Goal: Information Seeking & Learning: Learn about a topic

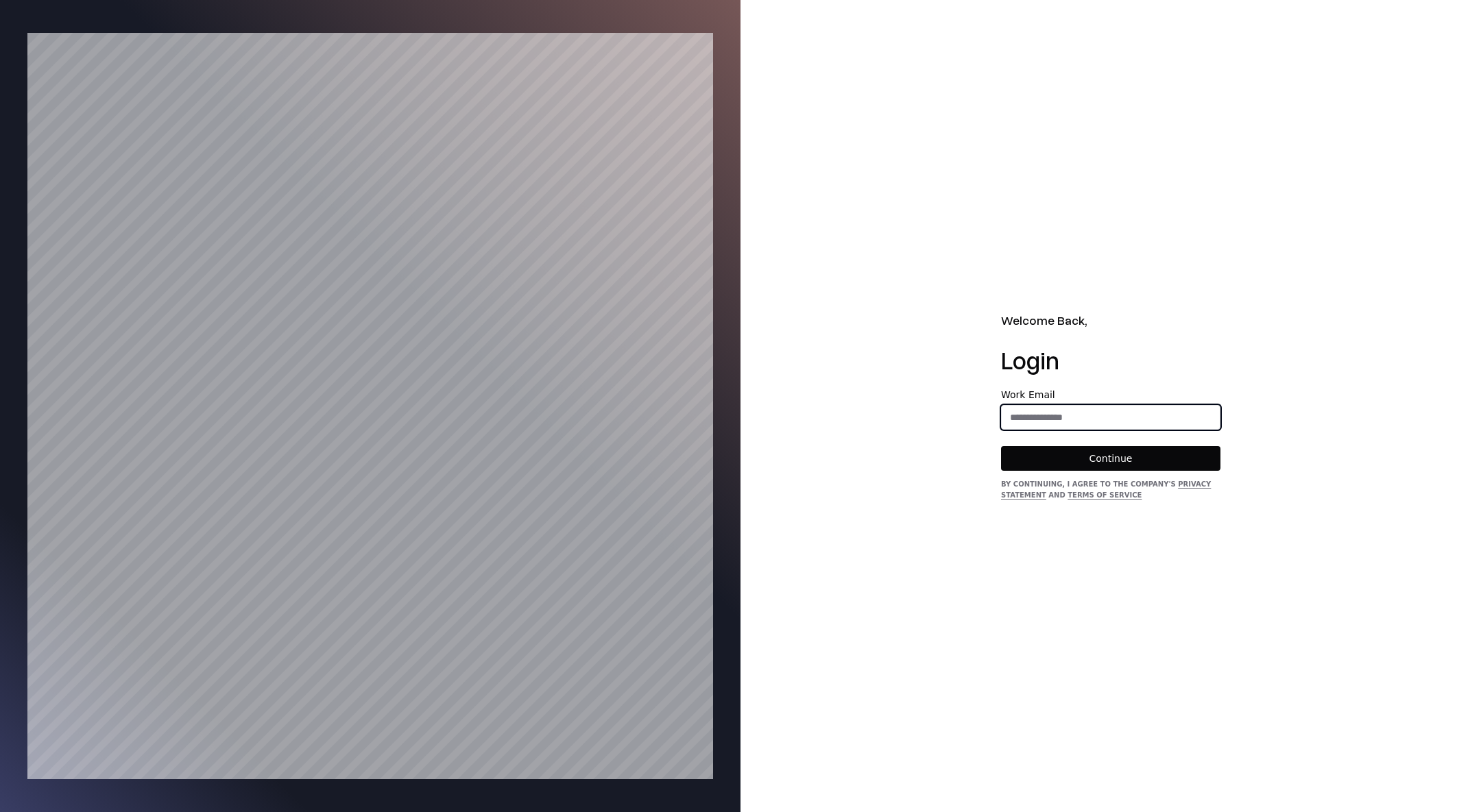
click at [1053, 413] on input "email" at bounding box center [1111, 417] width 218 height 25
type input "**********"
click at [1148, 453] on button "Continue" at bounding box center [1111, 458] width 220 height 25
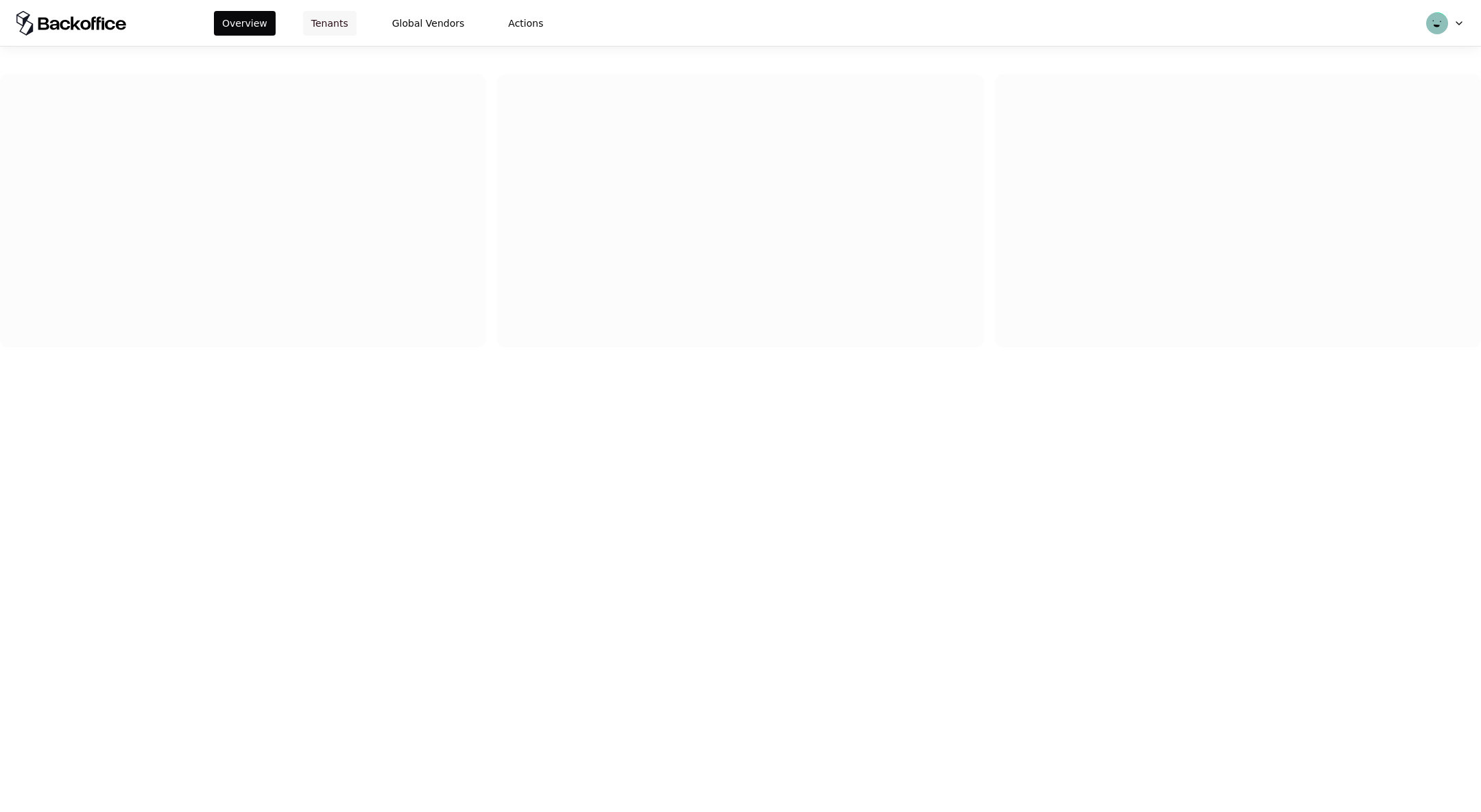
click at [324, 22] on button "Tenants" at bounding box center [330, 23] width 54 height 25
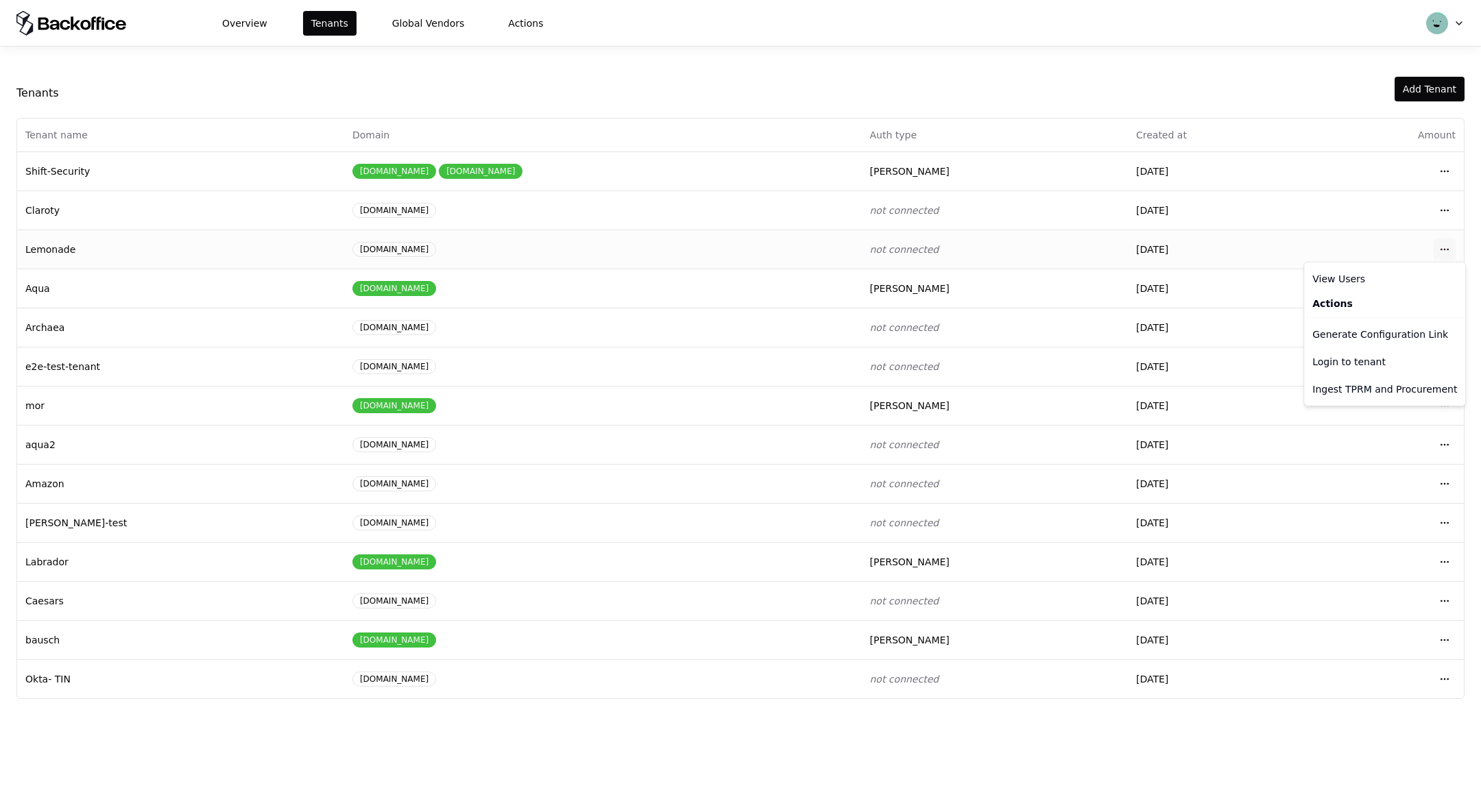
click at [1436, 248] on html "Overview Tenants Global Vendors Actions Tenants Add Tenant Tenant name Domain A…" at bounding box center [740, 406] width 1481 height 812
click at [1332, 363] on div "Login to tenant" at bounding box center [1384, 362] width 156 height 27
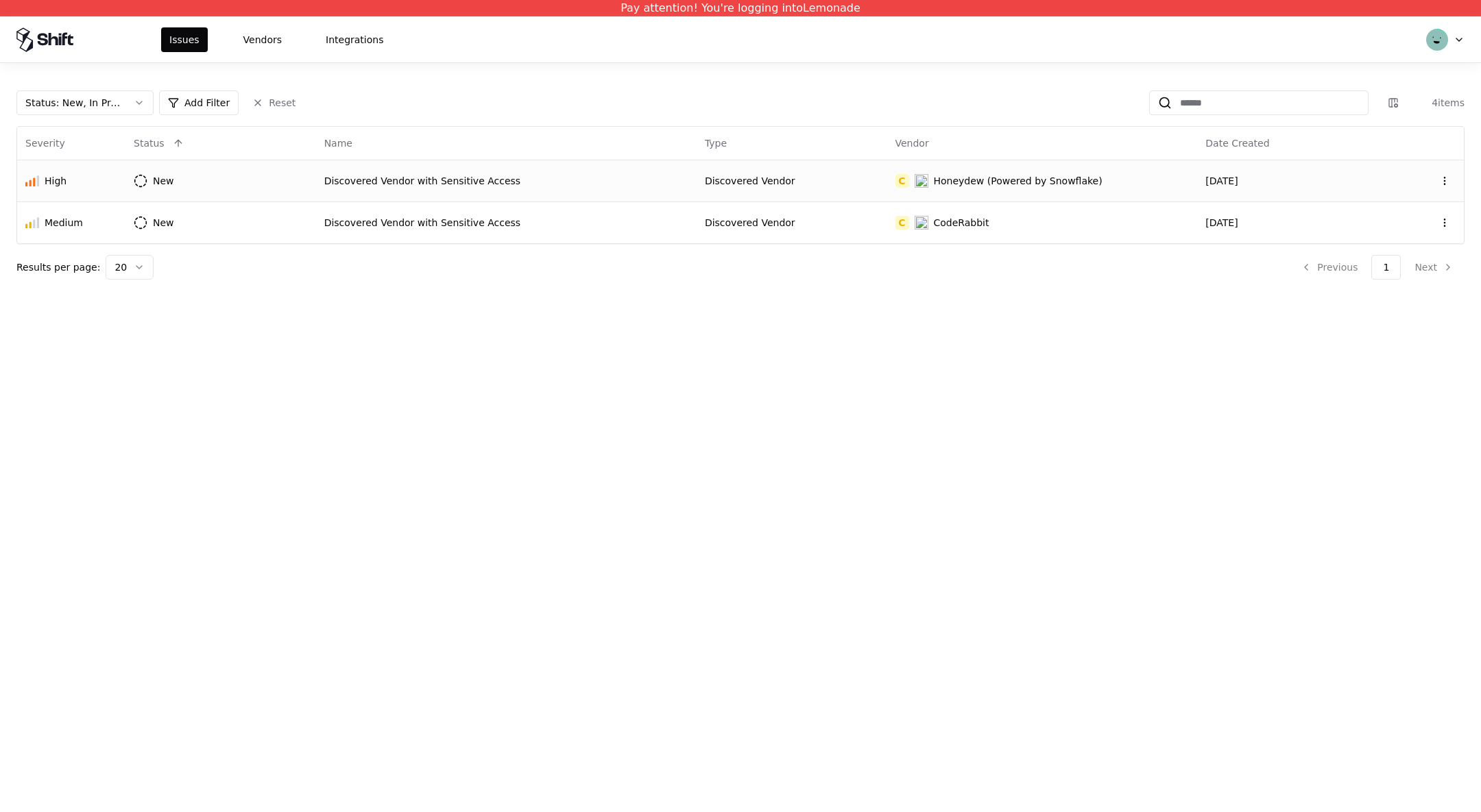
click at [337, 180] on div "Discovered Vendor with Sensitive Access" at bounding box center [506, 180] width 364 height 14
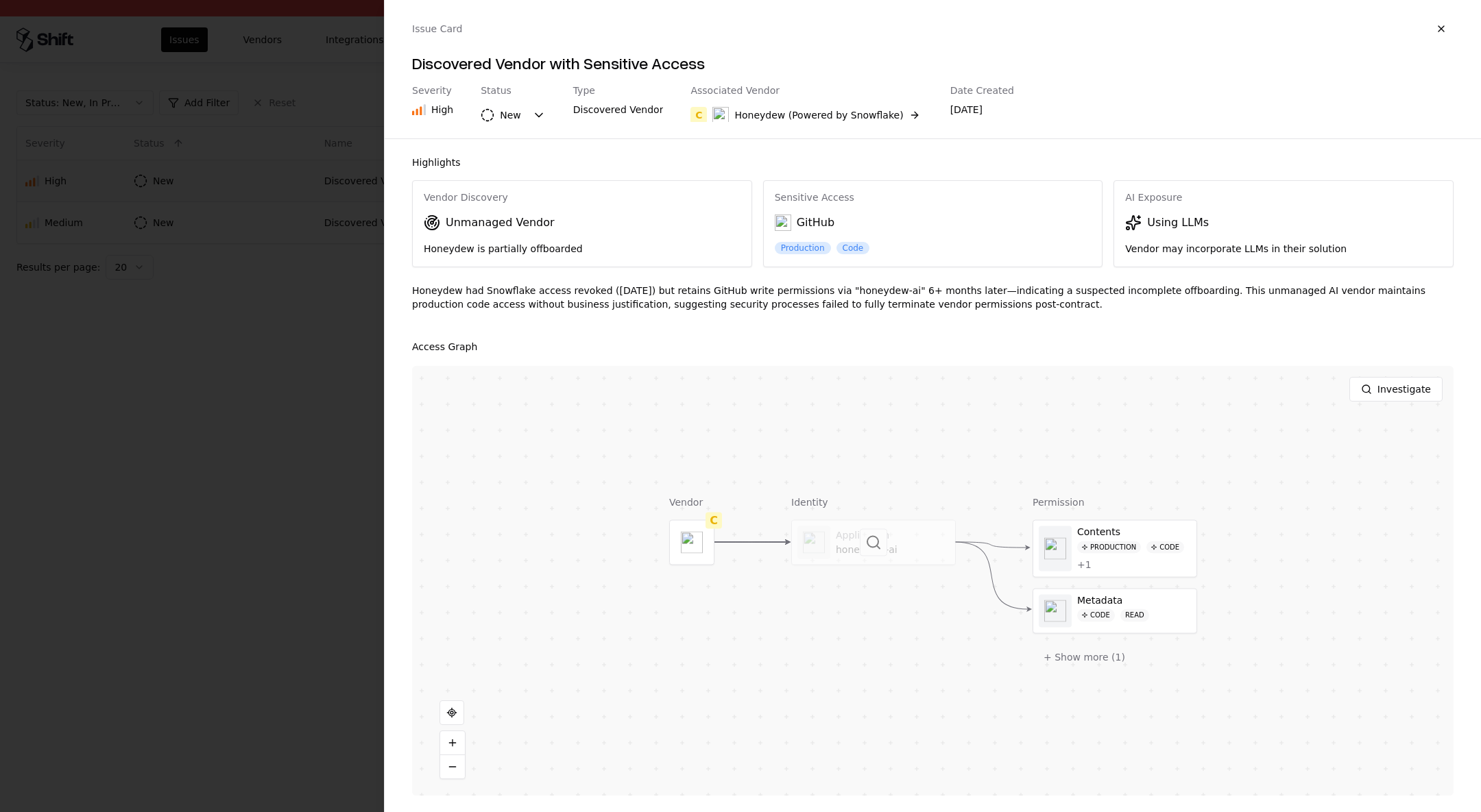
click at [837, 538] on div at bounding box center [874, 543] width 164 height 44
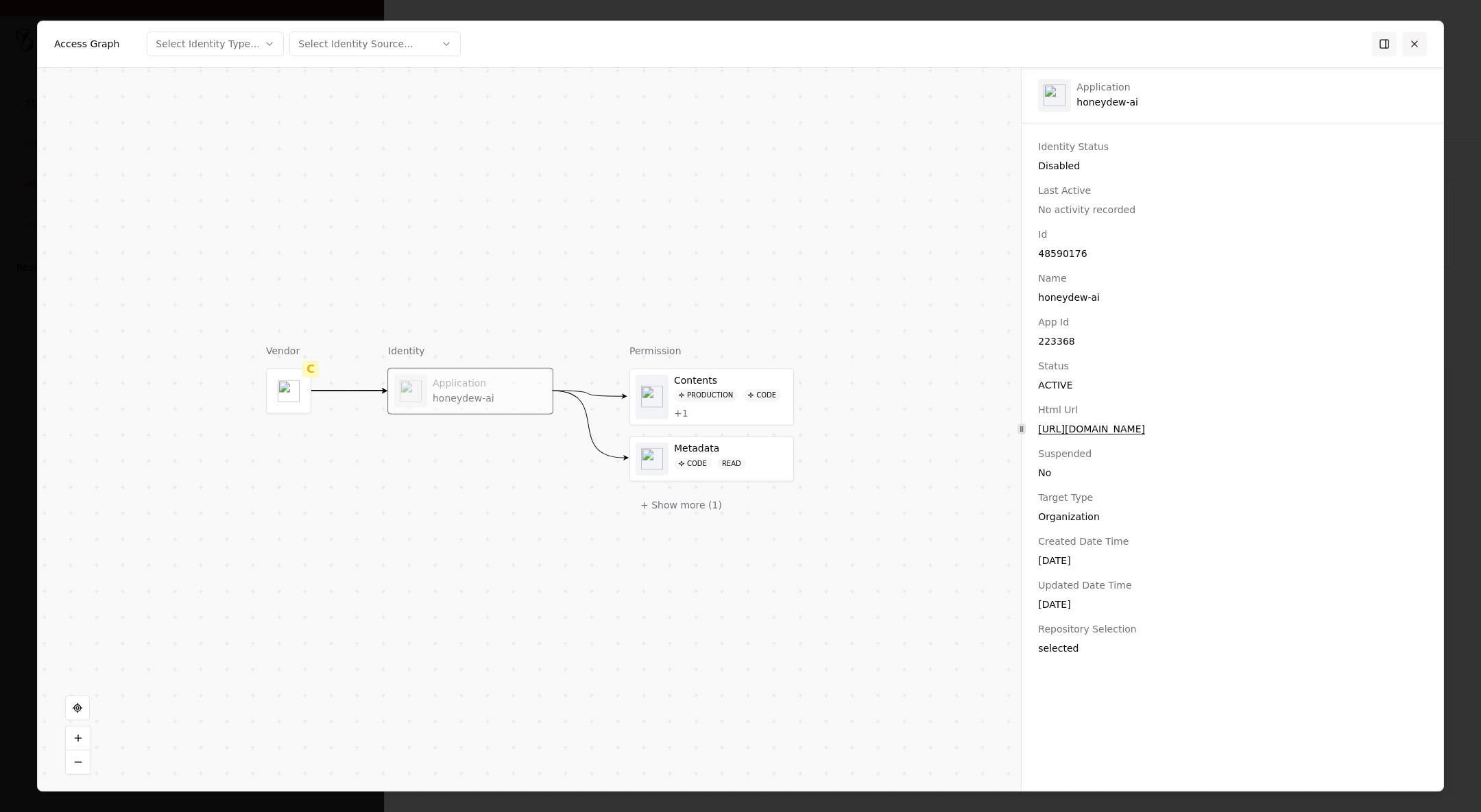
click at [1421, 40] on button at bounding box center [1414, 43] width 25 height 25
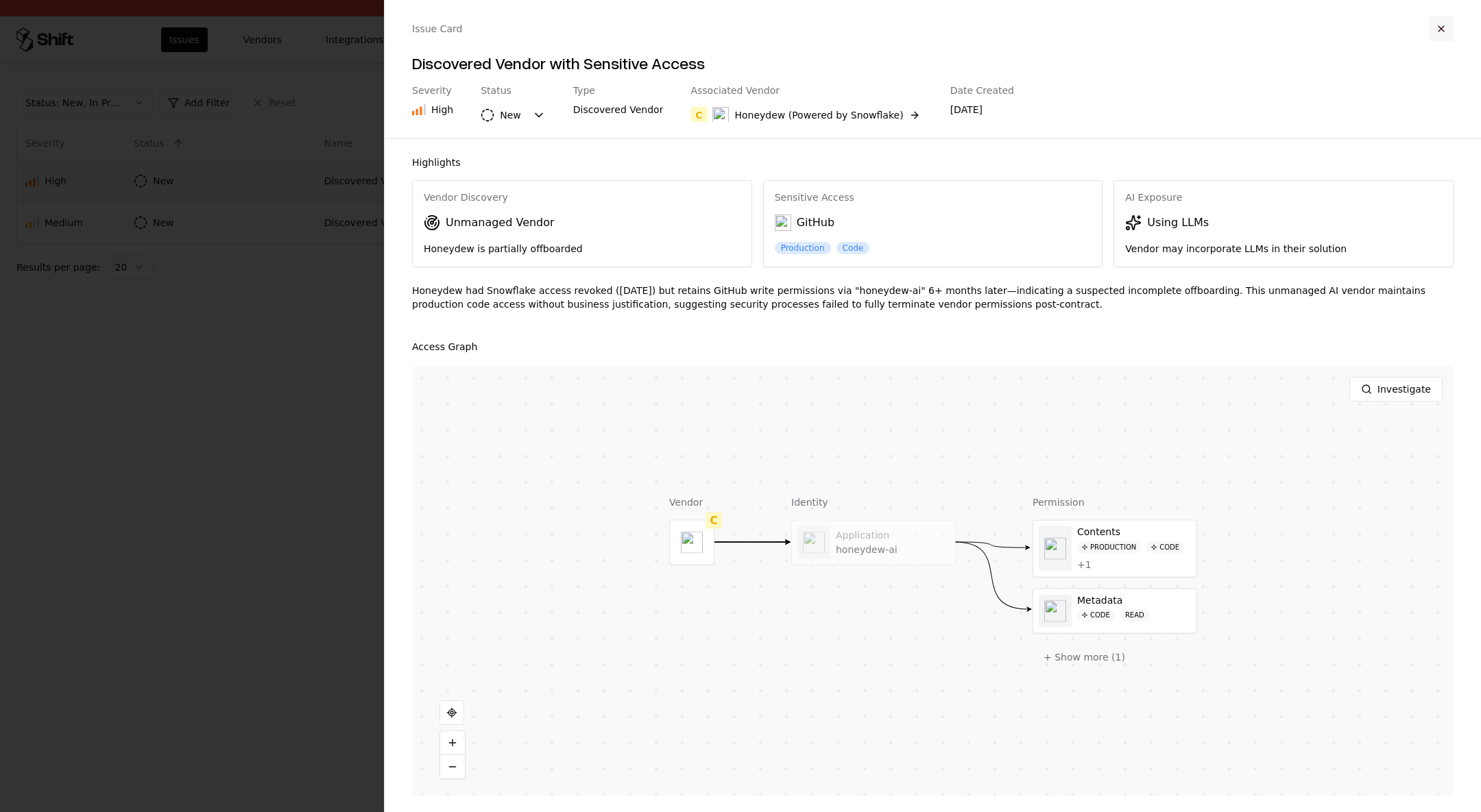
click at [1443, 26] on button "button" at bounding box center [1441, 28] width 25 height 25
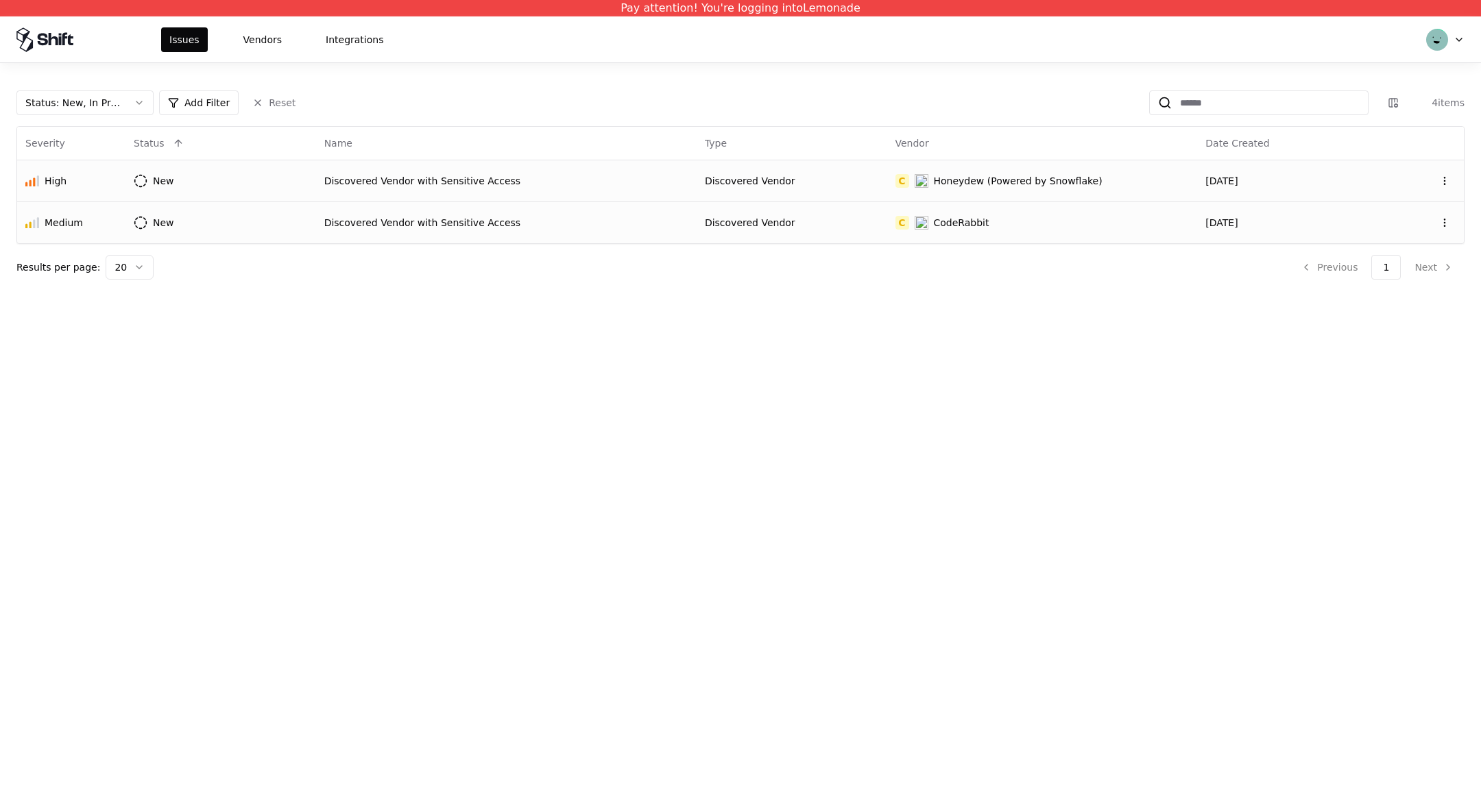
click at [674, 217] on div "Discovered Vendor with Sensitive Access" at bounding box center [506, 223] width 364 height 14
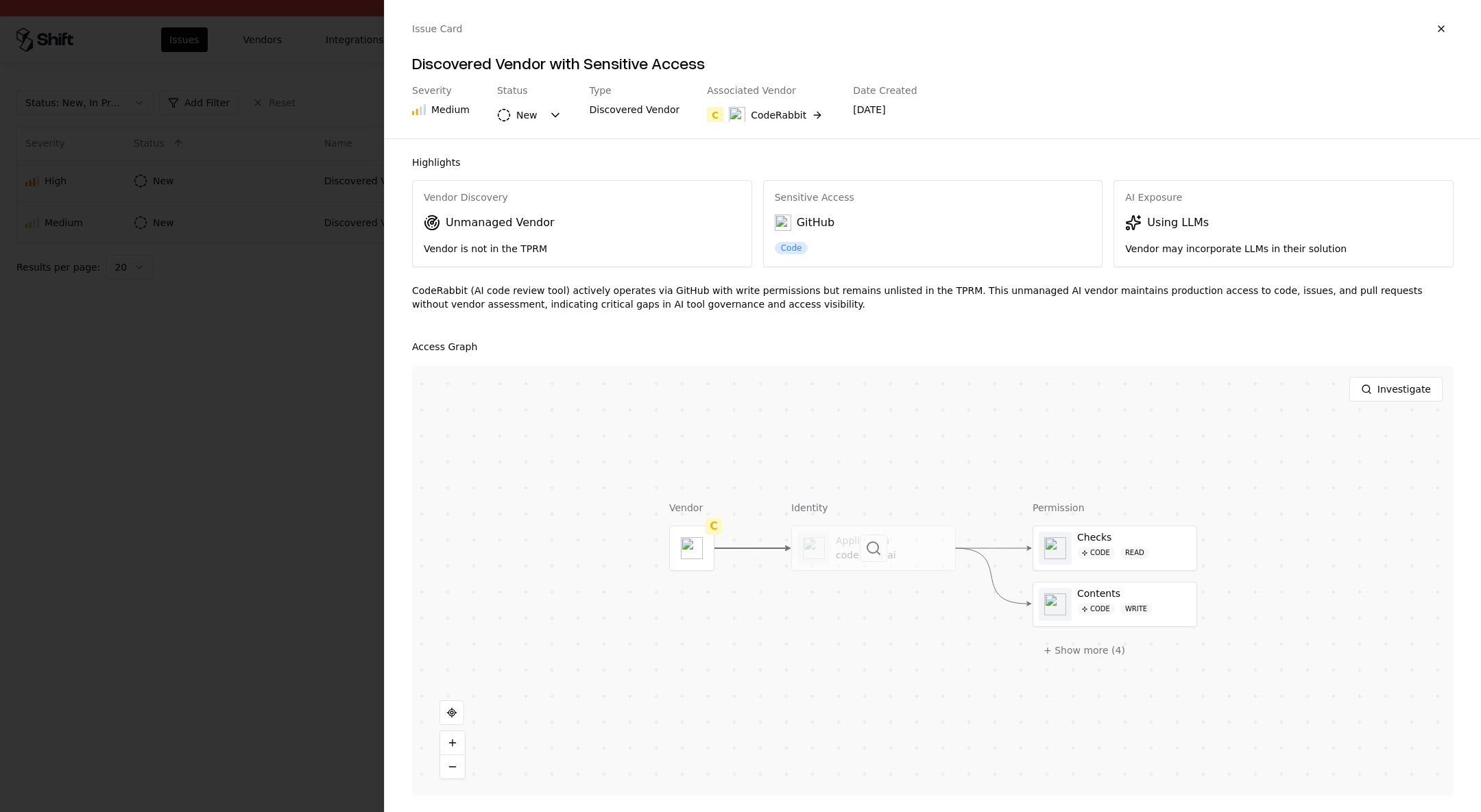
click at [811, 548] on div at bounding box center [874, 548] width 164 height 44
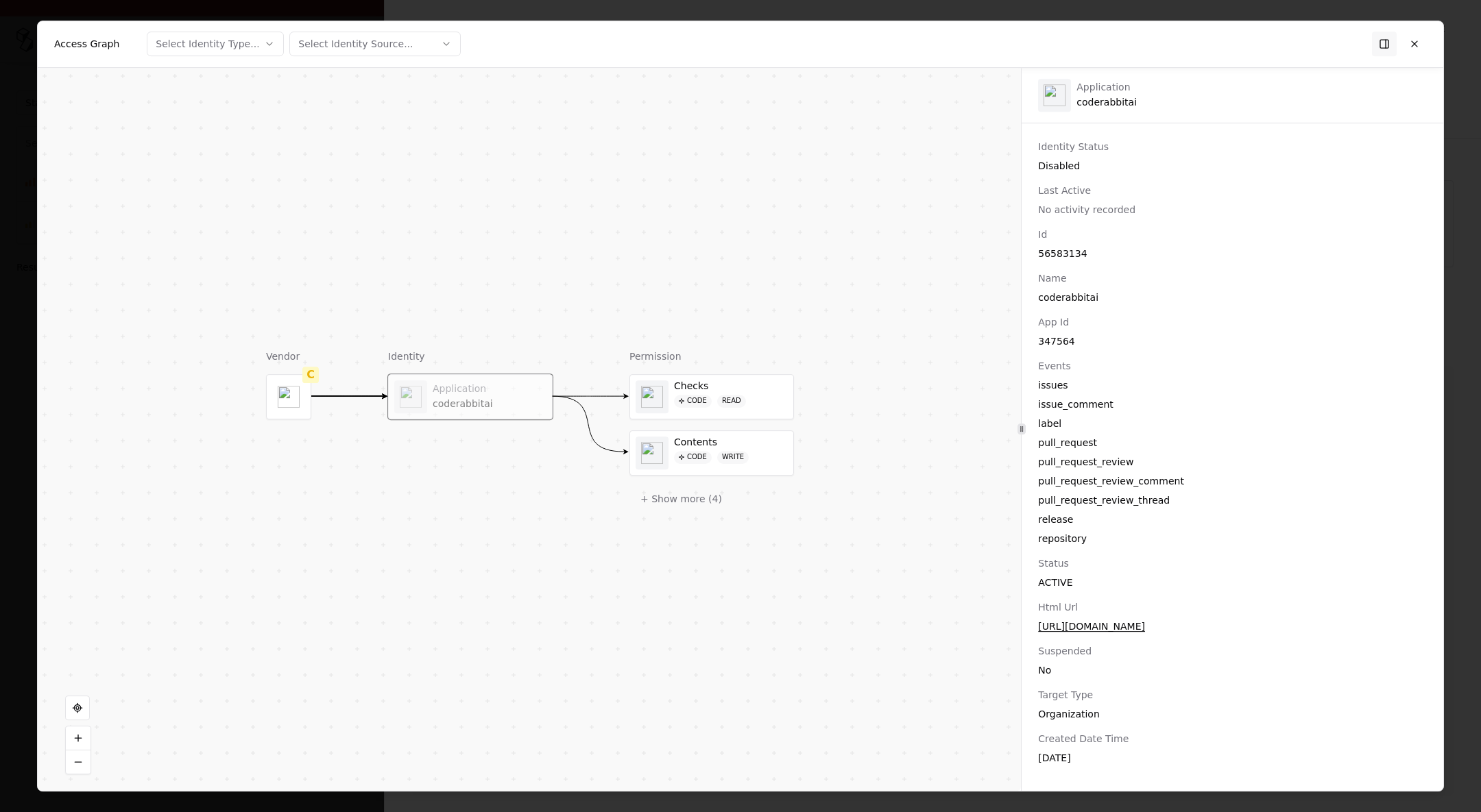
click at [1429, 48] on div "Access Graph Select Identity Type... Select Identity Source..." at bounding box center [740, 44] width 1405 height 47
click at [1419, 48] on button at bounding box center [1414, 43] width 25 height 25
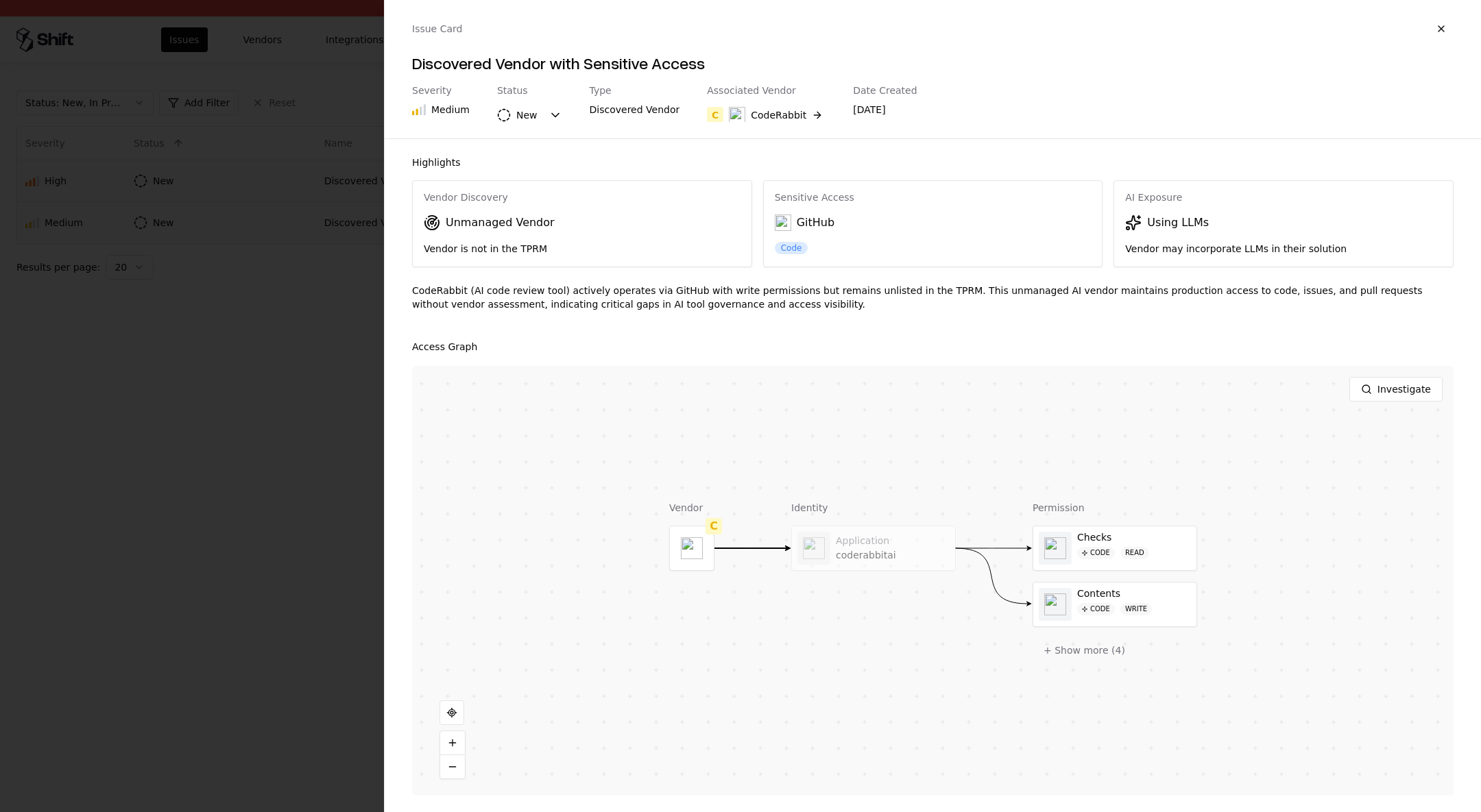
click at [1426, 33] on div "Issue Card" at bounding box center [933, 28] width 1042 height 25
click at [1438, 33] on button "button" at bounding box center [1441, 28] width 25 height 25
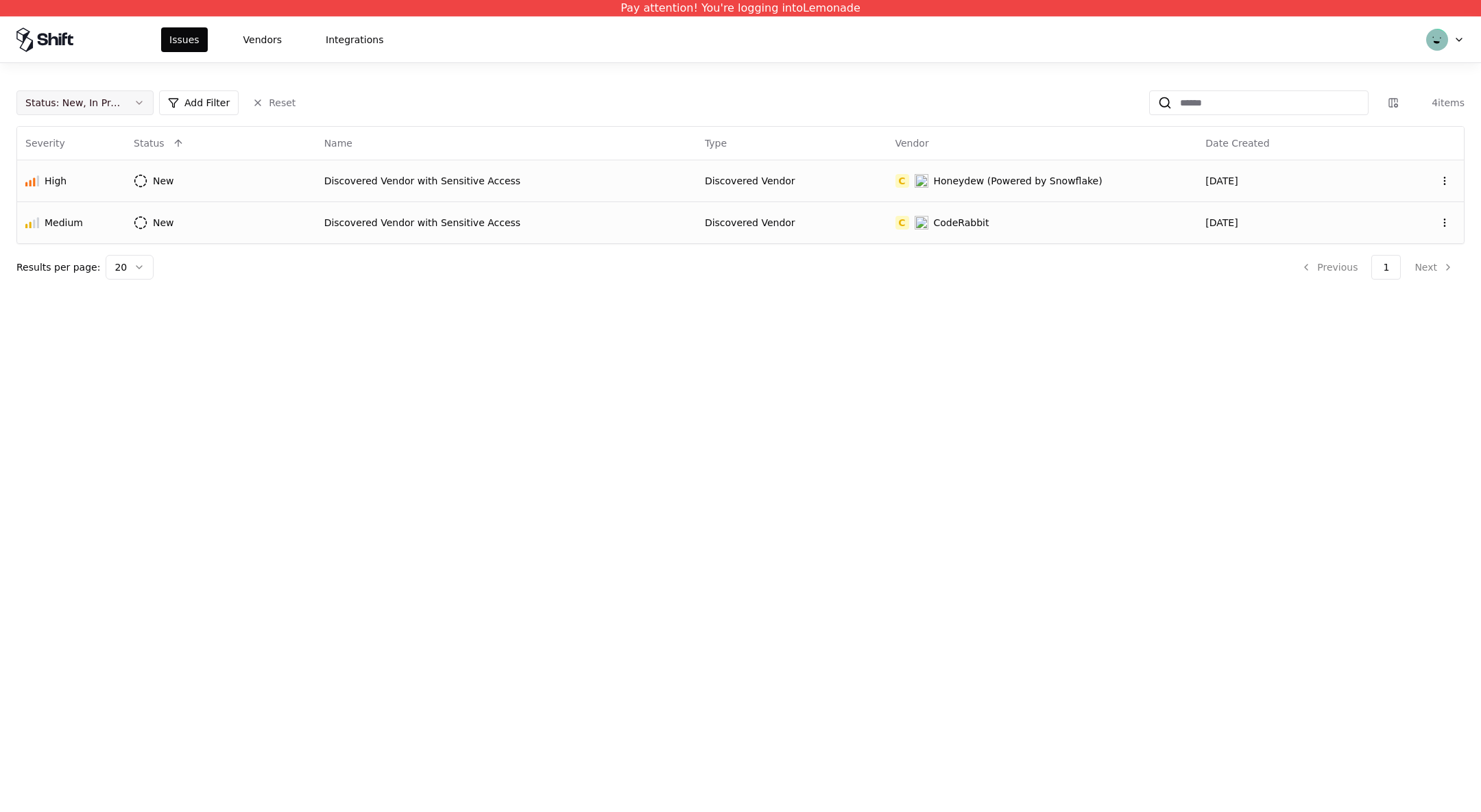
click at [137, 107] on button "Status : New, In Progress" at bounding box center [84, 102] width 137 height 25
click at [80, 209] on div "Closed" at bounding box center [84, 210] width 130 height 27
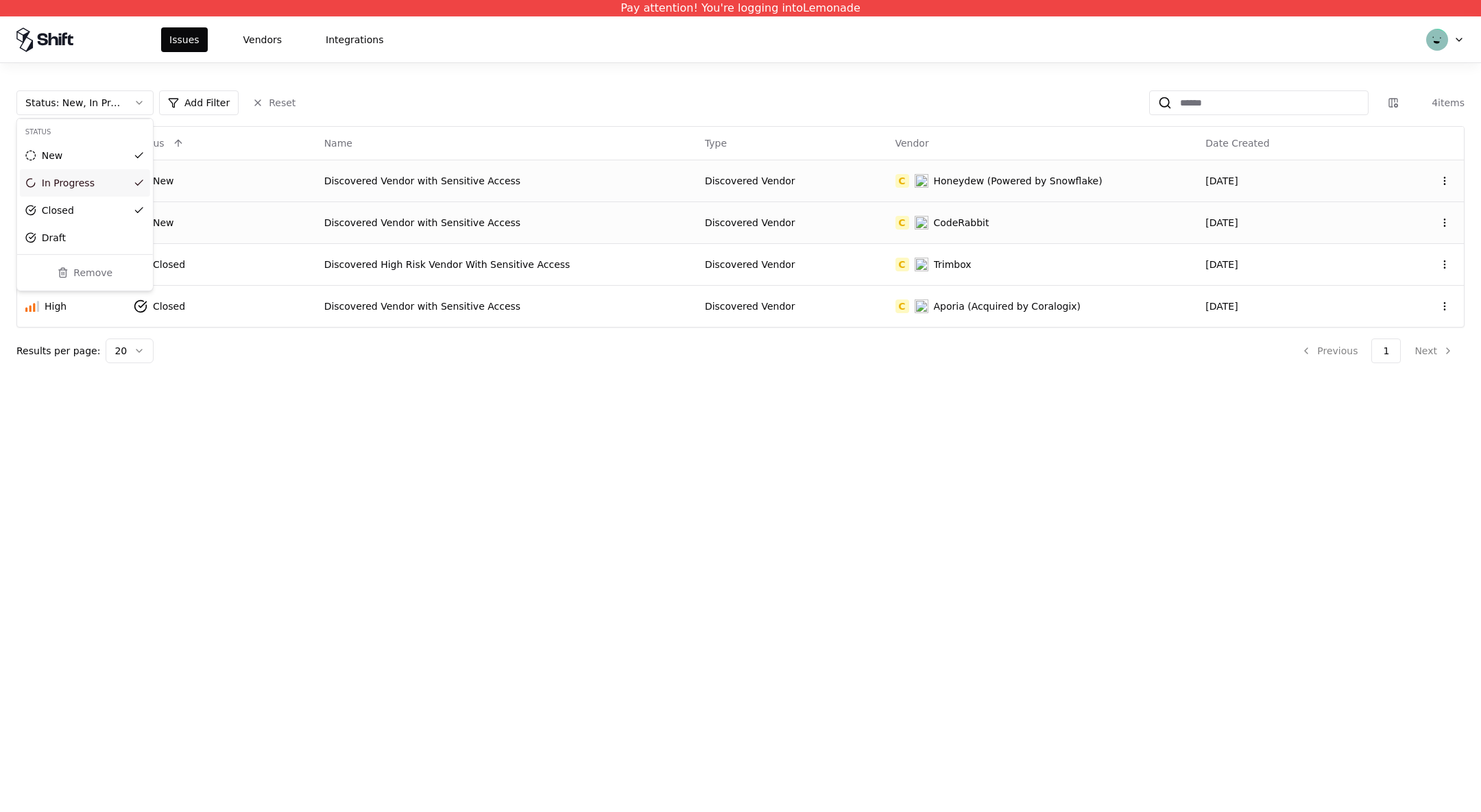
click at [266, 388] on html "Pay attention! You're logging into Lemonade Issues Vendors Integrations Status …" at bounding box center [740, 406] width 1481 height 812
click at [382, 259] on div "Discovered High Risk Vendor With Sensitive Access" at bounding box center [506, 265] width 364 height 14
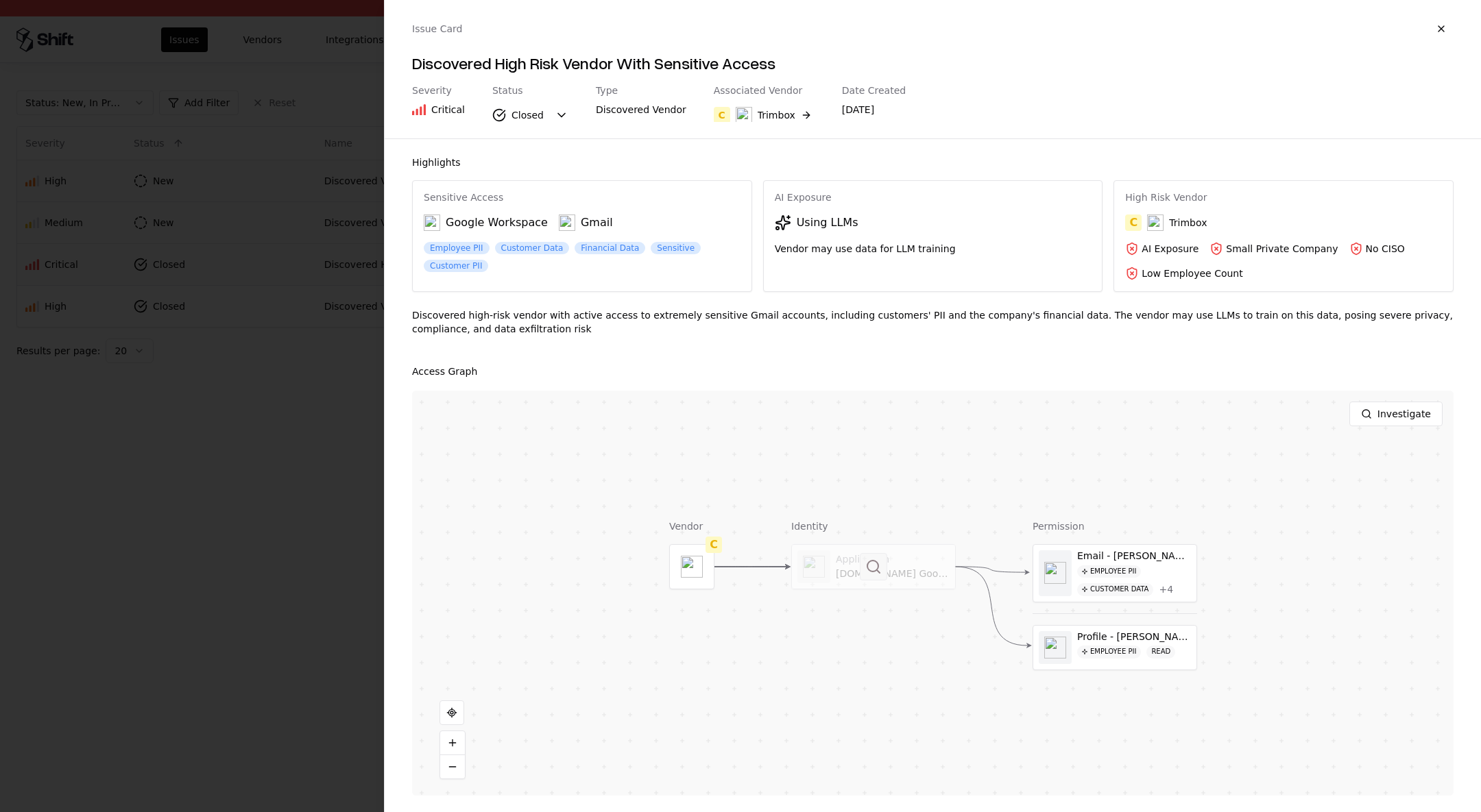
click at [868, 578] on button at bounding box center [873, 567] width 27 height 27
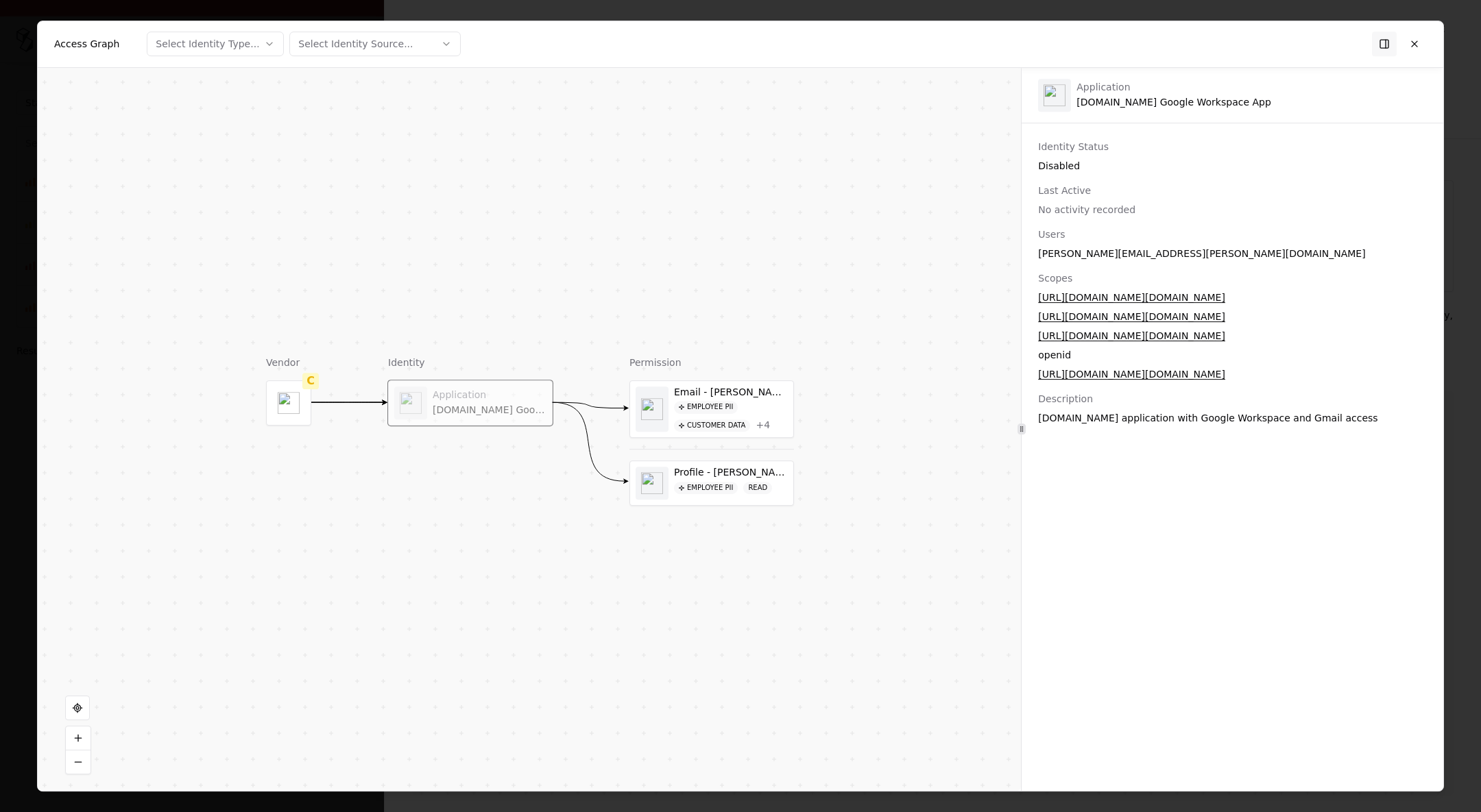
click at [1413, 30] on div "Access Graph Select Identity Type... Select Identity Source..." at bounding box center [740, 44] width 1405 height 47
click at [1419, 33] on button at bounding box center [1414, 43] width 25 height 25
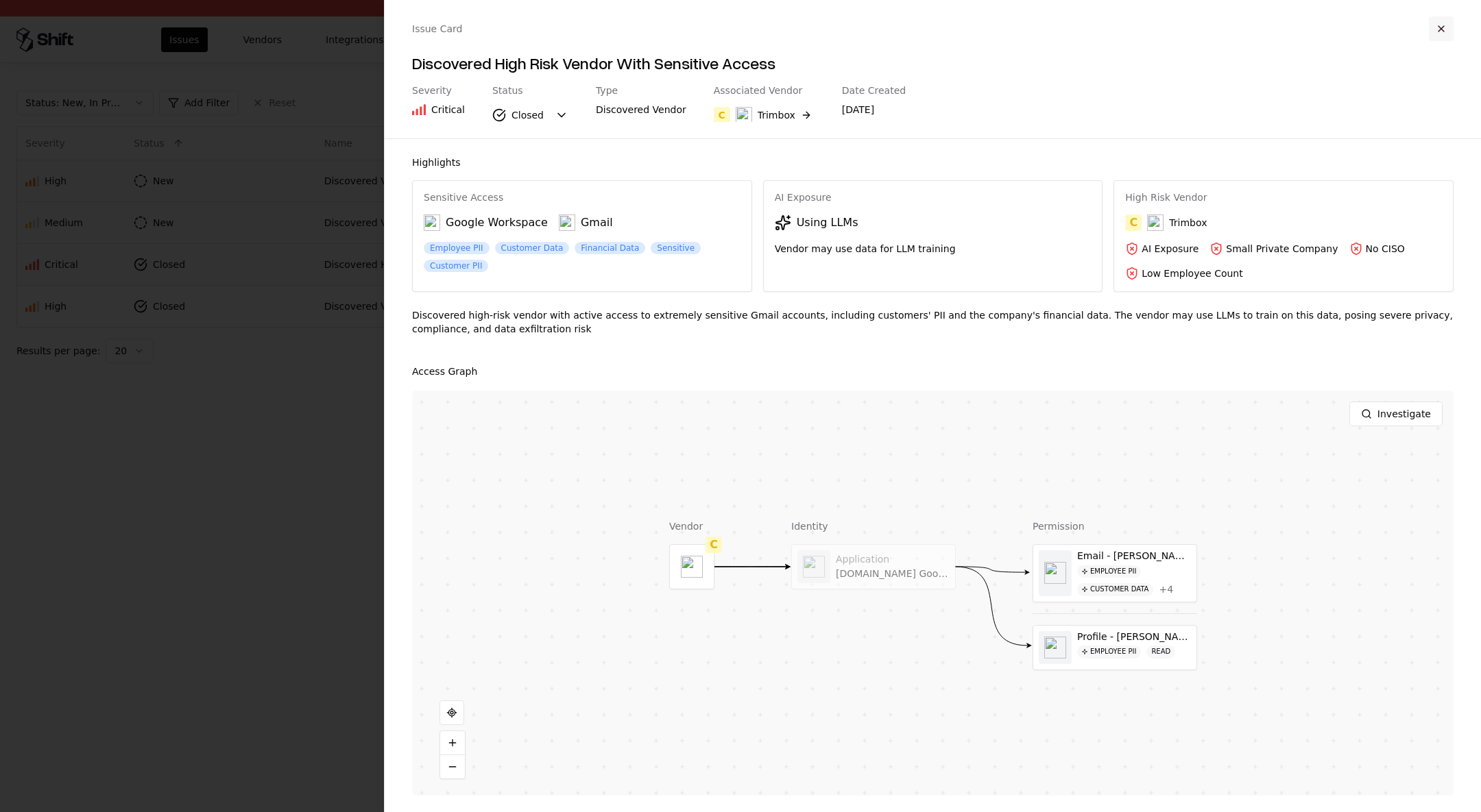
click at [1446, 23] on button "button" at bounding box center [1441, 28] width 25 height 25
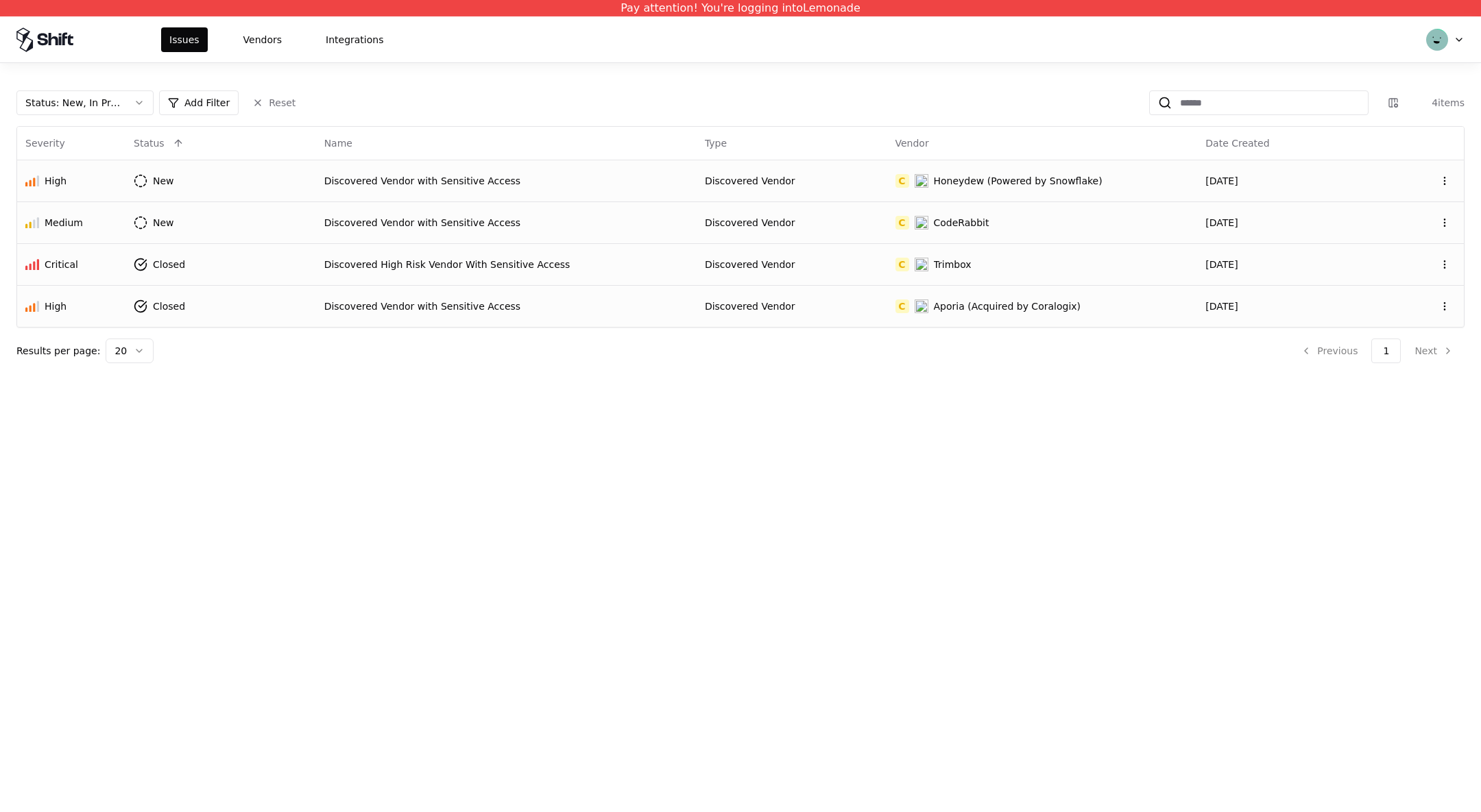
click at [424, 300] on div "Discovered Vendor with Sensitive Access" at bounding box center [506, 306] width 364 height 14
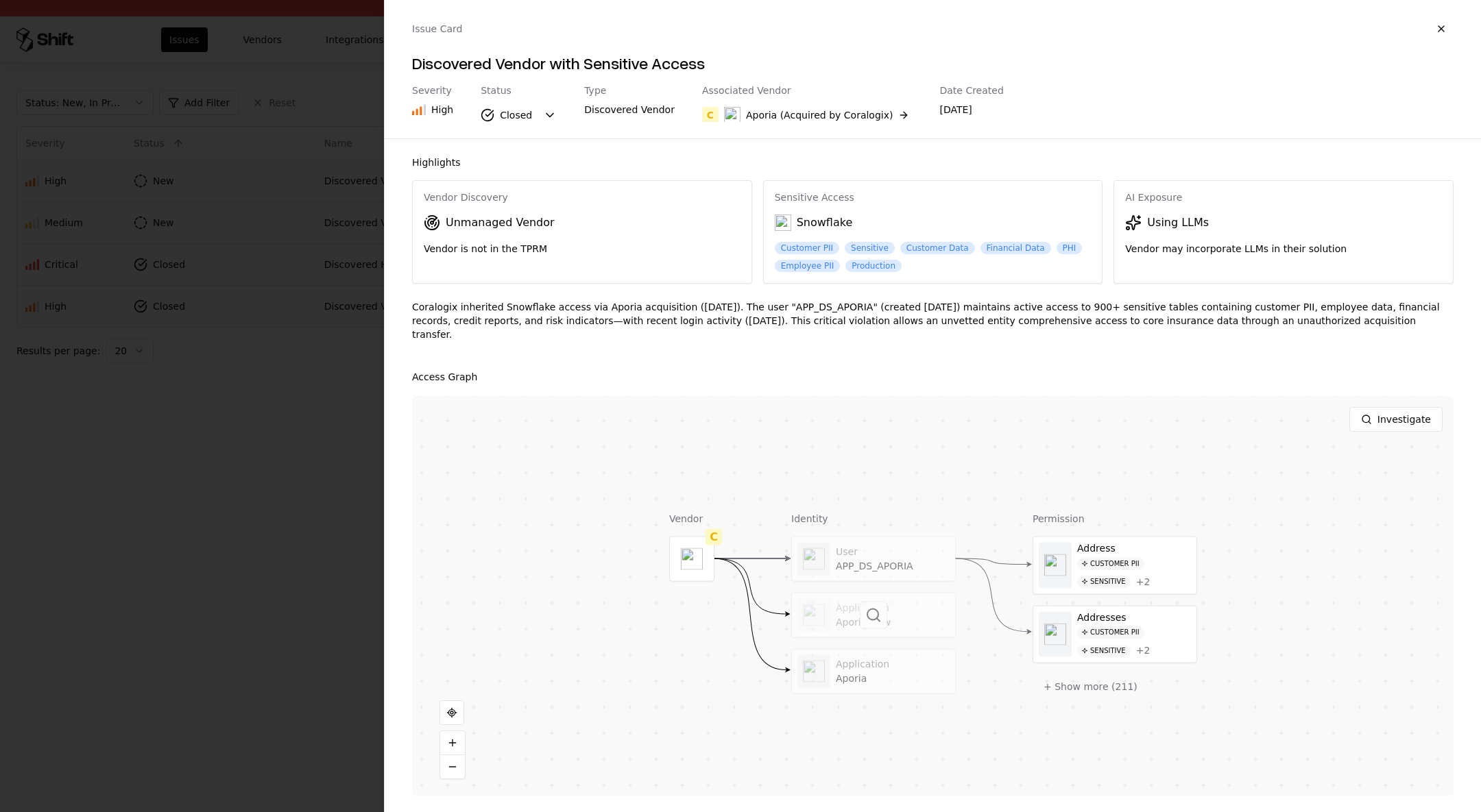
click at [841, 600] on div at bounding box center [874, 615] width 164 height 44
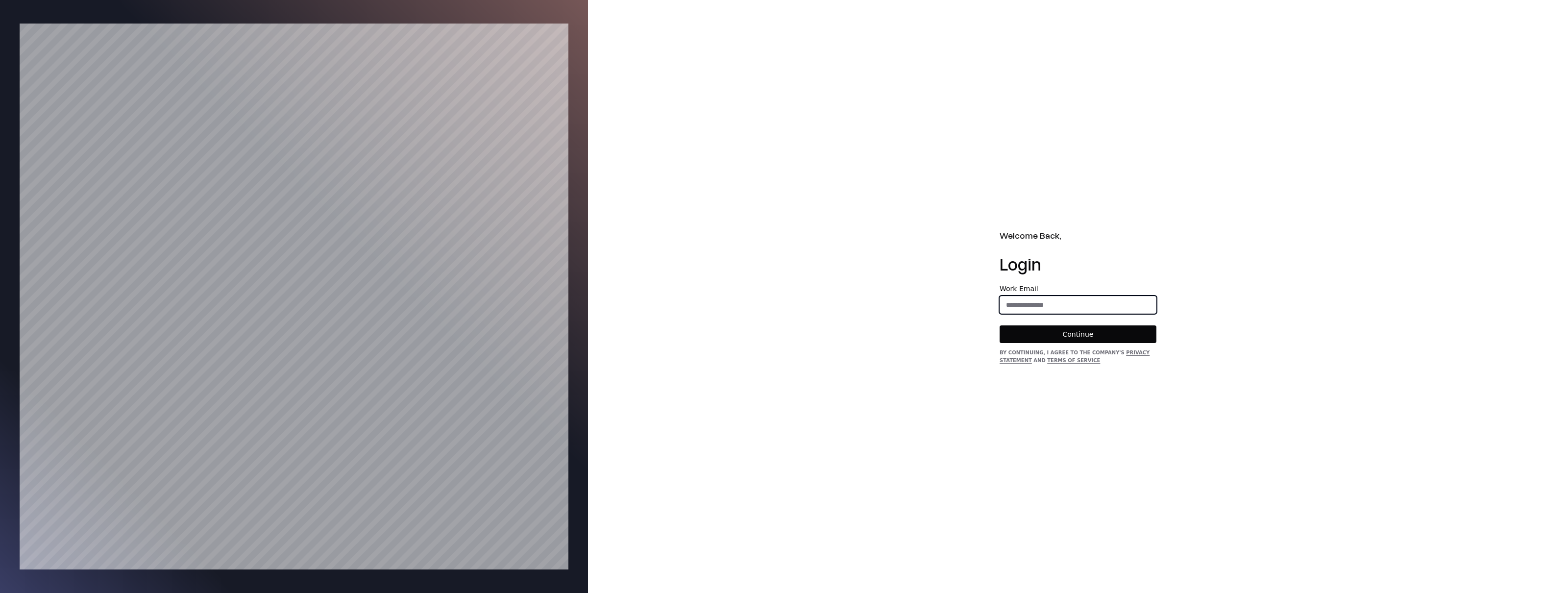
click at [1064, 306] on input "email" at bounding box center [1078, 304] width 156 height 18
type input "**********"
click at [1080, 331] on button "Continue" at bounding box center [1078, 334] width 157 height 18
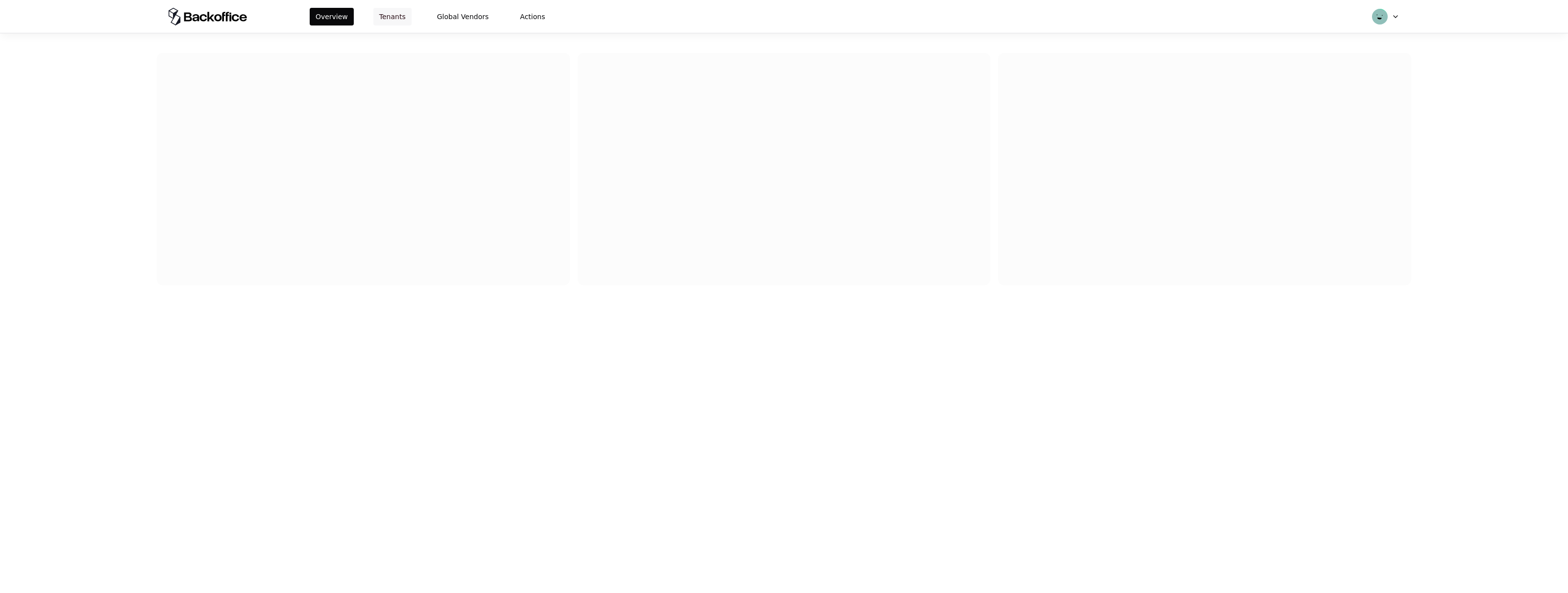
click at [386, 16] on button "Tenants" at bounding box center [392, 16] width 38 height 18
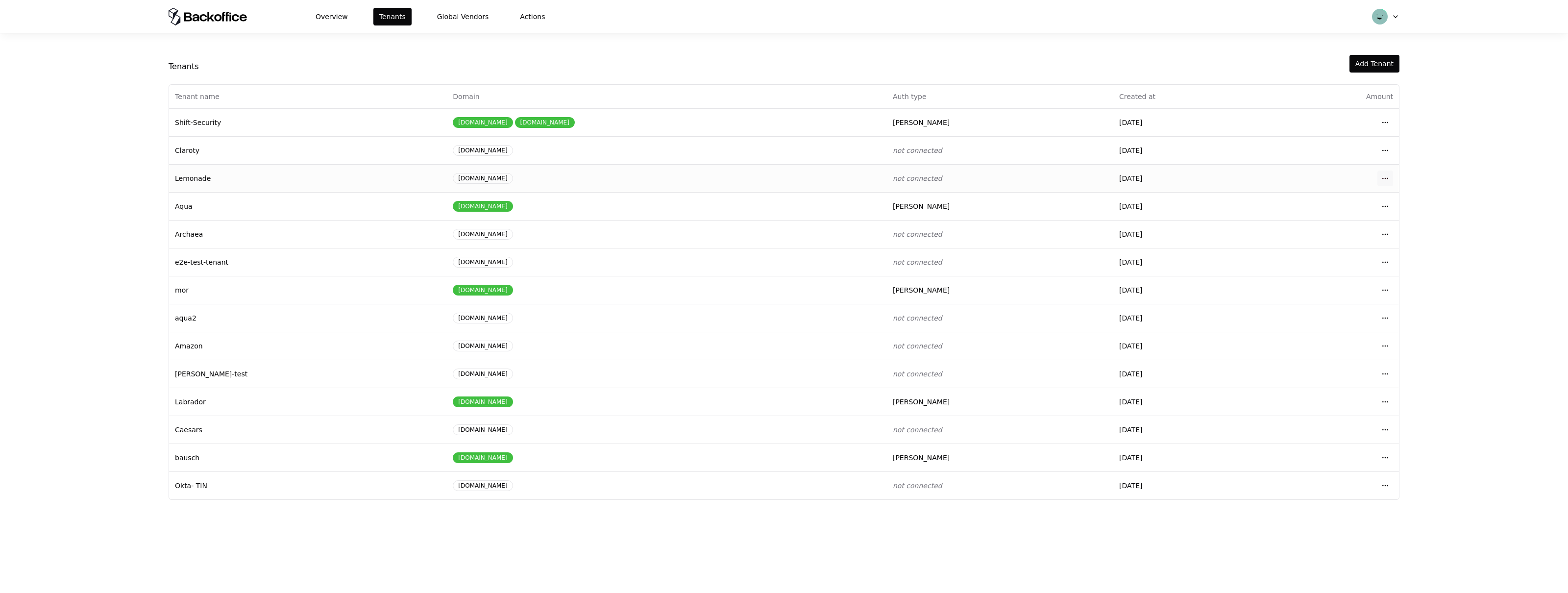
click at [1386, 175] on html "Overview Tenants Global Vendors Actions Tenants Add Tenant Tenant name Domain A…" at bounding box center [784, 296] width 1568 height 593
click at [1313, 253] on div "Login to tenant" at bounding box center [1341, 260] width 111 height 19
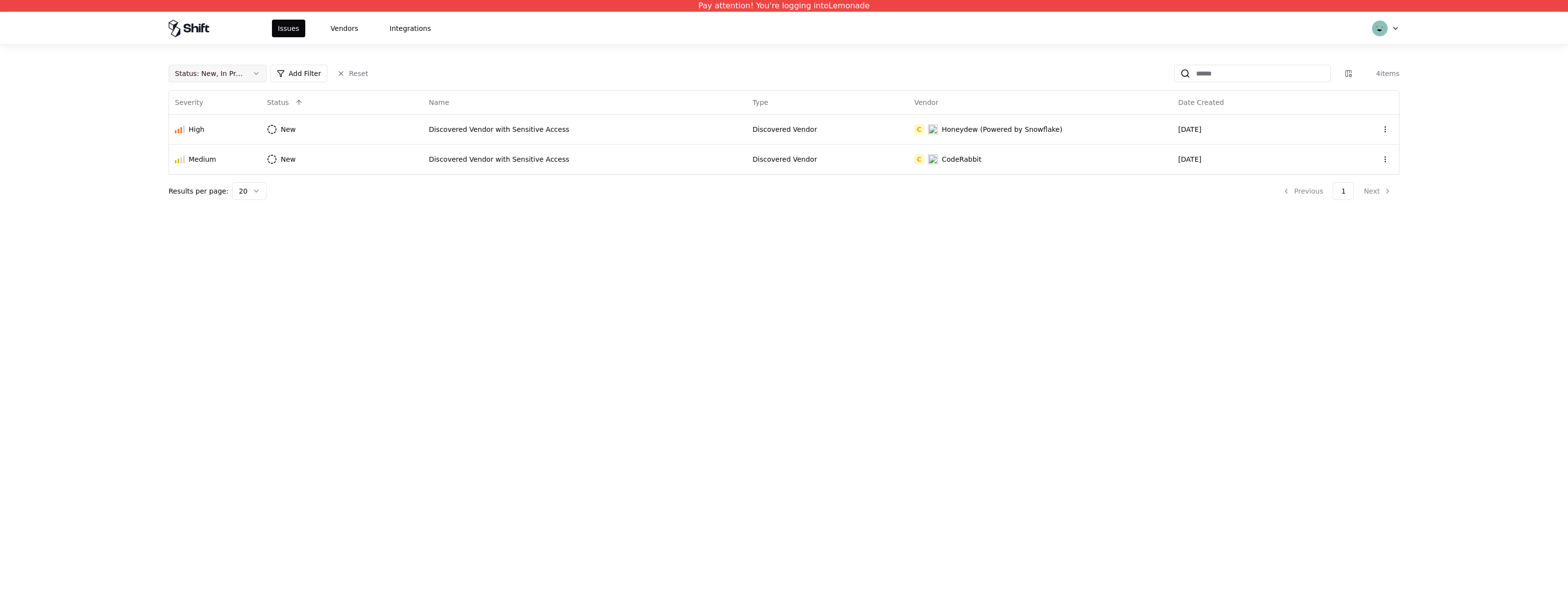
click at [253, 74] on button "Status : New, In Progress" at bounding box center [217, 73] width 98 height 18
click at [206, 166] on div "Draft" at bounding box center [217, 170] width 93 height 19
click at [208, 152] on div "Closed" at bounding box center [198, 151] width 23 height 10
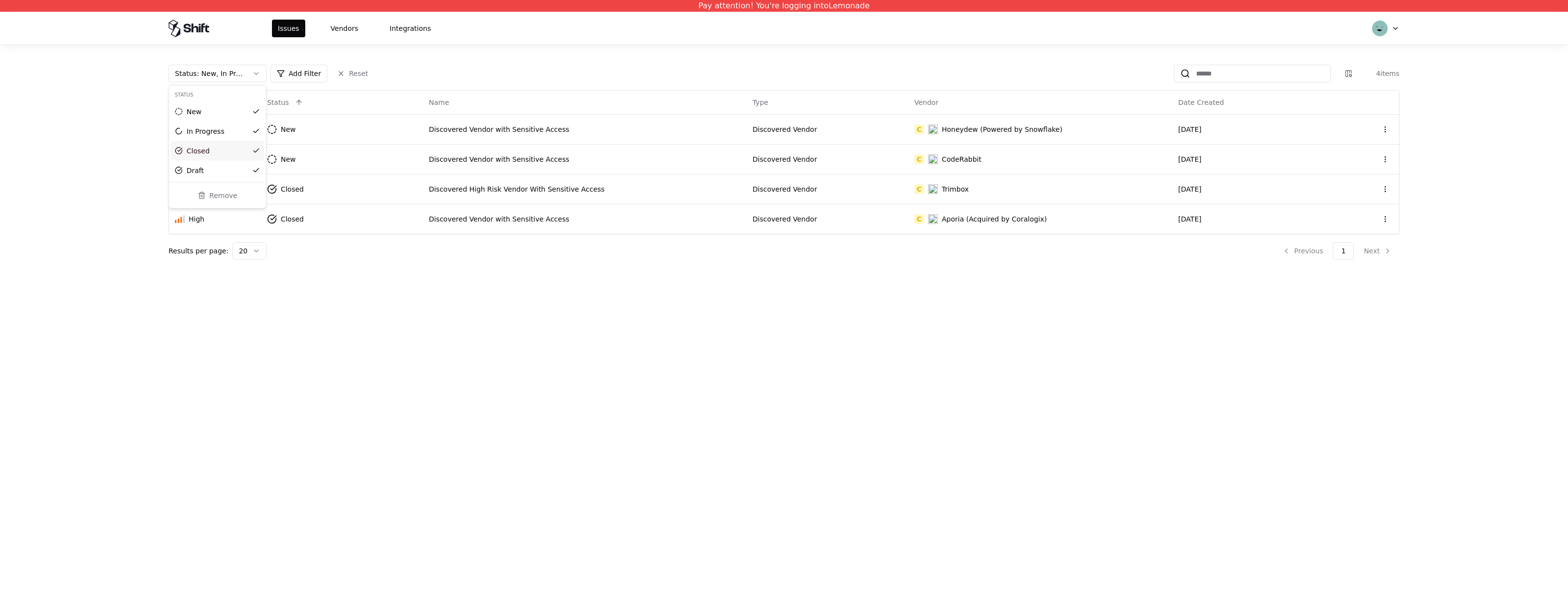
click at [392, 256] on html "Pay attention! You're logging into Lemonade Issues Vendors Integrations Status …" at bounding box center [784, 296] width 1568 height 593
click at [446, 214] on div "Discovered Vendor with Sensitive Access" at bounding box center [584, 219] width 312 height 10
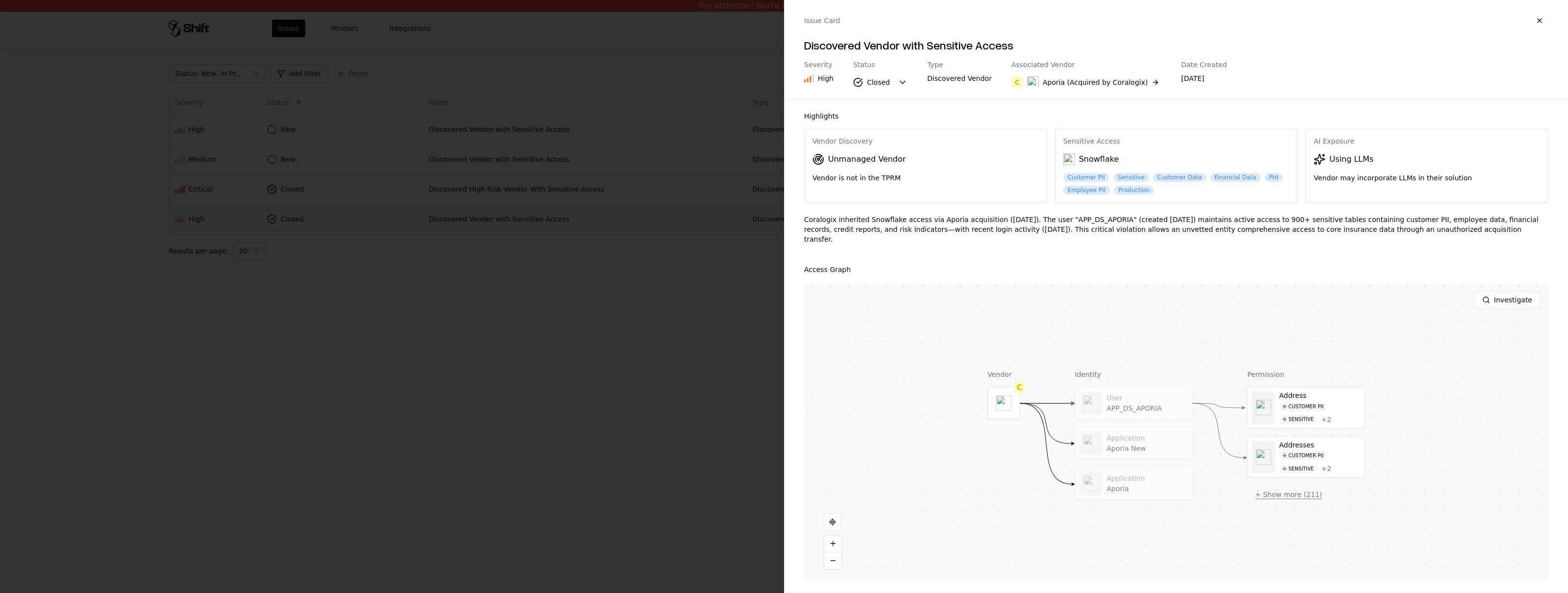
click at [1273, 489] on button "+ Show more ( 211 )" at bounding box center [1289, 494] width 83 height 18
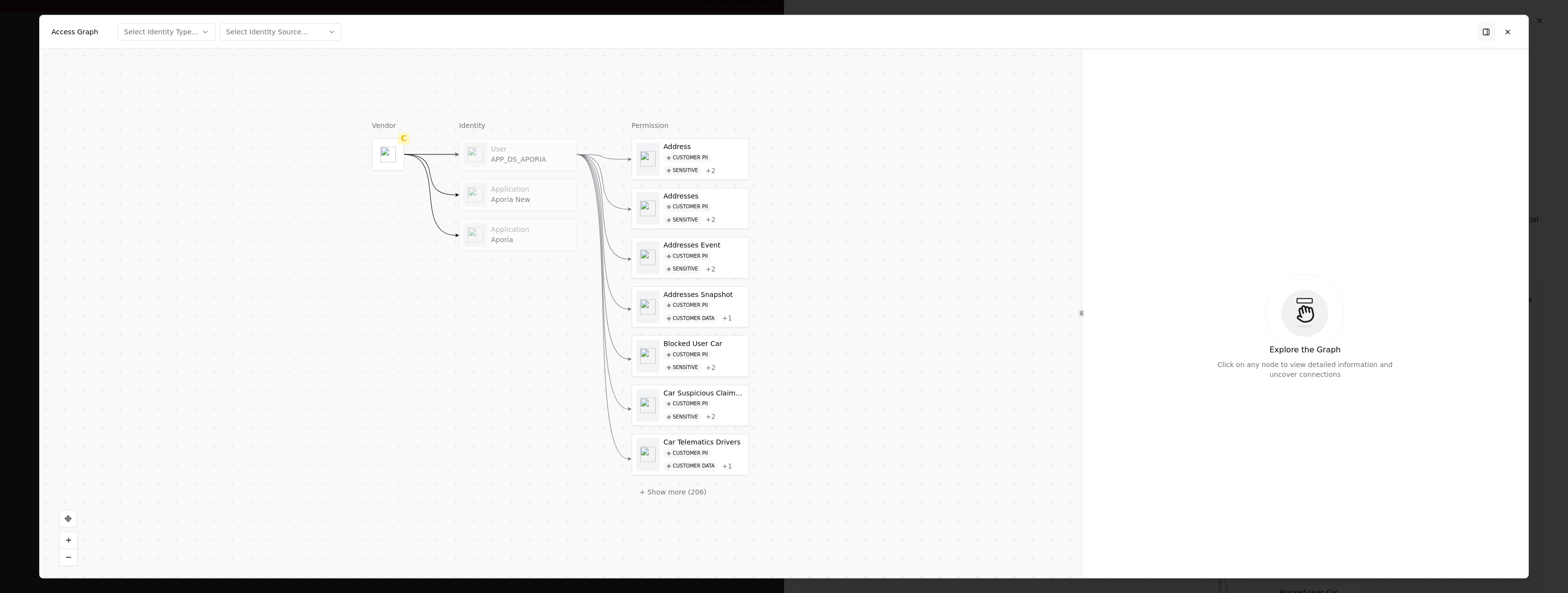
click at [495, 189] on div "Application" at bounding box center [532, 189] width 82 height 9
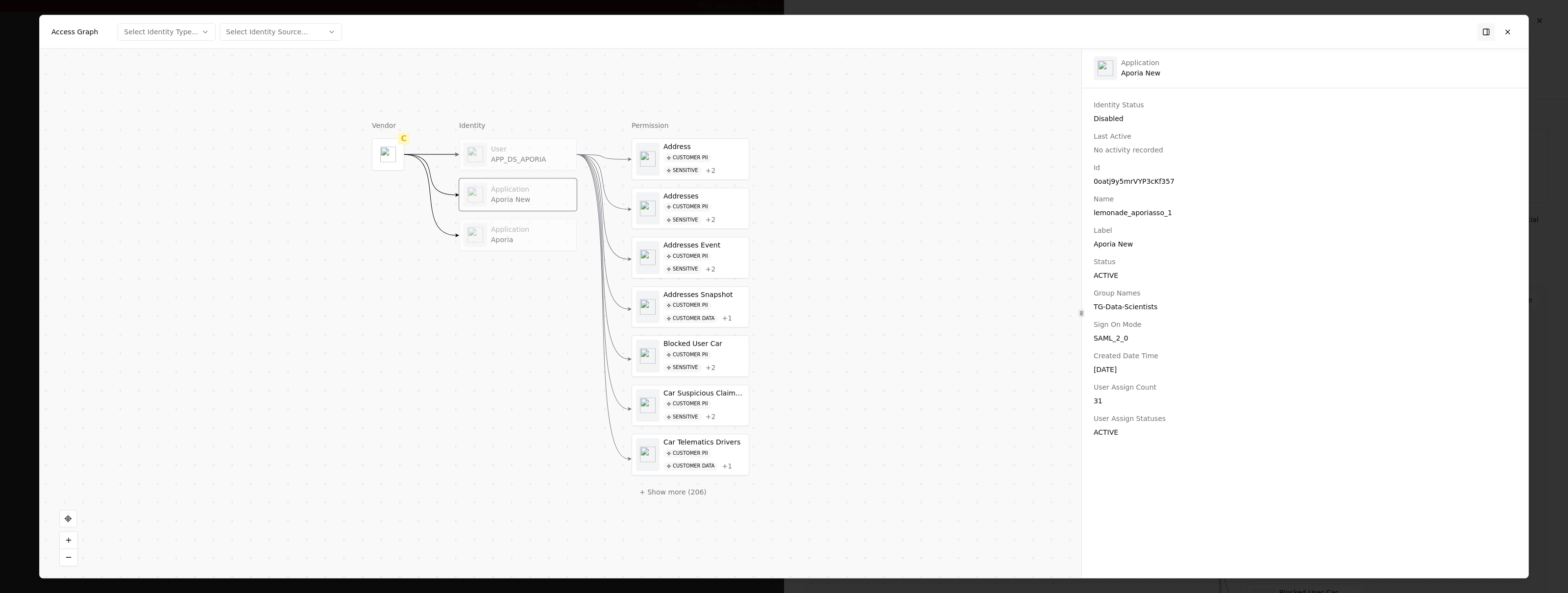
click at [510, 228] on div "Application" at bounding box center [532, 230] width 82 height 9
click at [117, 23] on button "Select Identity Type..." at bounding box center [166, 32] width 98 height 18
click at [206, 28] on icon "button" at bounding box center [205, 32] width 8 height 8
click at [323, 261] on div "Vendor C Identity User APP_DS_APORIA Application Aporia New Application Aporia …" at bounding box center [560, 313] width 1041 height 529
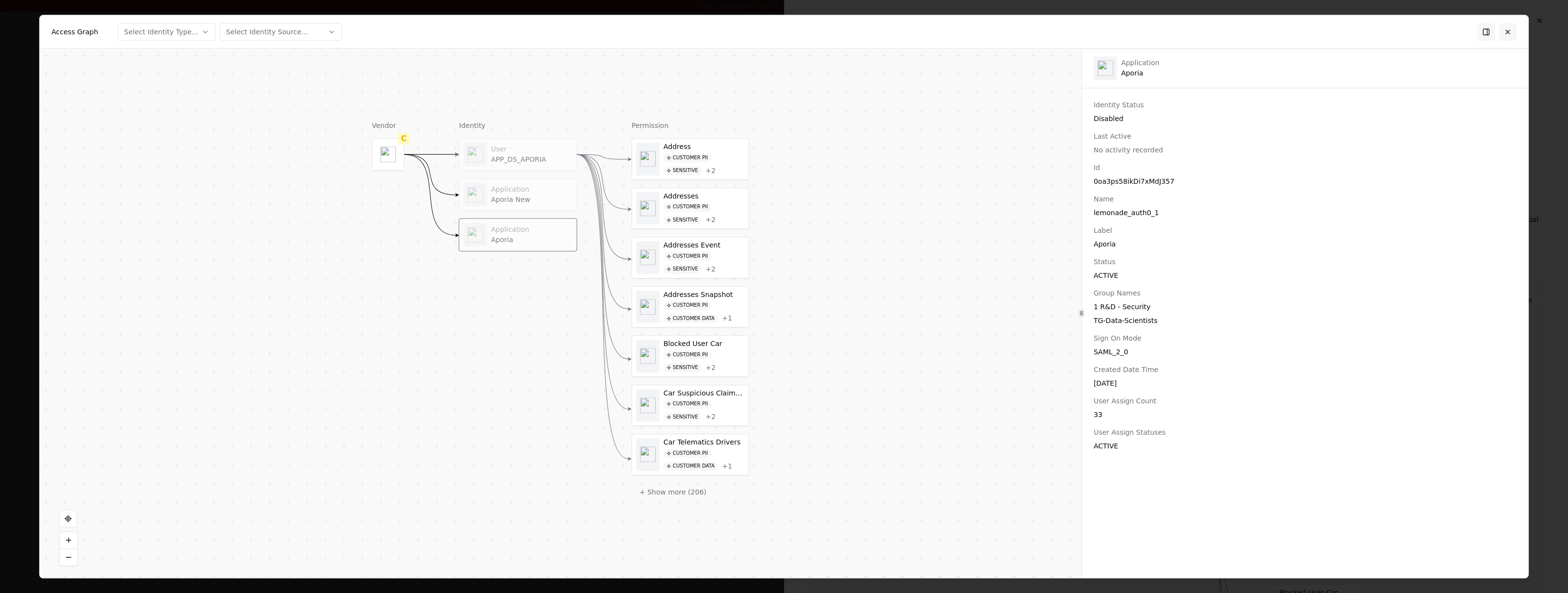
click at [1509, 30] on button at bounding box center [1507, 32] width 18 height 18
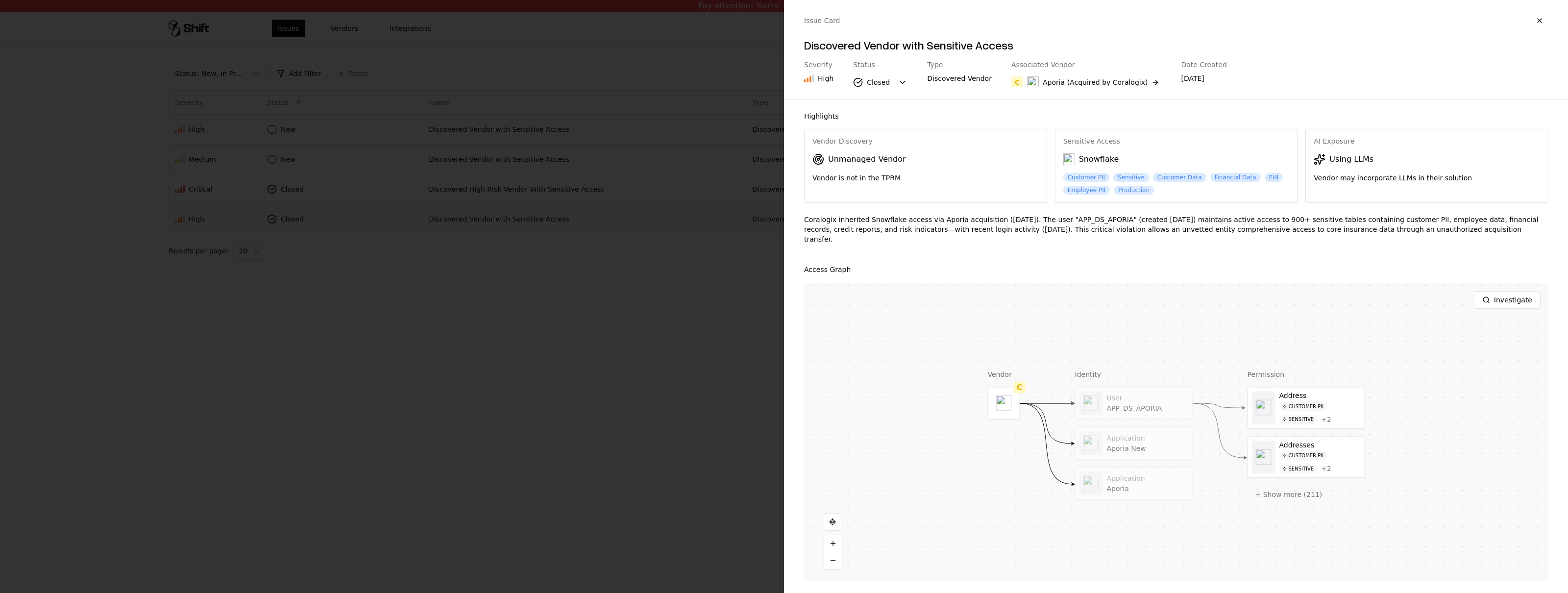
click at [634, 384] on div at bounding box center [784, 296] width 1568 height 593
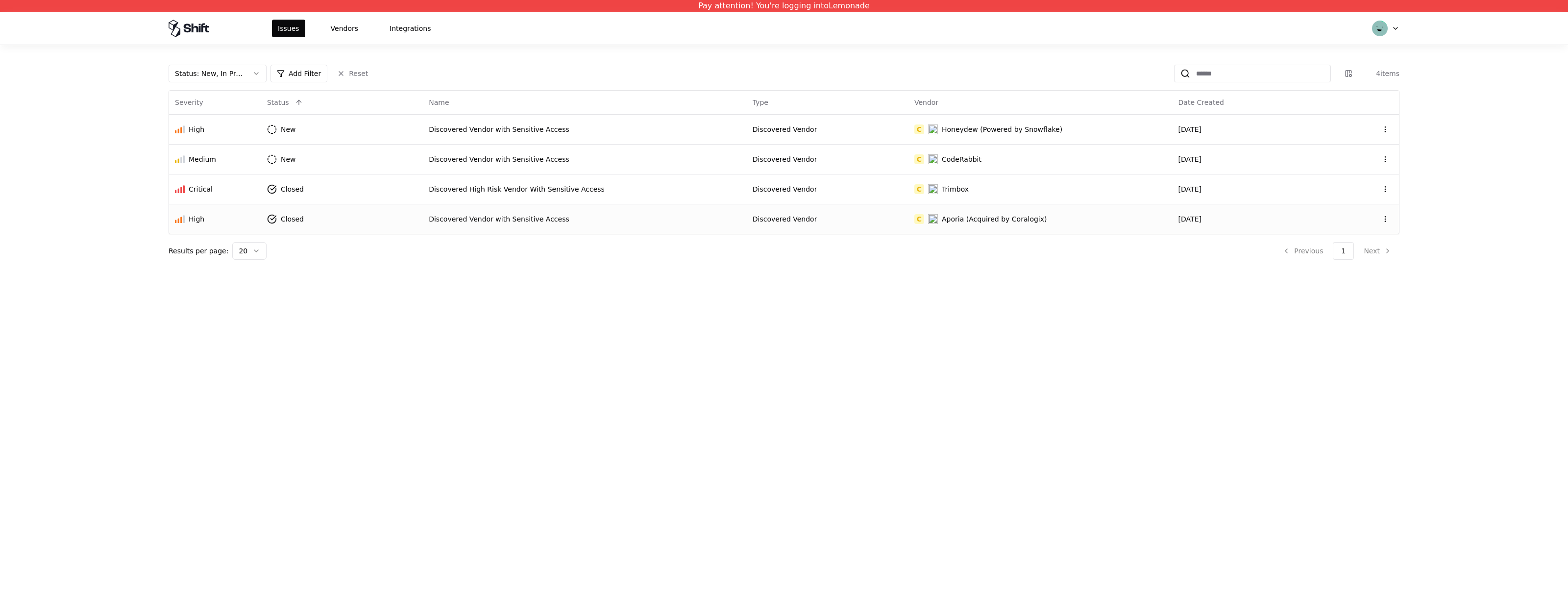
click at [459, 220] on div "Discovered Vendor with Sensitive Access" at bounding box center [584, 219] width 312 height 10
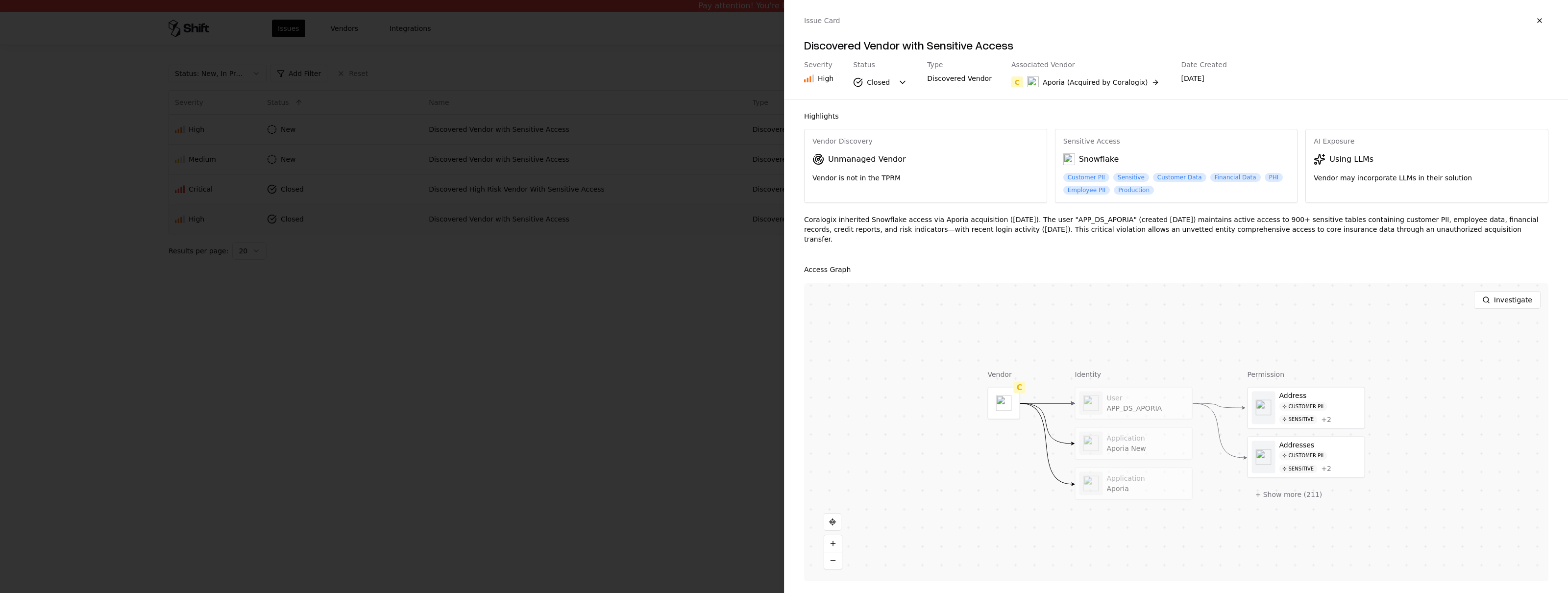
click at [573, 274] on div at bounding box center [784, 296] width 1568 height 593
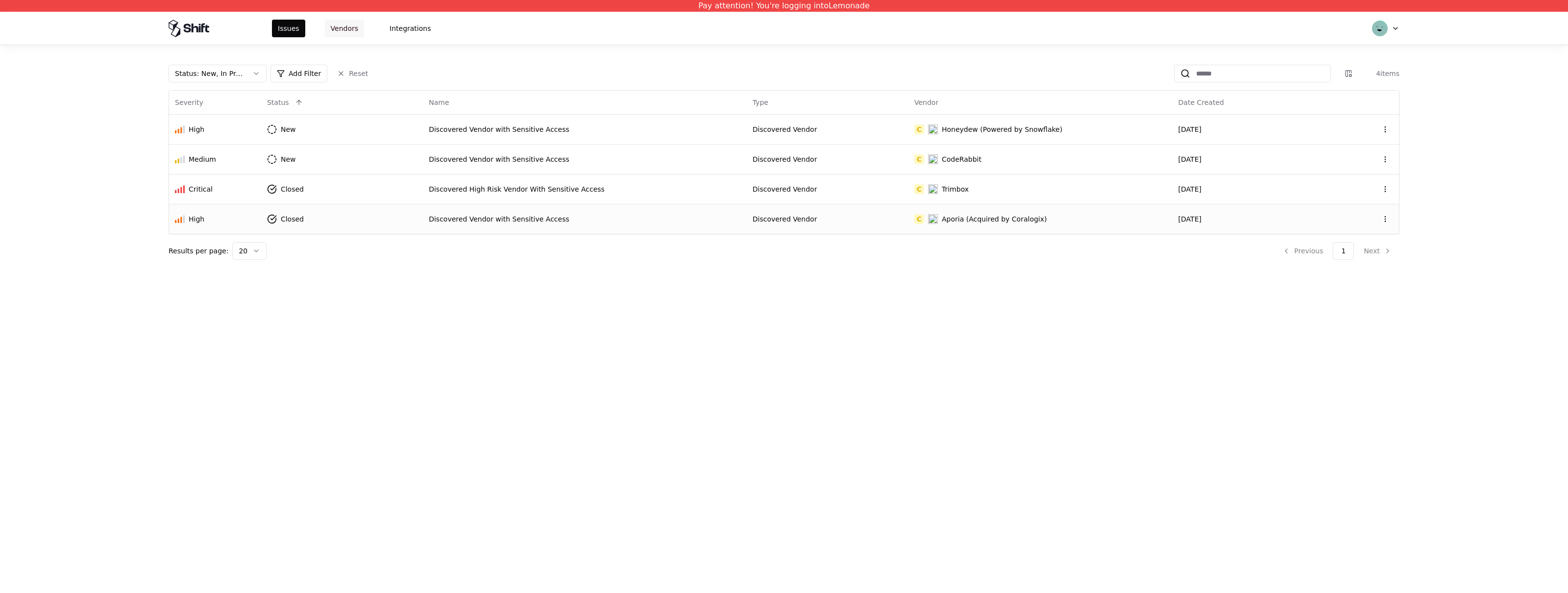
click at [337, 23] on button "Vendors" at bounding box center [345, 28] width 39 height 18
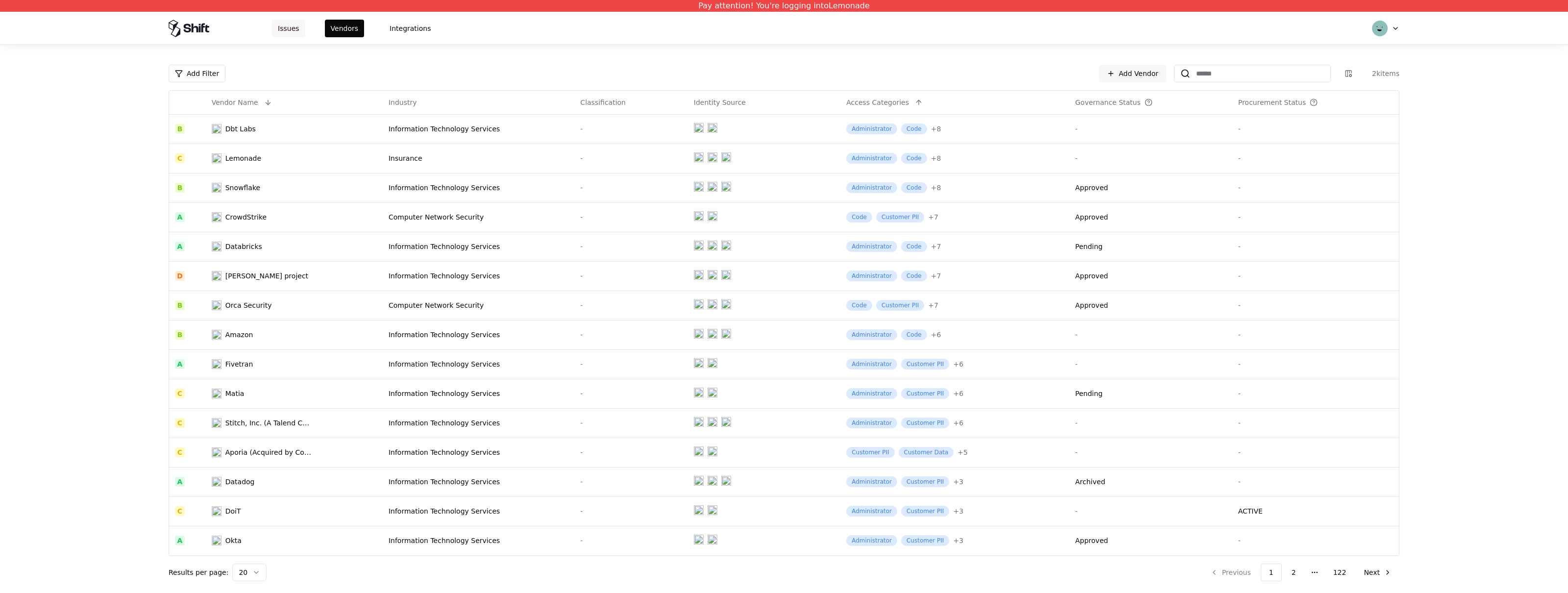
click at [282, 26] on button "Issues" at bounding box center [289, 28] width 33 height 18
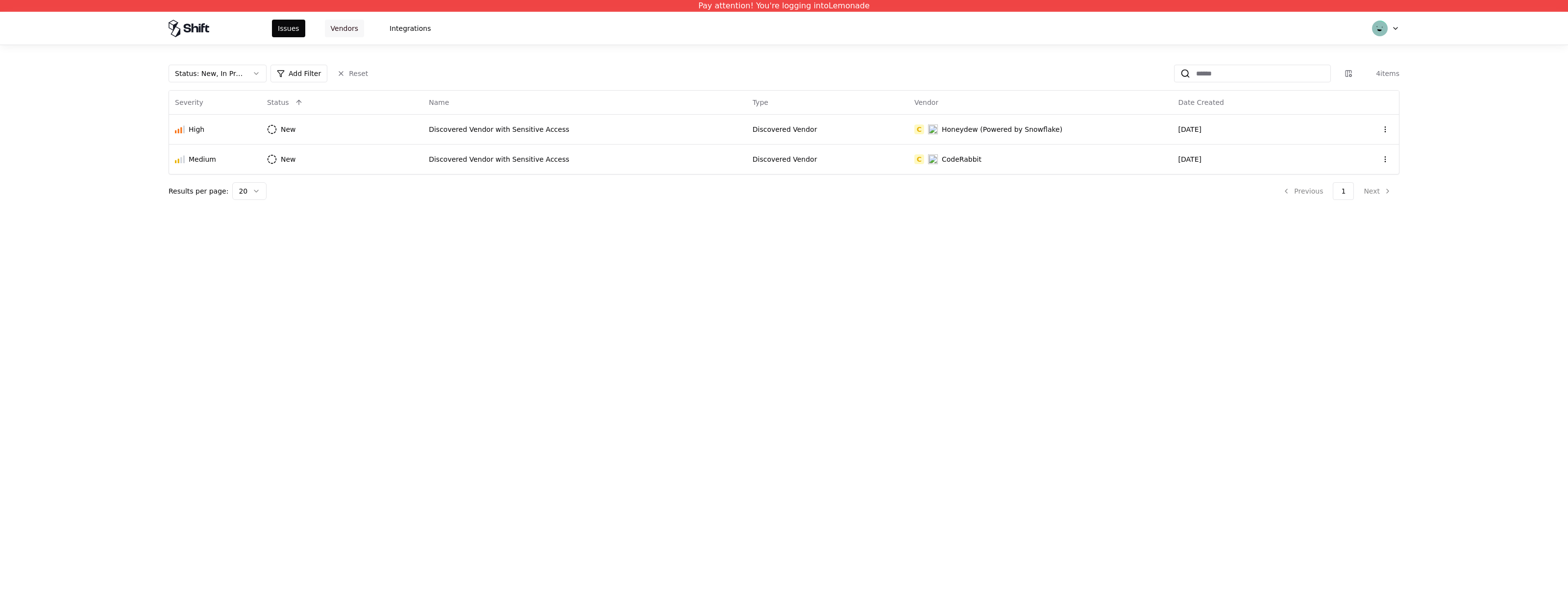
click at [334, 29] on button "Vendors" at bounding box center [345, 28] width 39 height 18
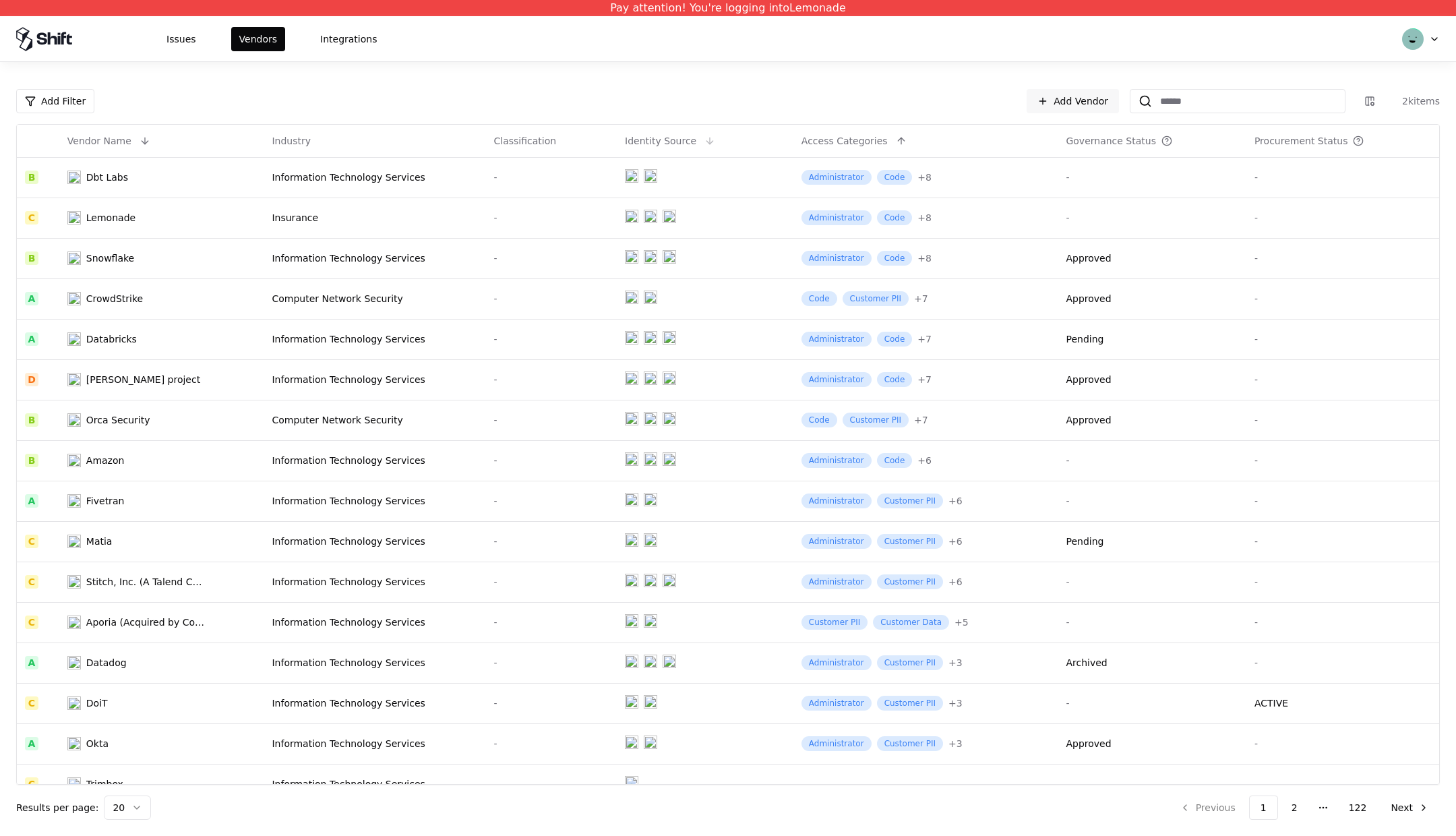
click at [677, 143] on div "Identity Source" at bounding box center [660, 141] width 71 height 13
click at [702, 138] on button at bounding box center [709, 141] width 16 height 16
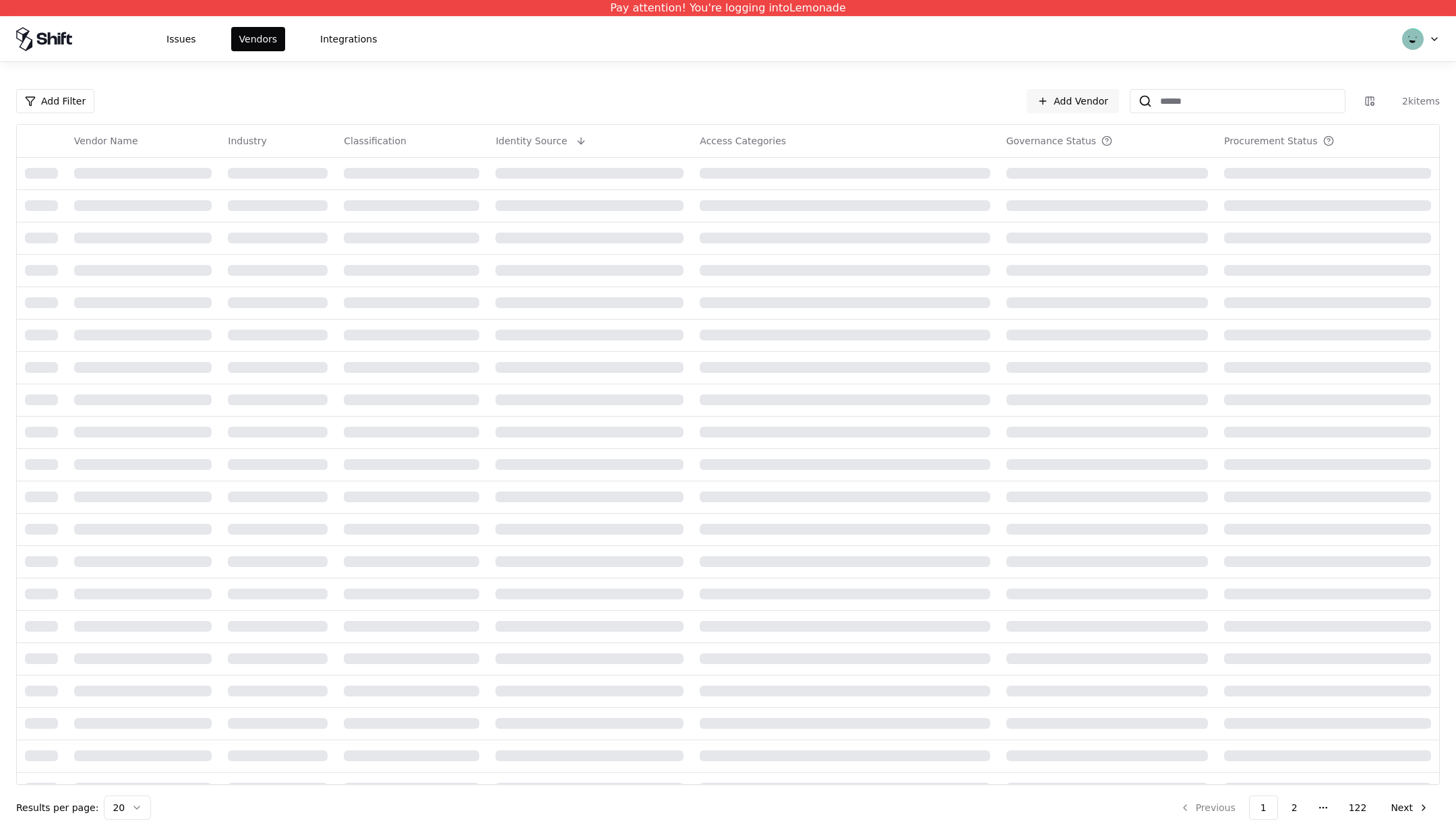
click at [686, 137] on th "Identity Source" at bounding box center [589, 141] width 204 height 33
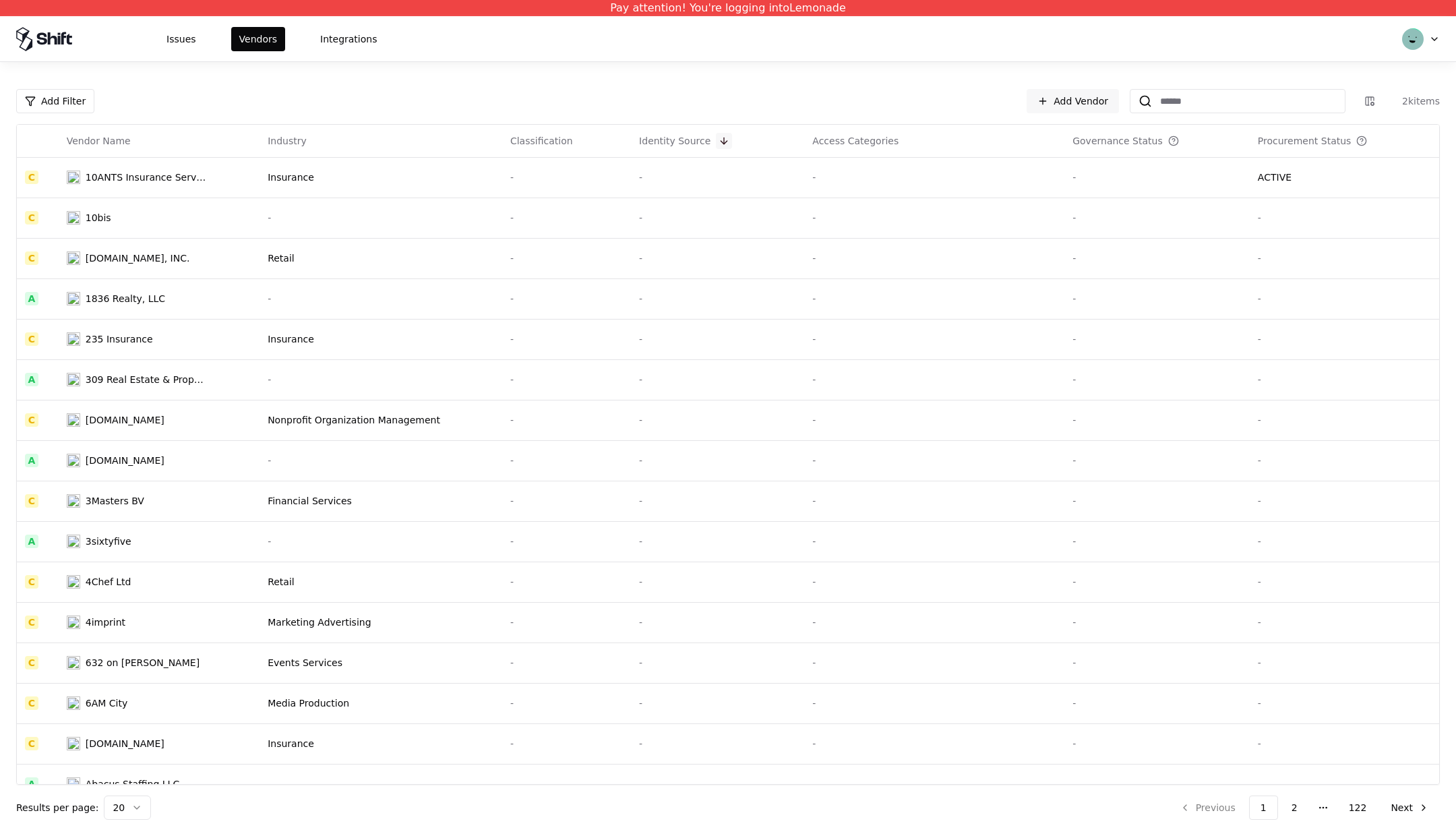
click at [716, 138] on button at bounding box center [723, 141] width 16 height 16
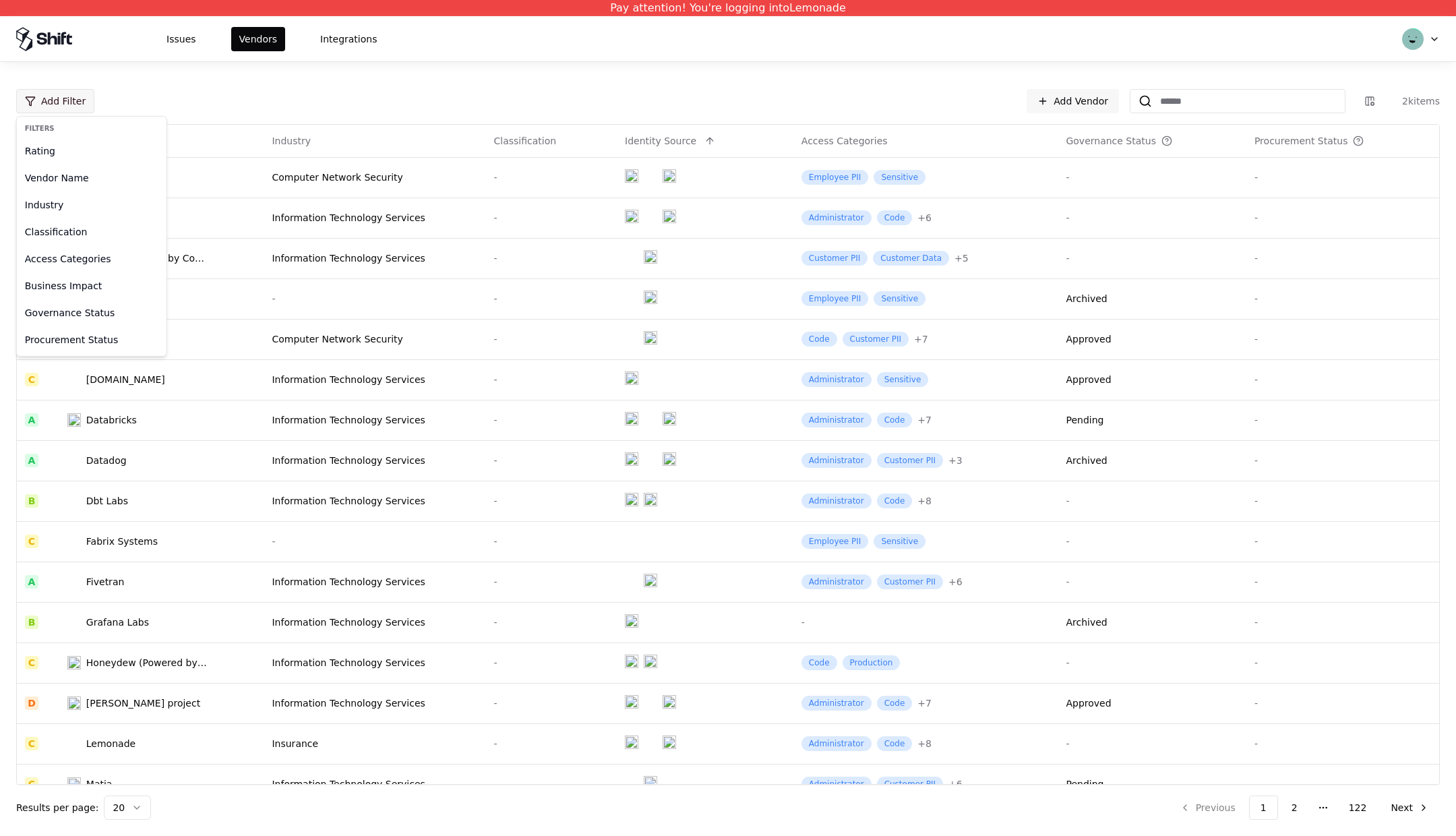
click at [71, 102] on html "Pay attention! You're logging into Lemonade Issues Vendors Integrations Add Fil…" at bounding box center [728, 418] width 1456 height 836
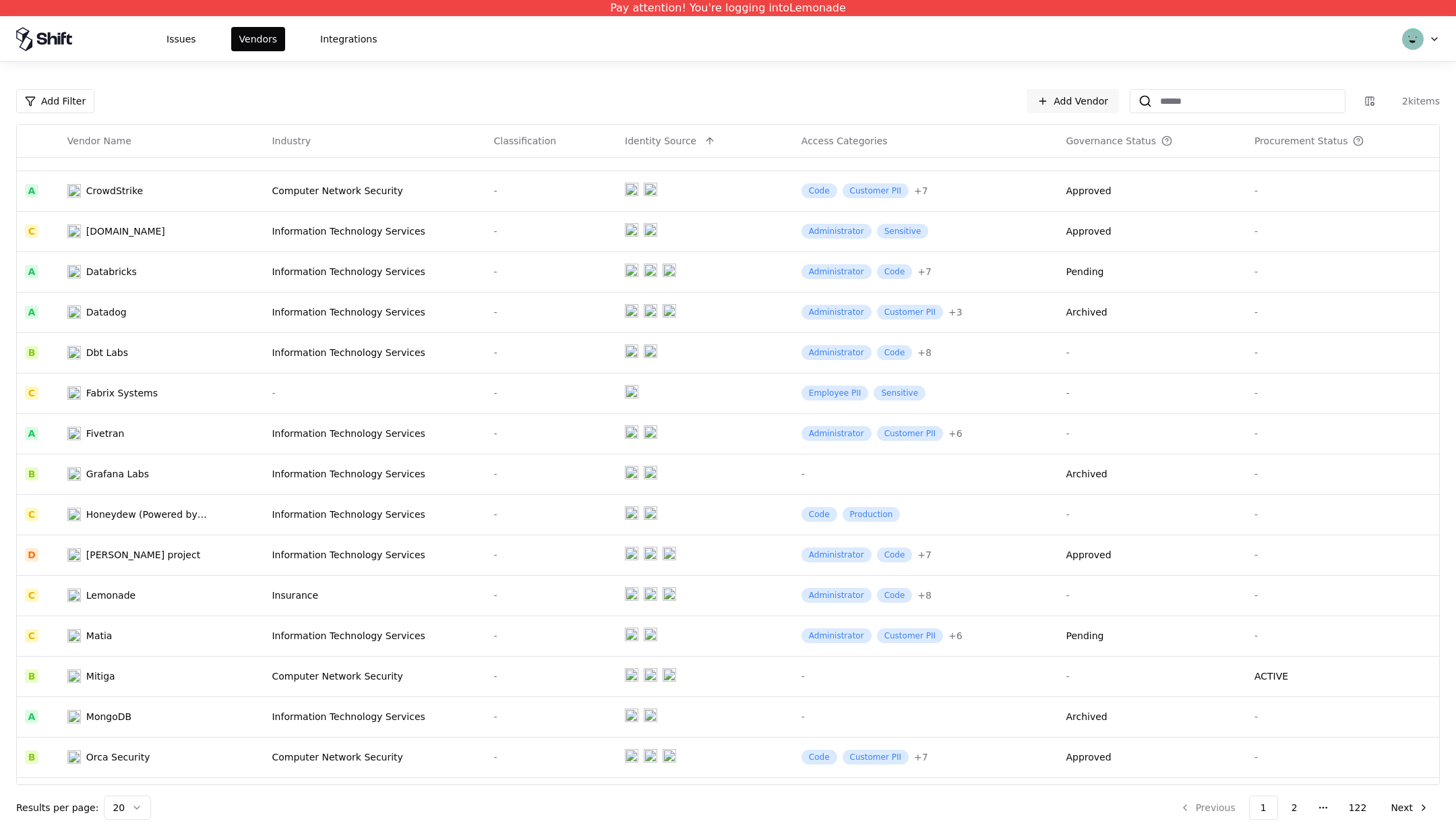
scroll to position [182, 0]
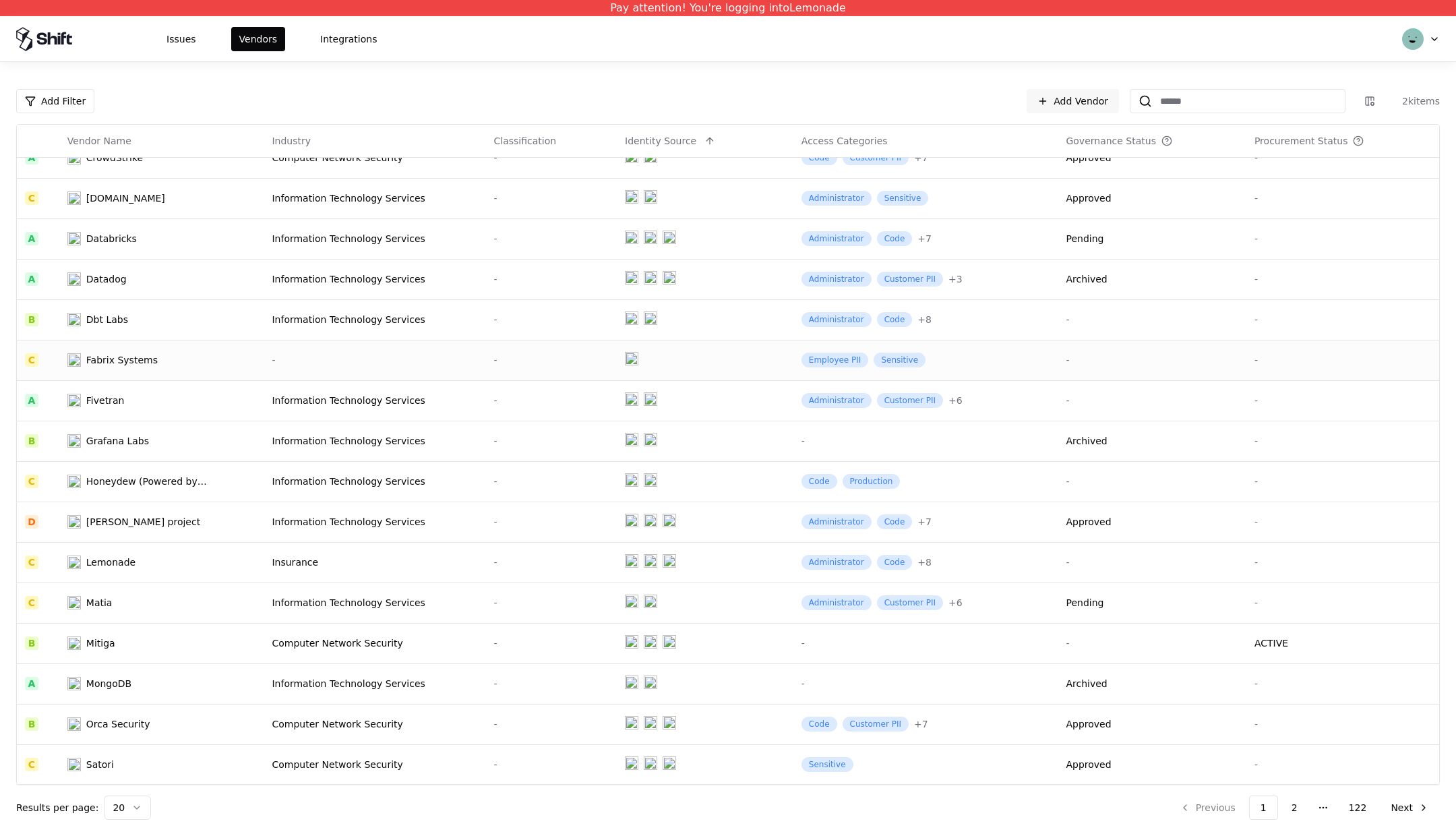
click at [296, 358] on div "-" at bounding box center [374, 360] width 206 height 13
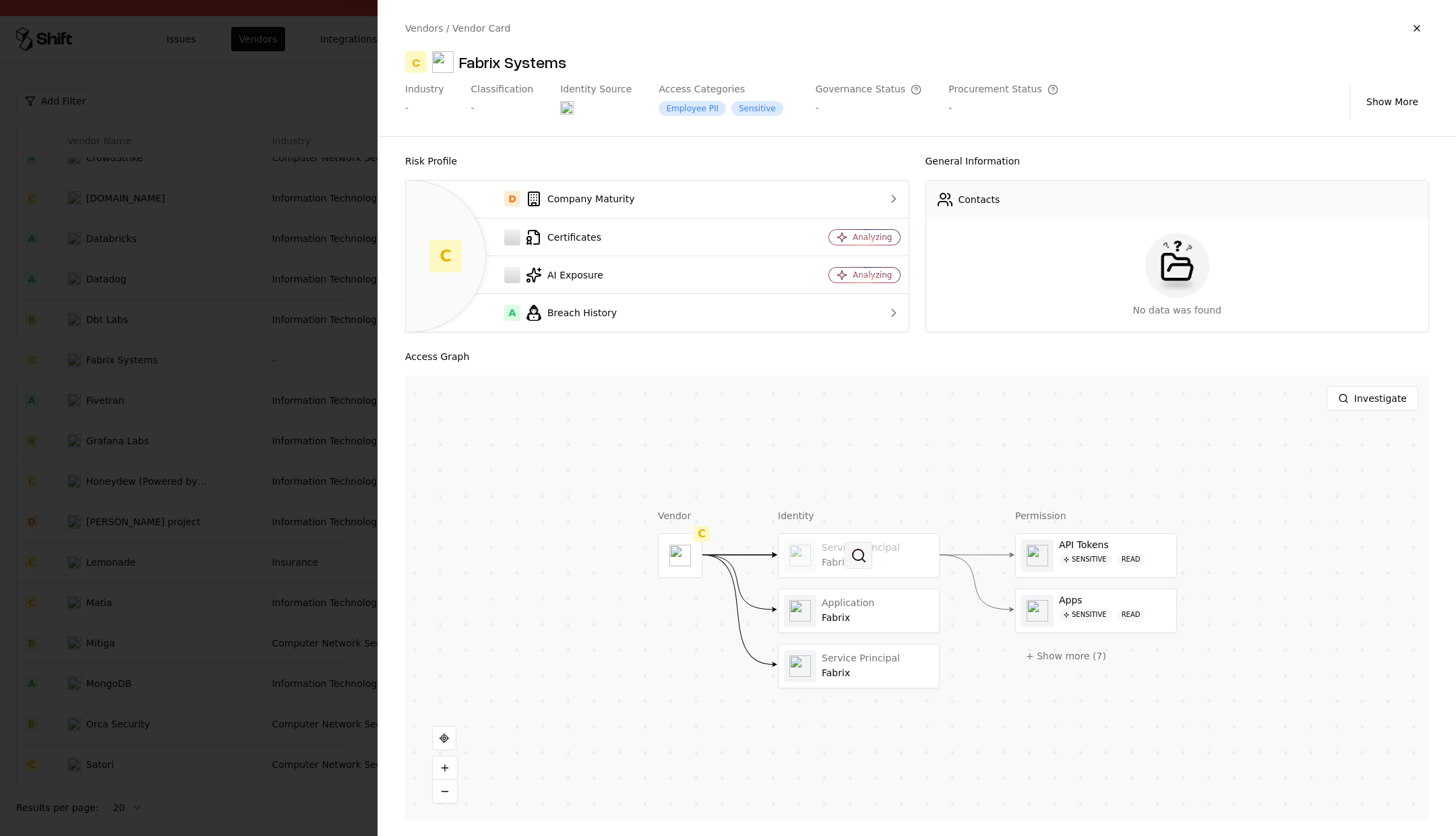
click at [851, 550] on button at bounding box center [858, 555] width 27 height 27
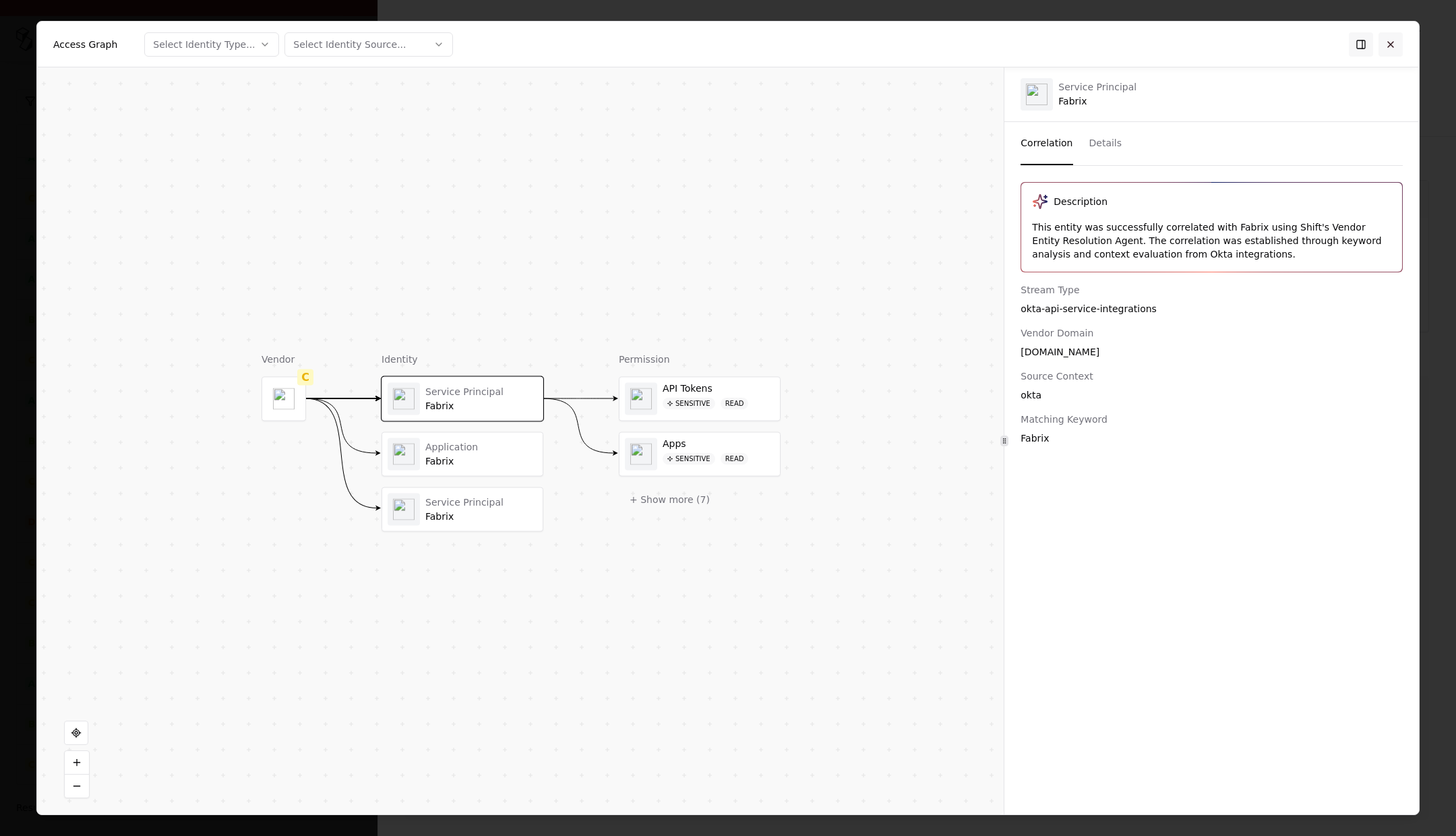
click at [1392, 47] on button at bounding box center [1390, 44] width 24 height 24
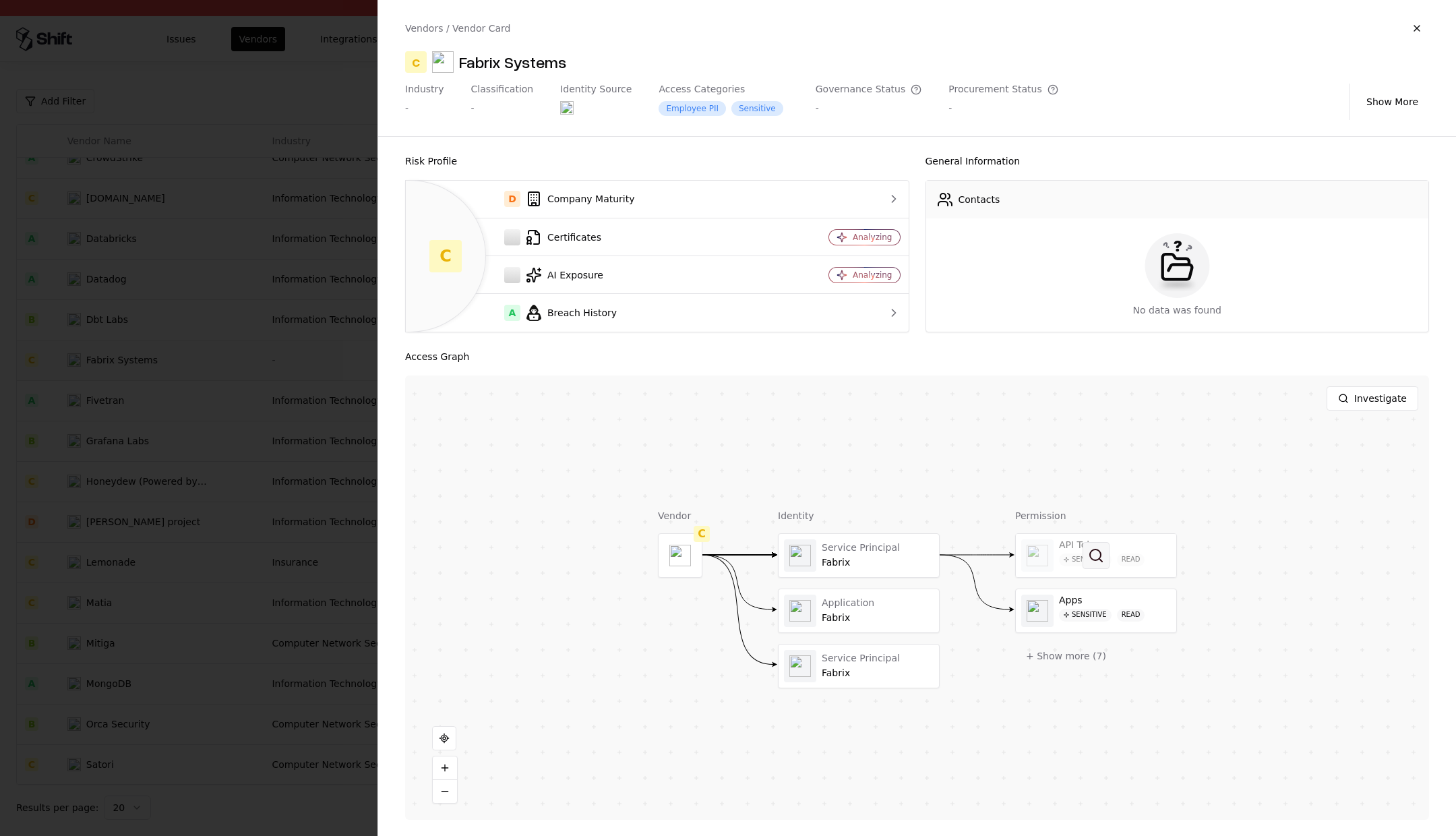
click at [1083, 564] on button at bounding box center [1096, 555] width 27 height 27
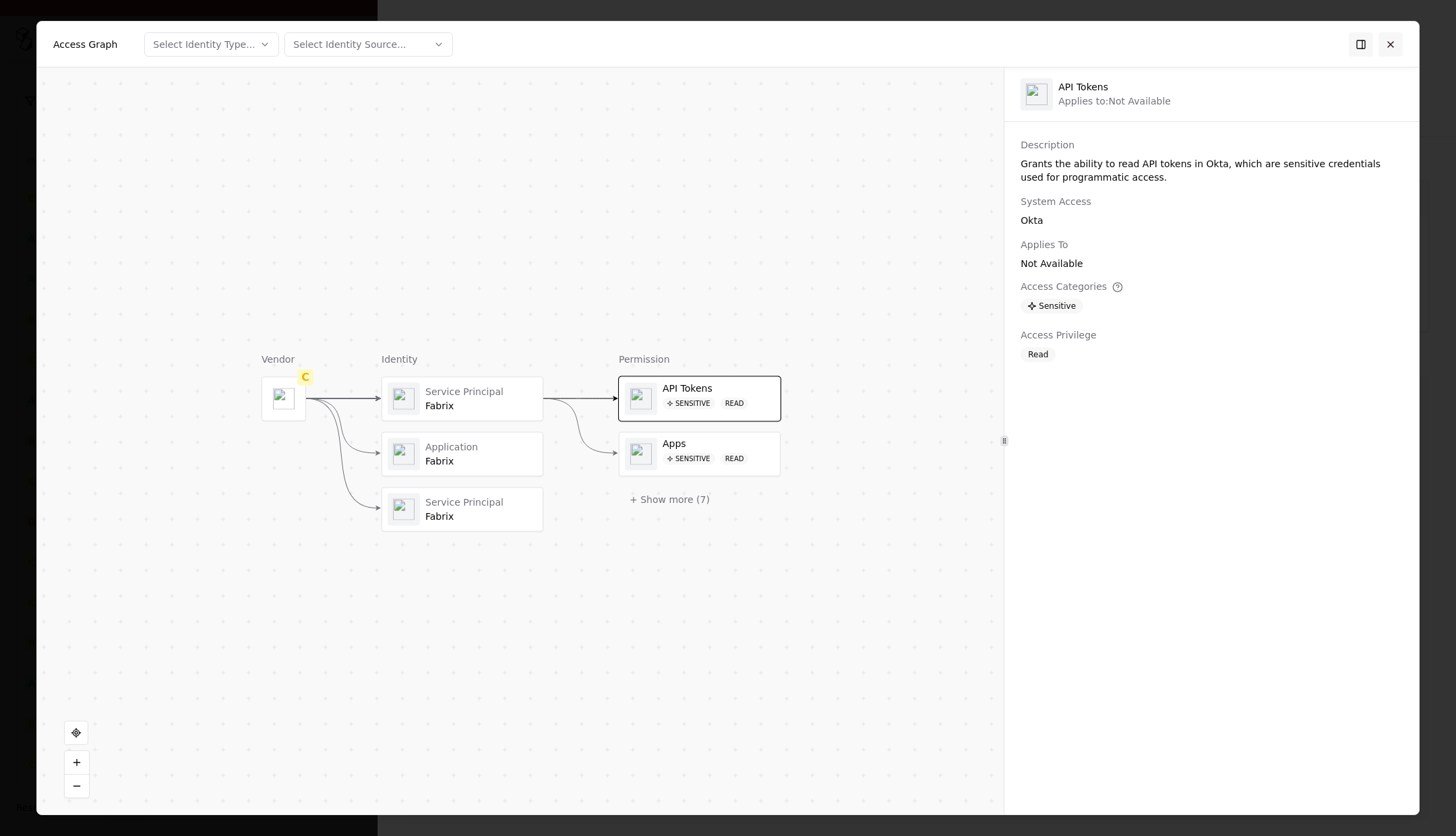
click at [1395, 47] on button at bounding box center [1390, 44] width 24 height 24
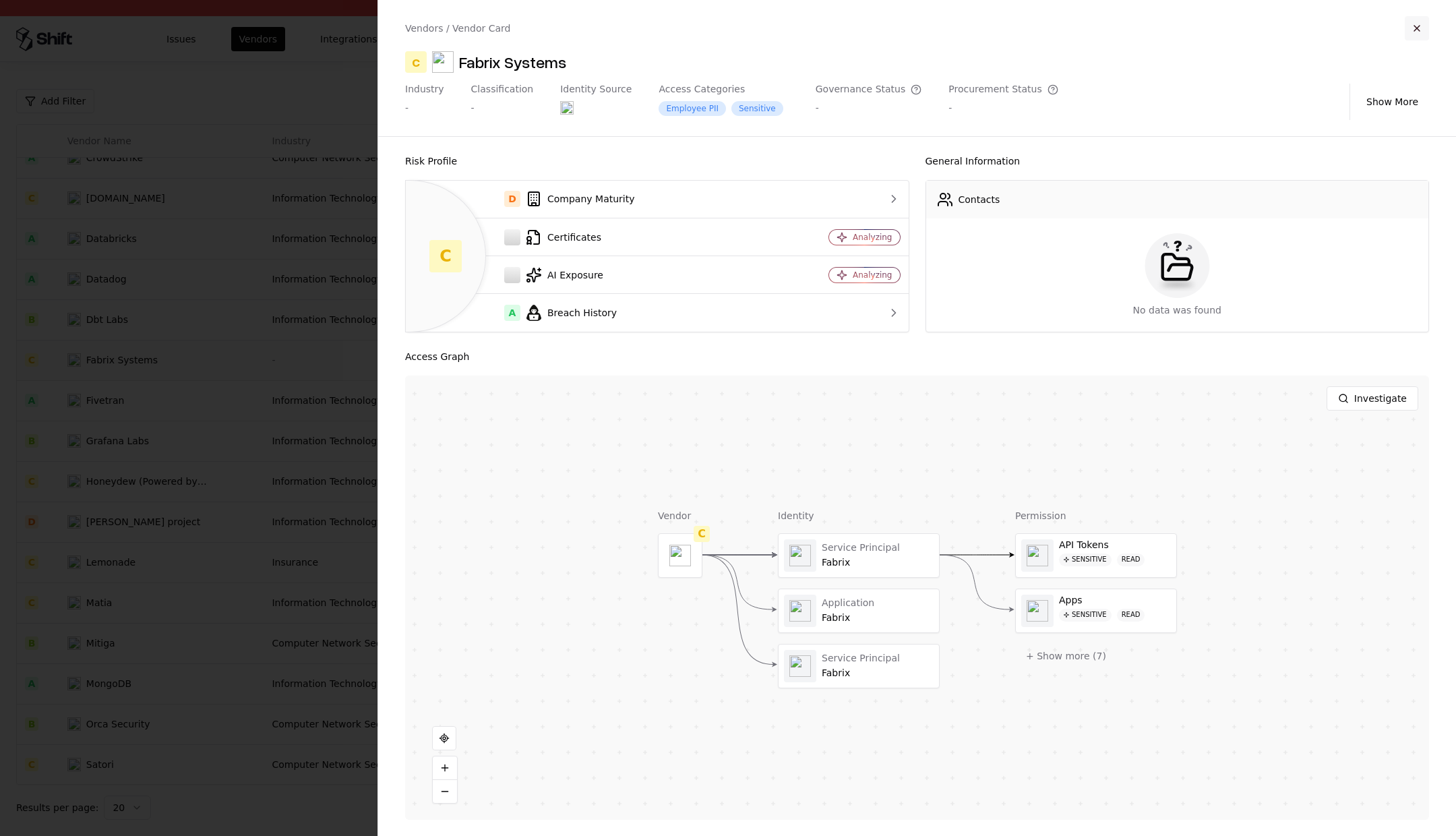
click at [1414, 29] on button "button" at bounding box center [1417, 28] width 24 height 24
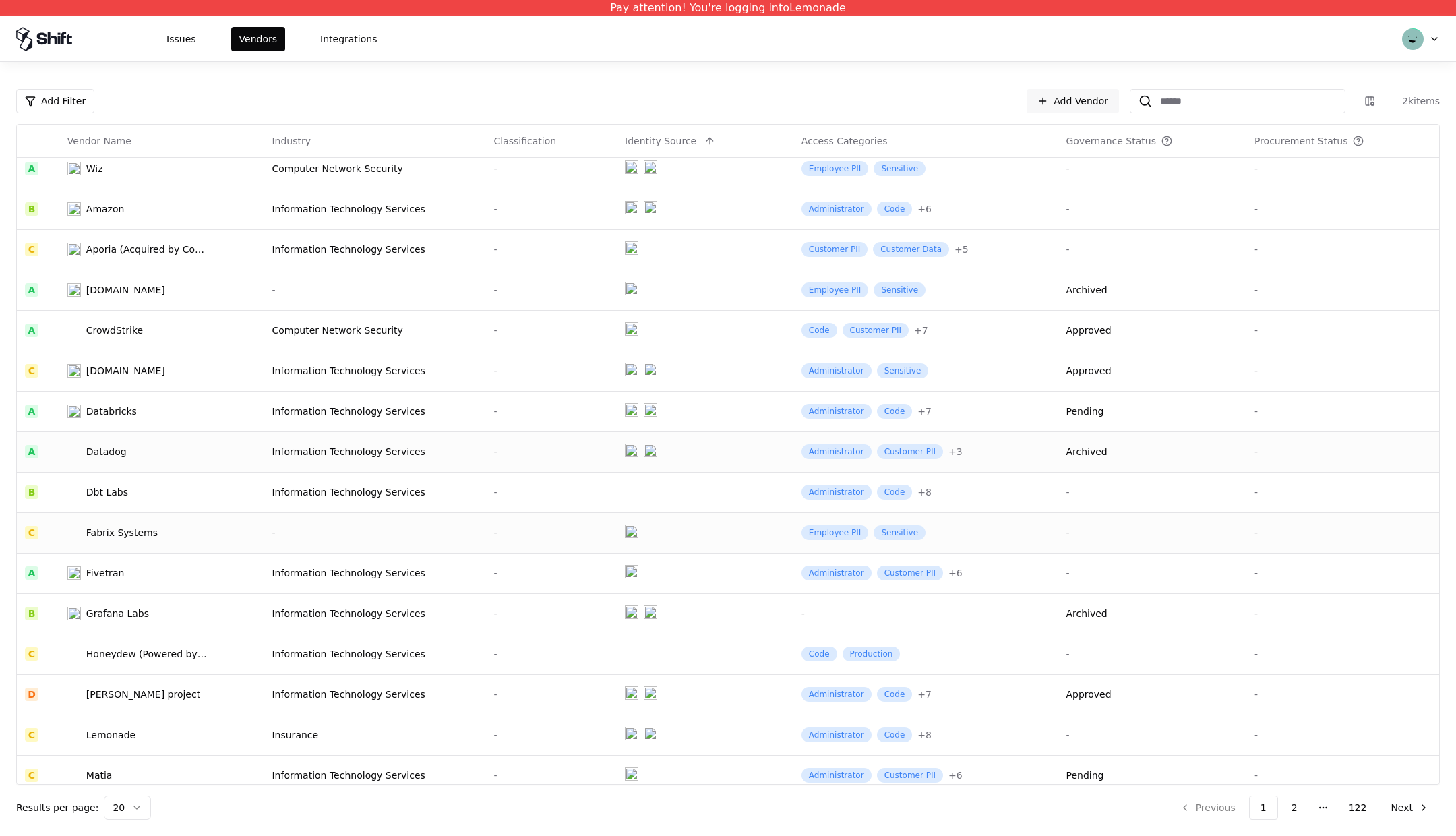
scroll to position [0, 0]
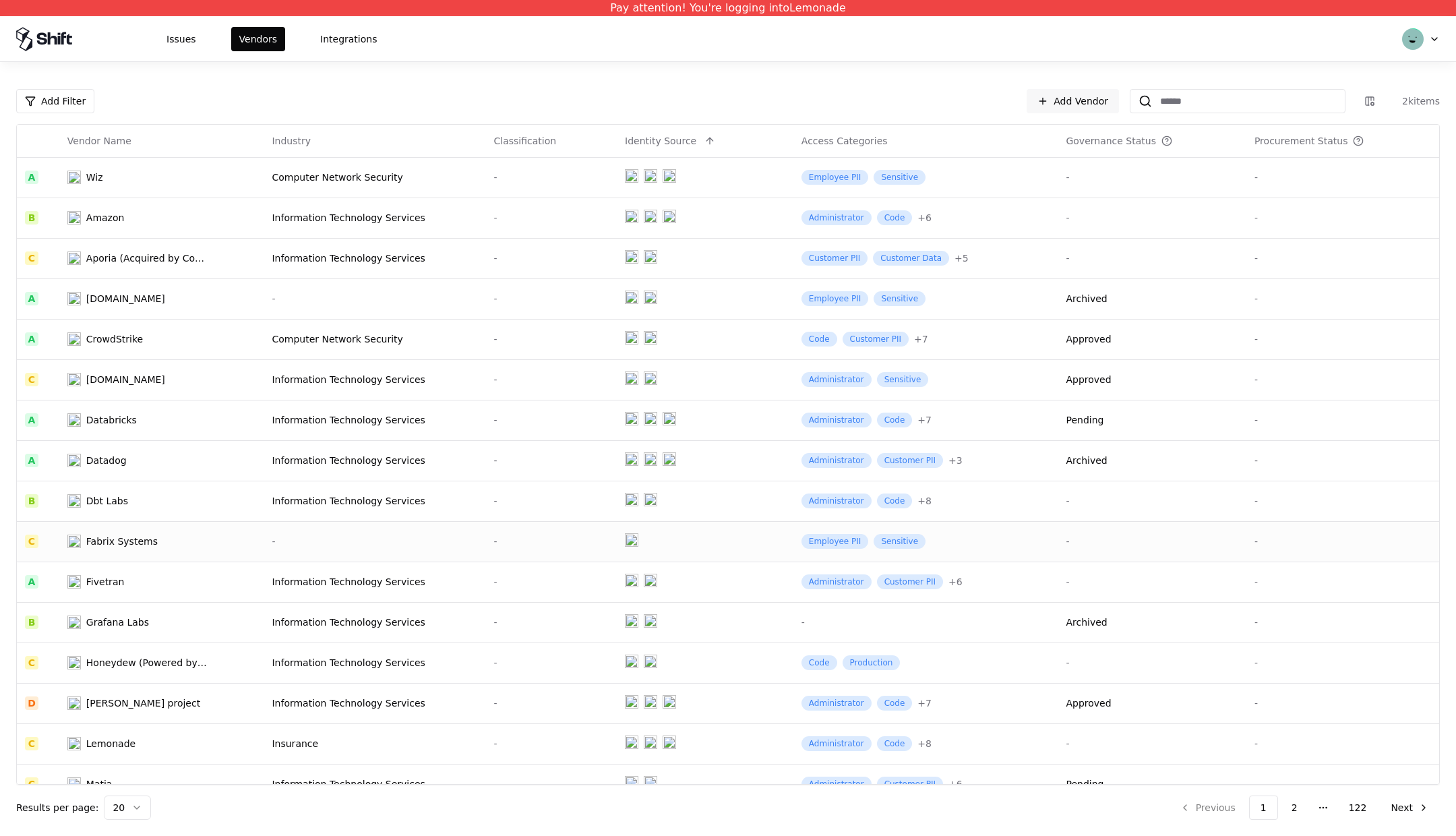
click at [554, 542] on div "-" at bounding box center [552, 541] width 116 height 13
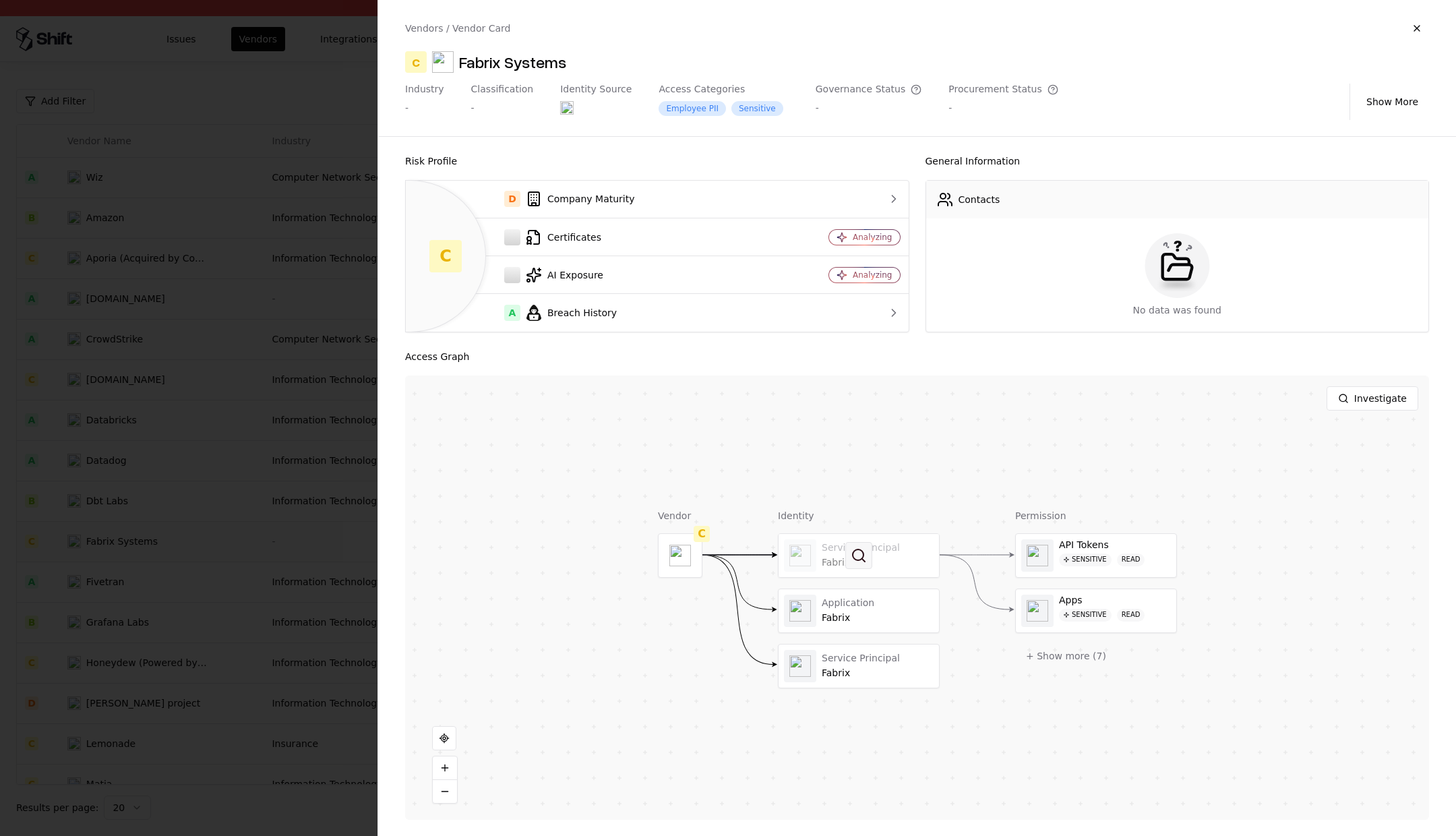
click at [866, 555] on button at bounding box center [858, 555] width 27 height 27
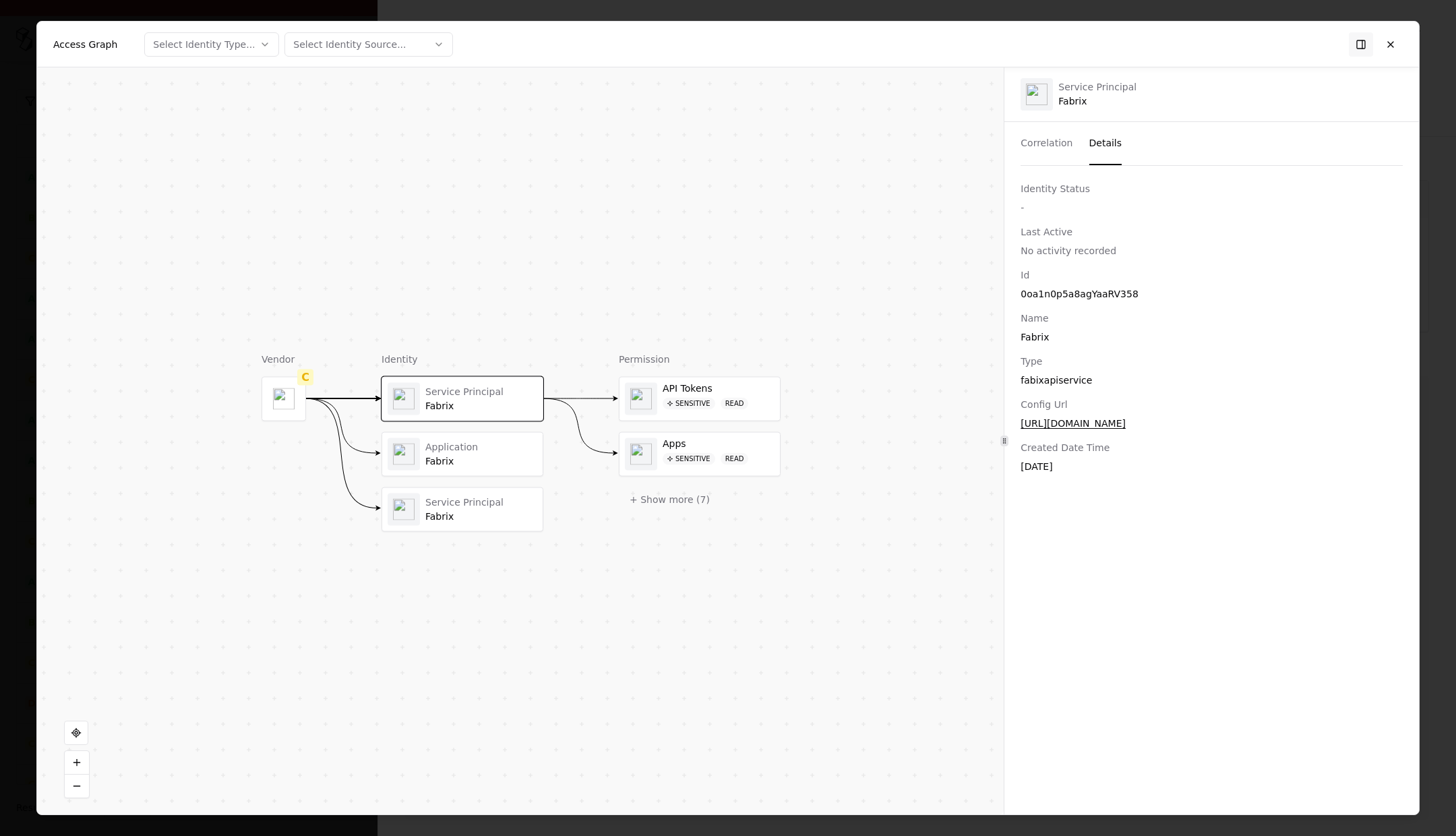
click at [1101, 143] on button "Details" at bounding box center [1105, 144] width 33 height 44
click at [461, 457] on div "Fabrix" at bounding box center [481, 462] width 112 height 12
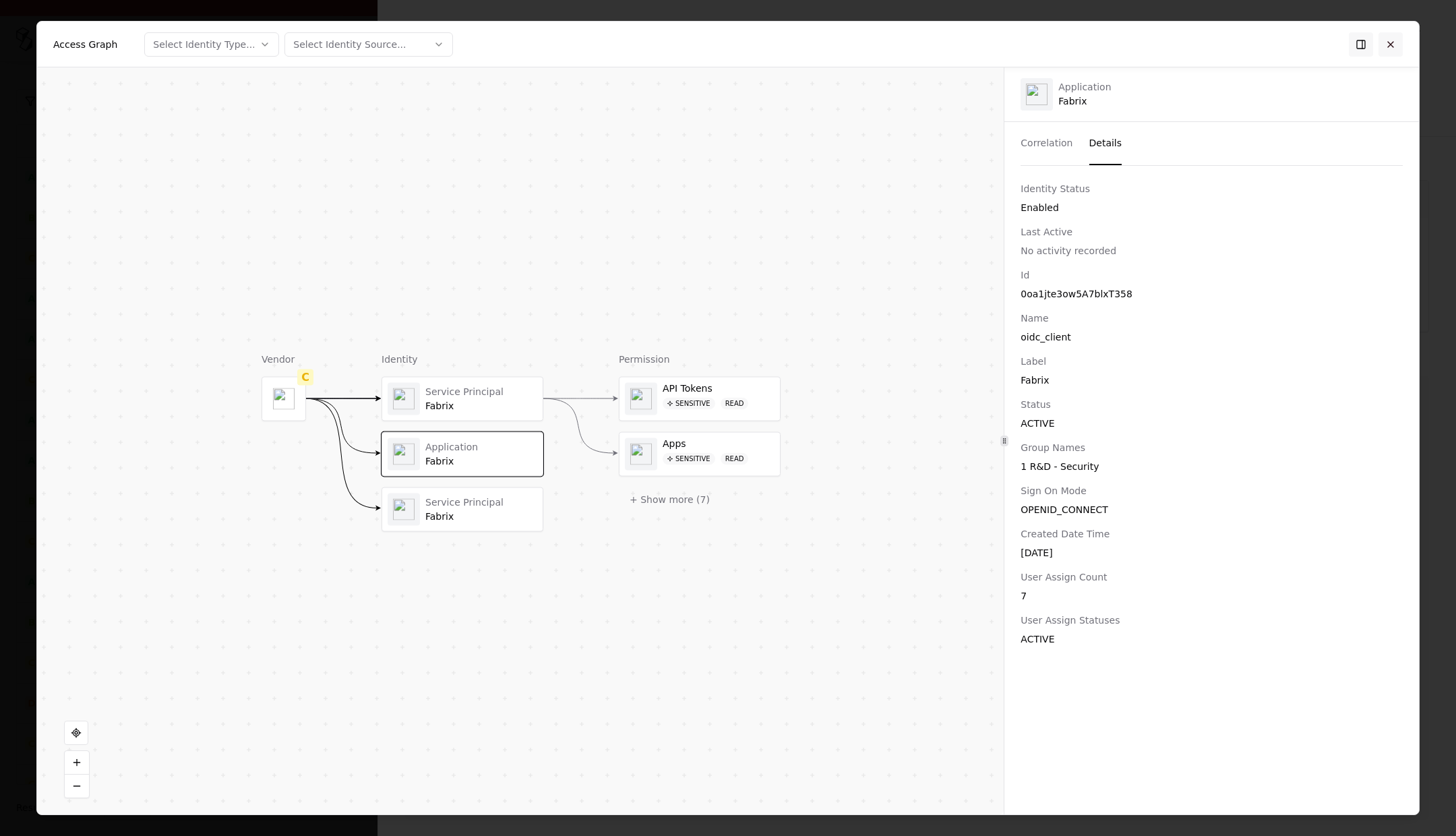
click at [1392, 46] on button at bounding box center [1390, 44] width 24 height 24
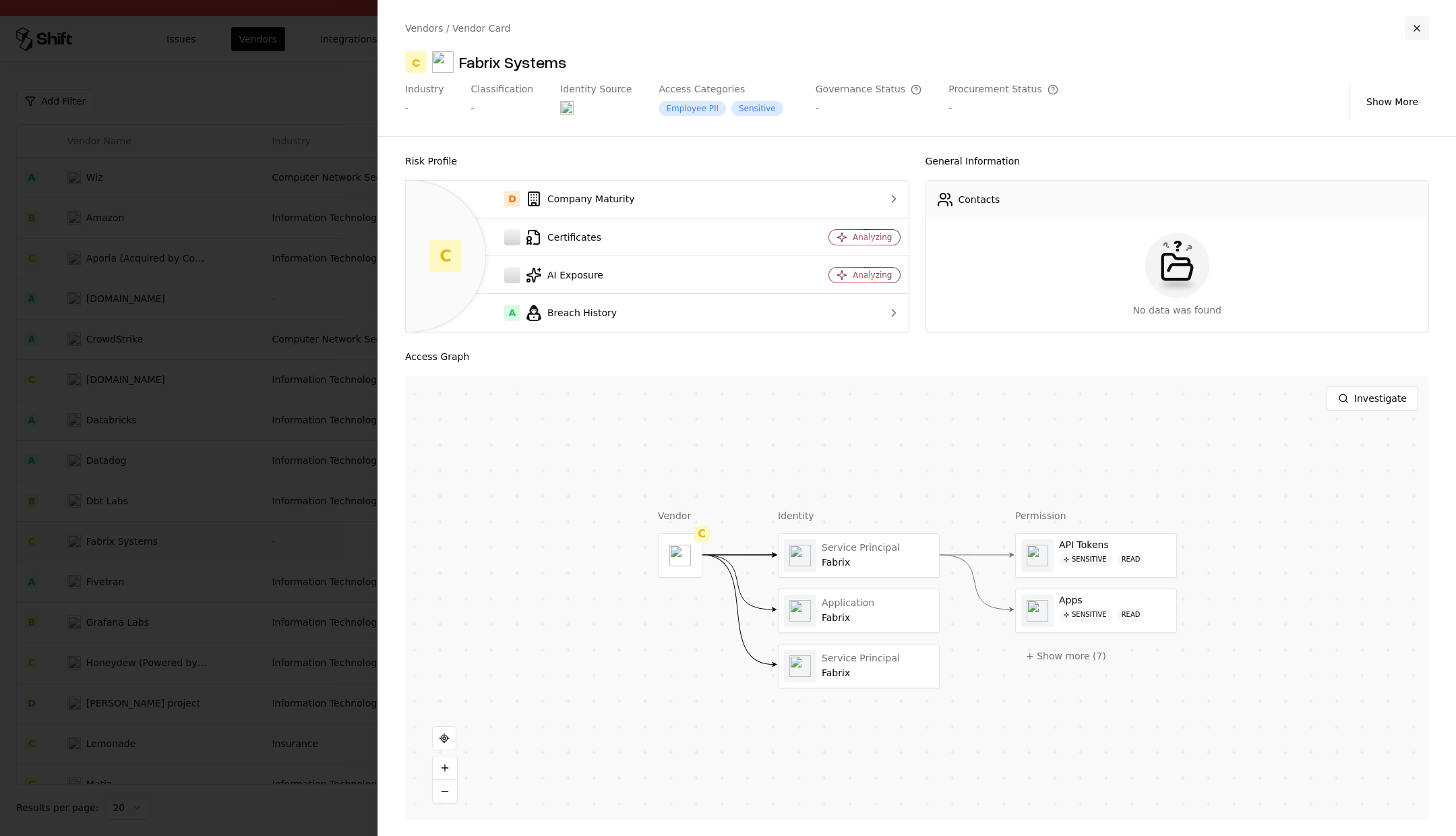
click at [1418, 26] on button "button" at bounding box center [1417, 28] width 24 height 24
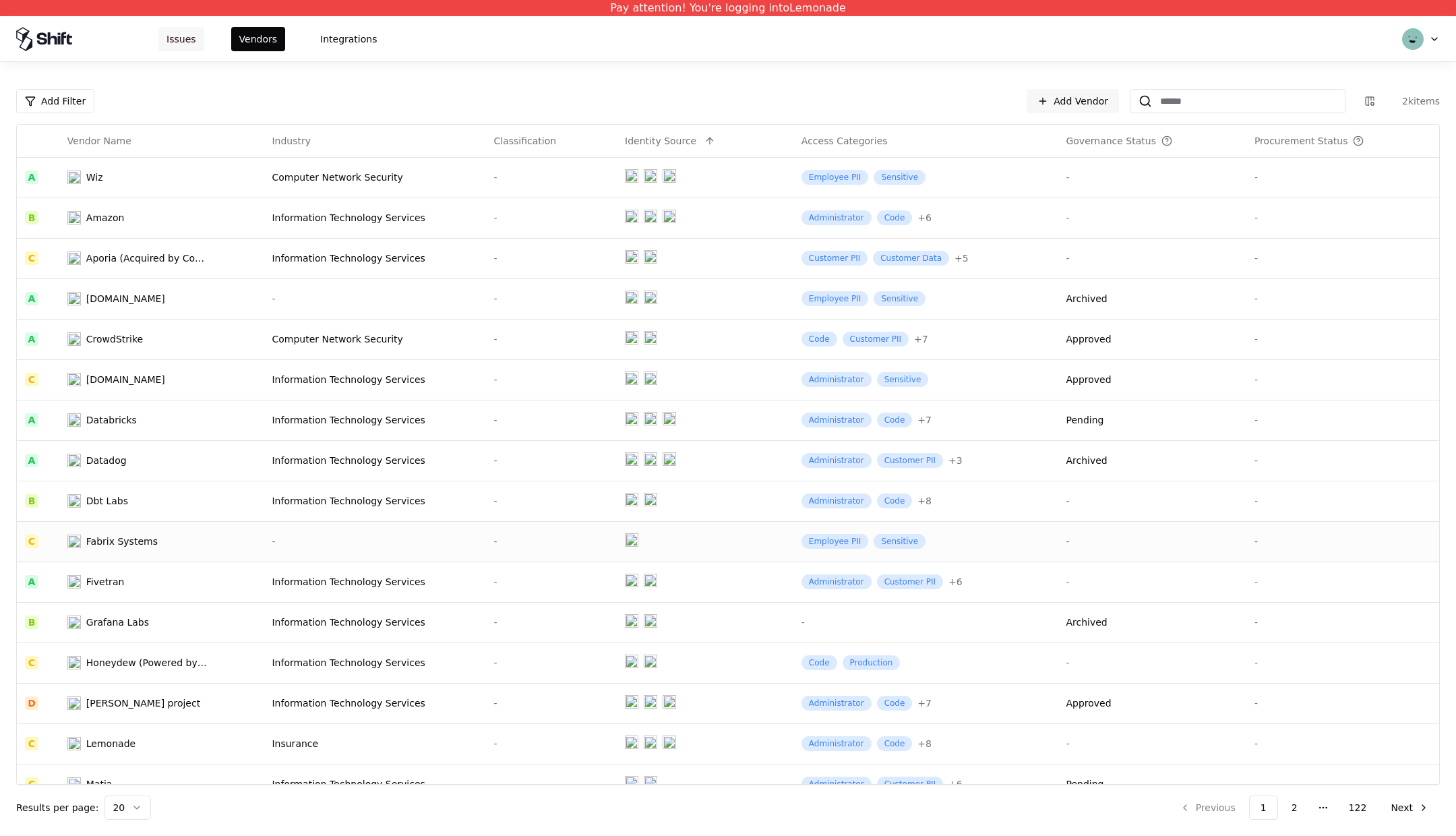
click at [196, 45] on button "Issues" at bounding box center [181, 39] width 46 height 24
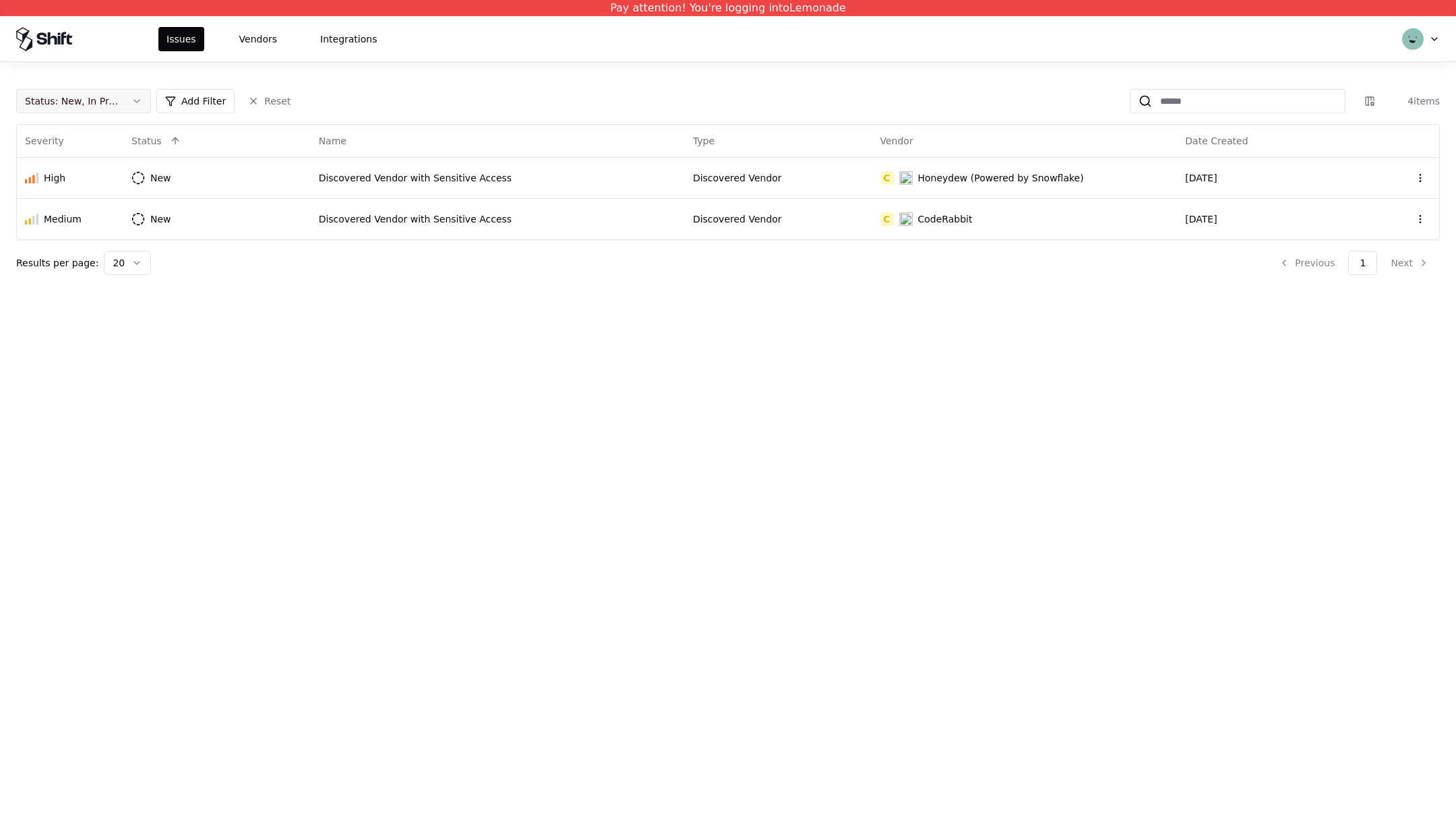
click at [121, 107] on button "Status : New, In Progress" at bounding box center [83, 101] width 135 height 24
click at [63, 209] on div "Closed" at bounding box center [57, 207] width 32 height 13
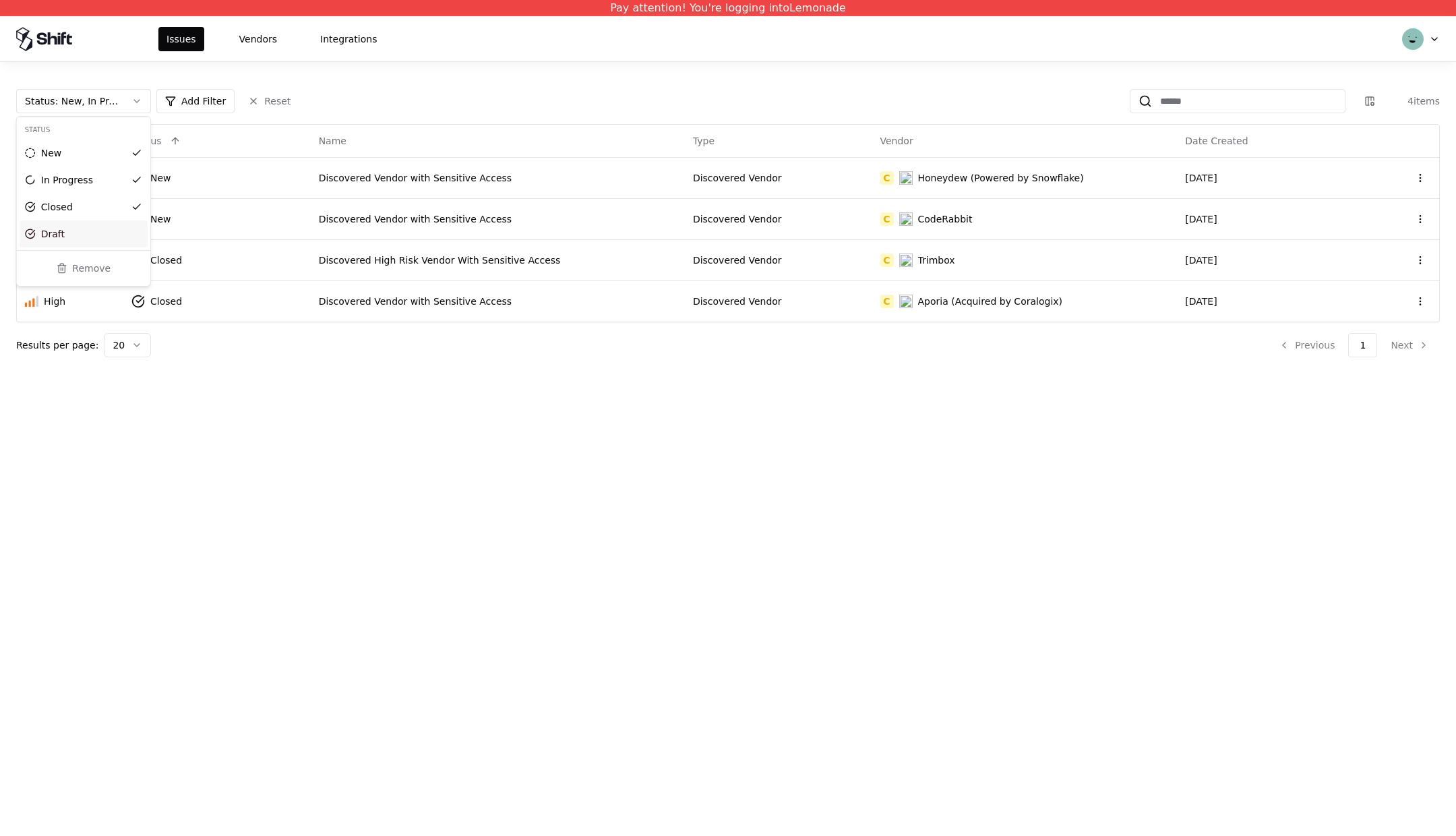
click at [454, 424] on html "Pay attention! You're logging into Lemonade Issues Vendors Integrations Status …" at bounding box center [728, 418] width 1456 height 836
click at [445, 299] on div "Discovered Vendor with Sensitive Access" at bounding box center [497, 302] width 358 height 13
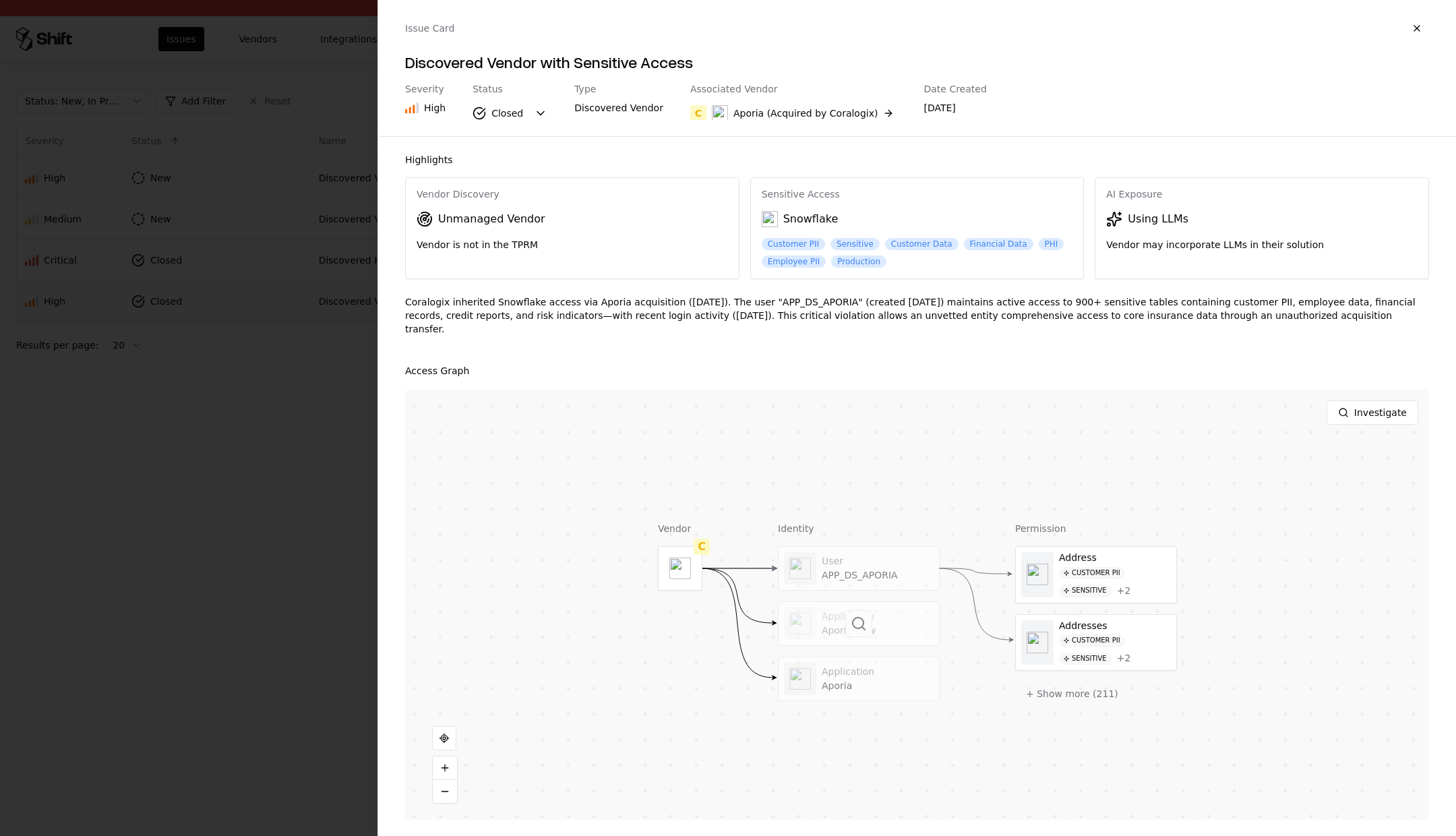
click at [825, 606] on div at bounding box center [859, 624] width 161 height 44
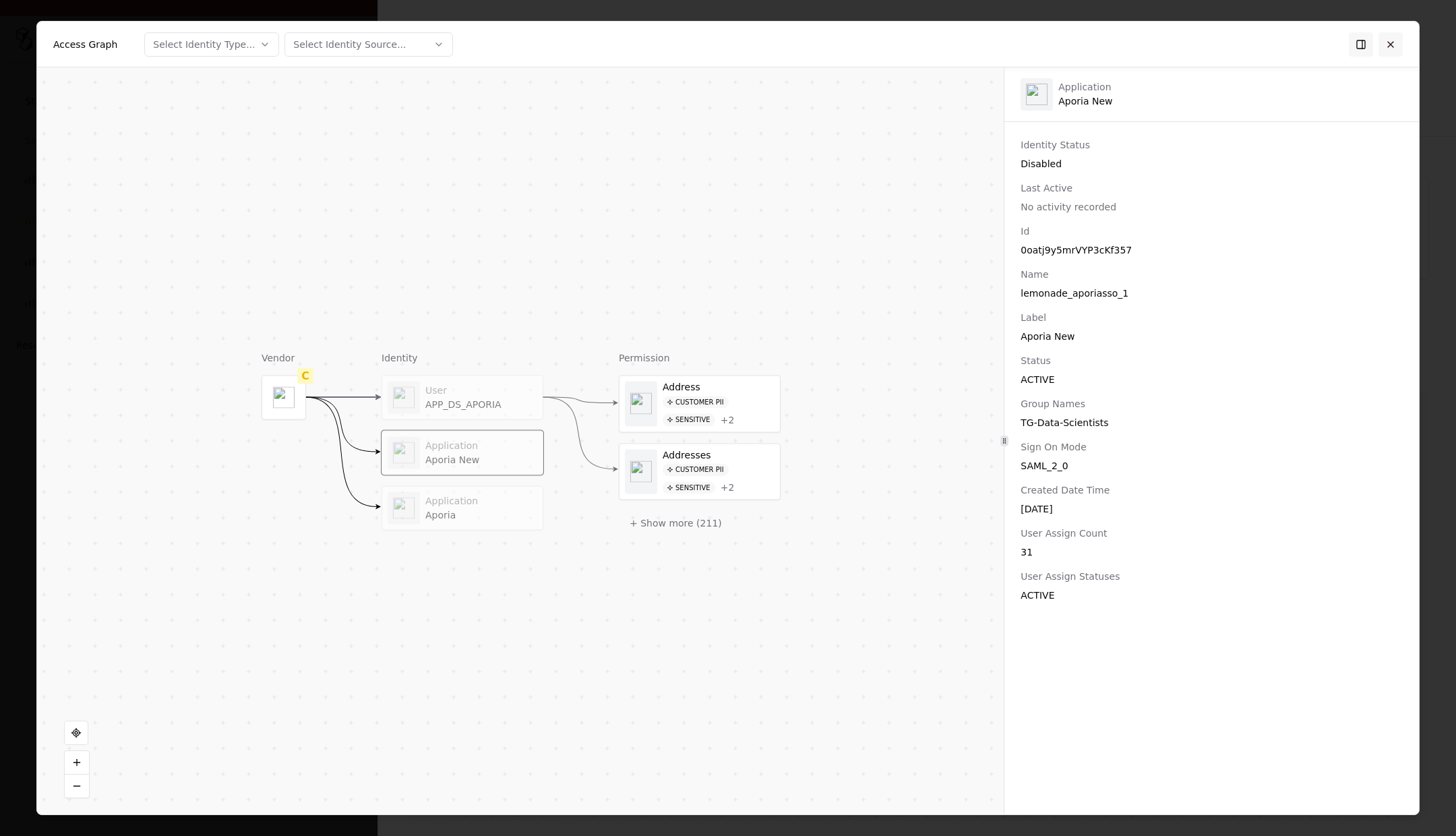
click at [1391, 47] on button at bounding box center [1390, 44] width 24 height 24
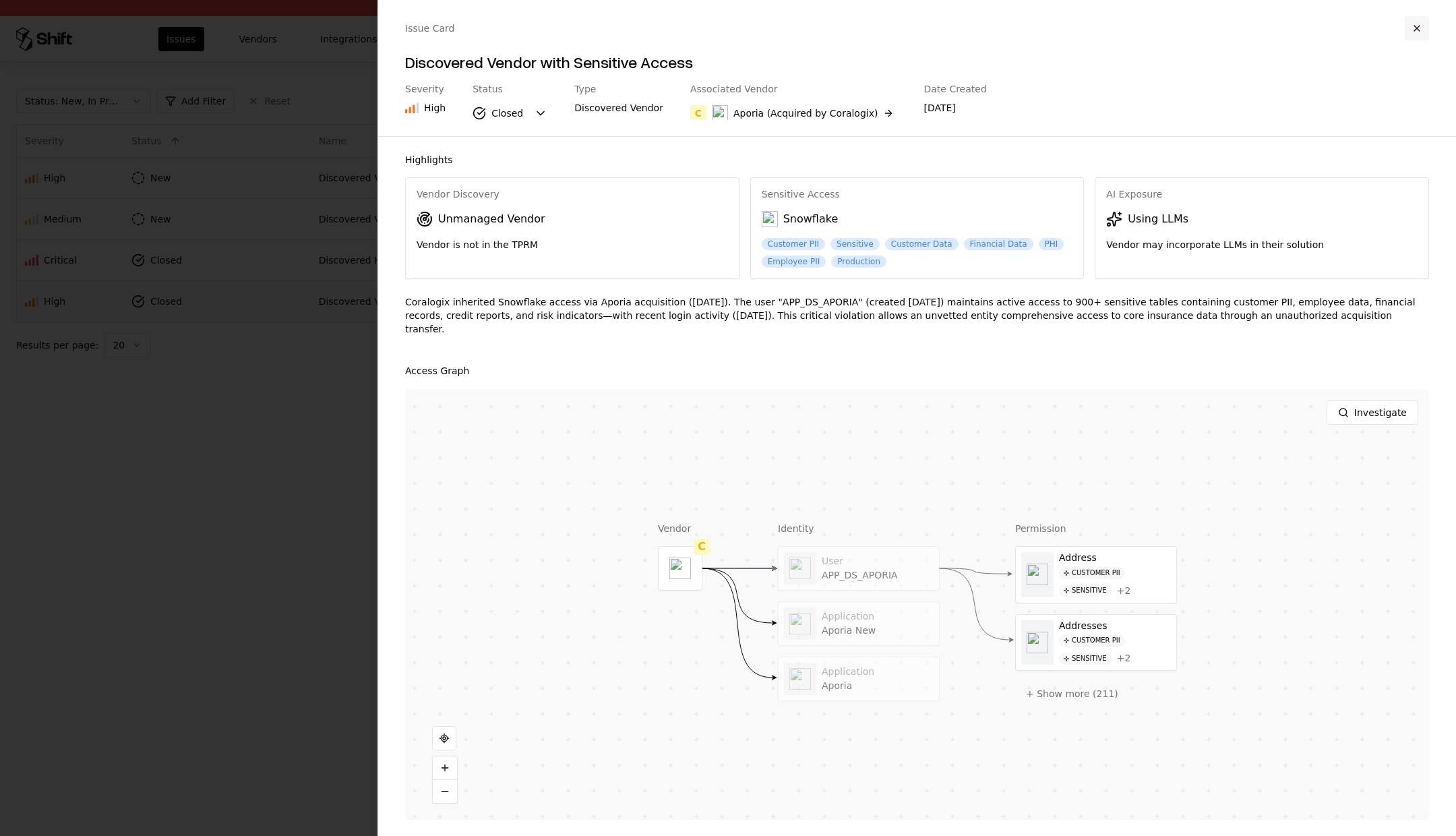
click at [1419, 29] on button "button" at bounding box center [1417, 28] width 24 height 24
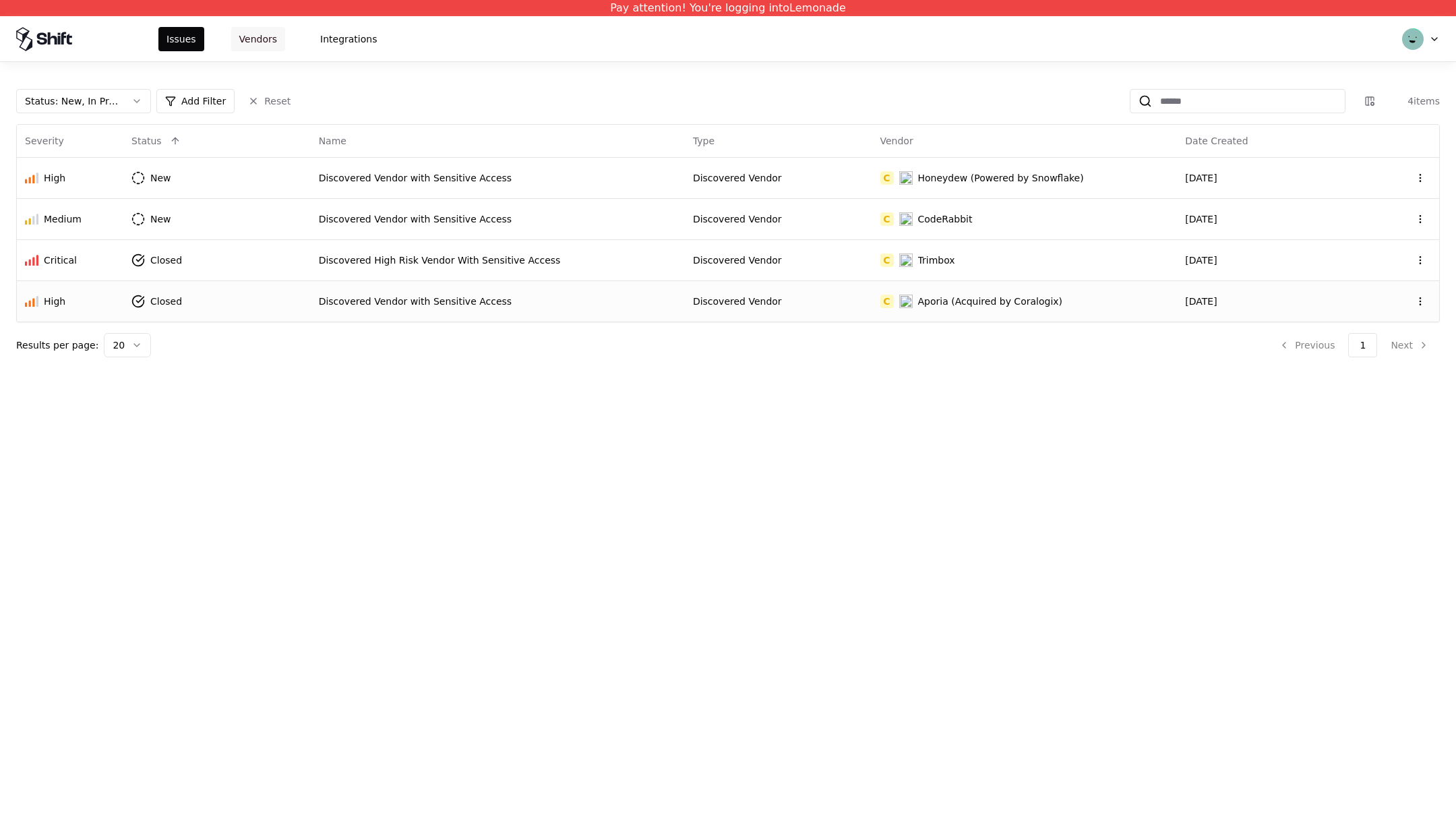
click at [257, 46] on button "Vendors" at bounding box center [258, 39] width 54 height 24
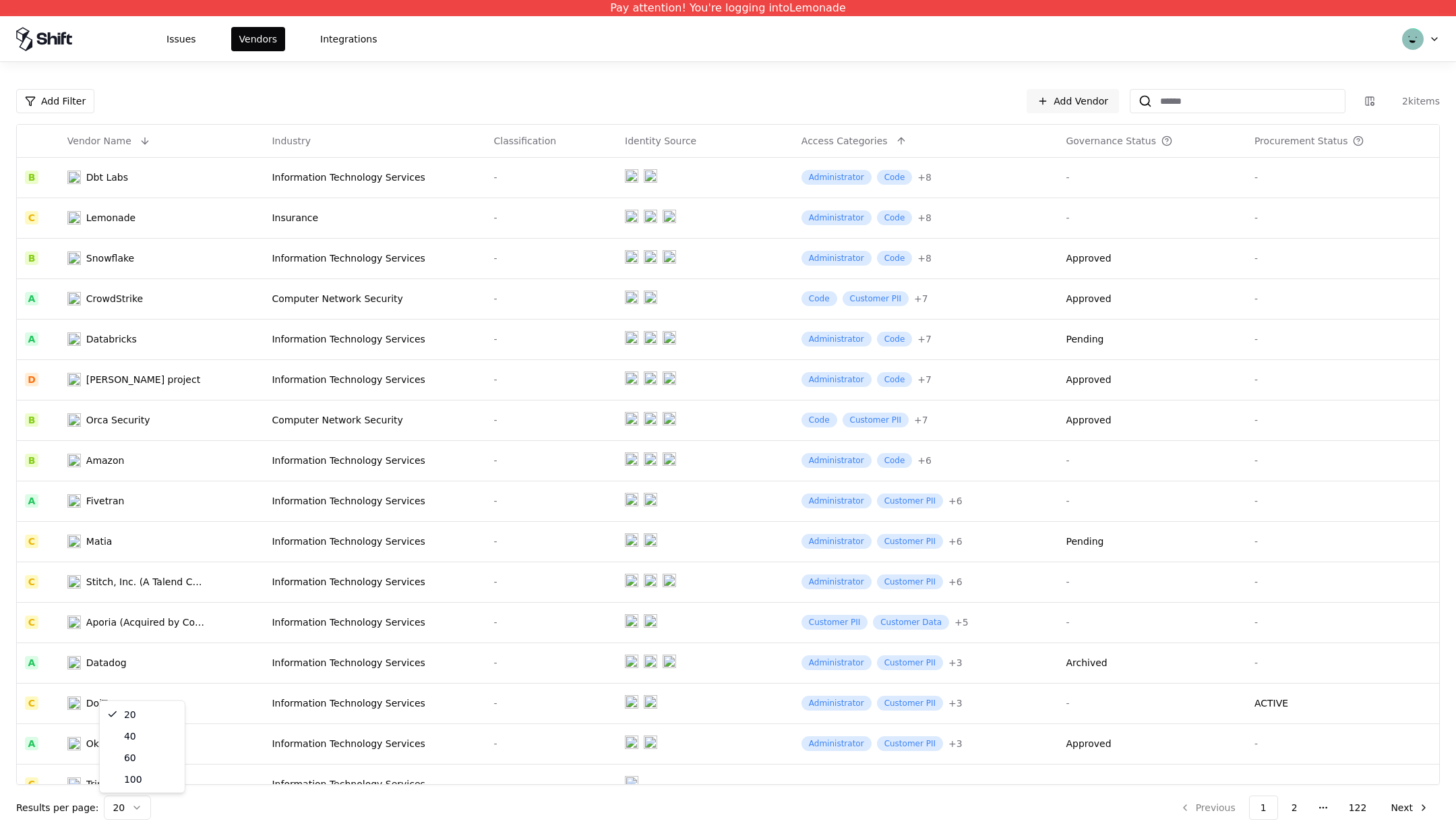
click at [138, 804] on html "Pay attention! You're logging into Lemonade Issues Vendors Integrations Add Fil…" at bounding box center [728, 418] width 1456 height 836
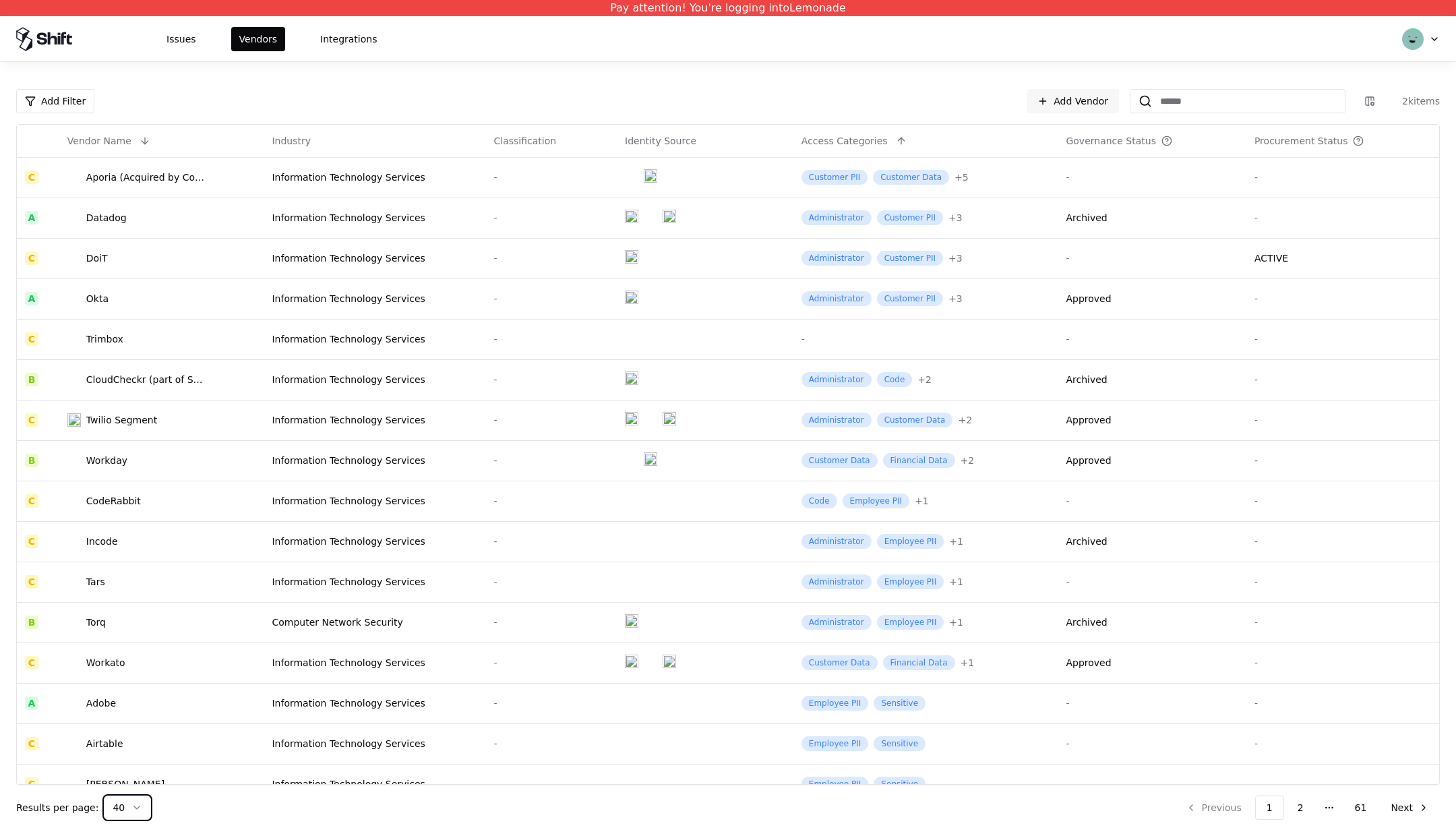
scroll to position [447, 0]
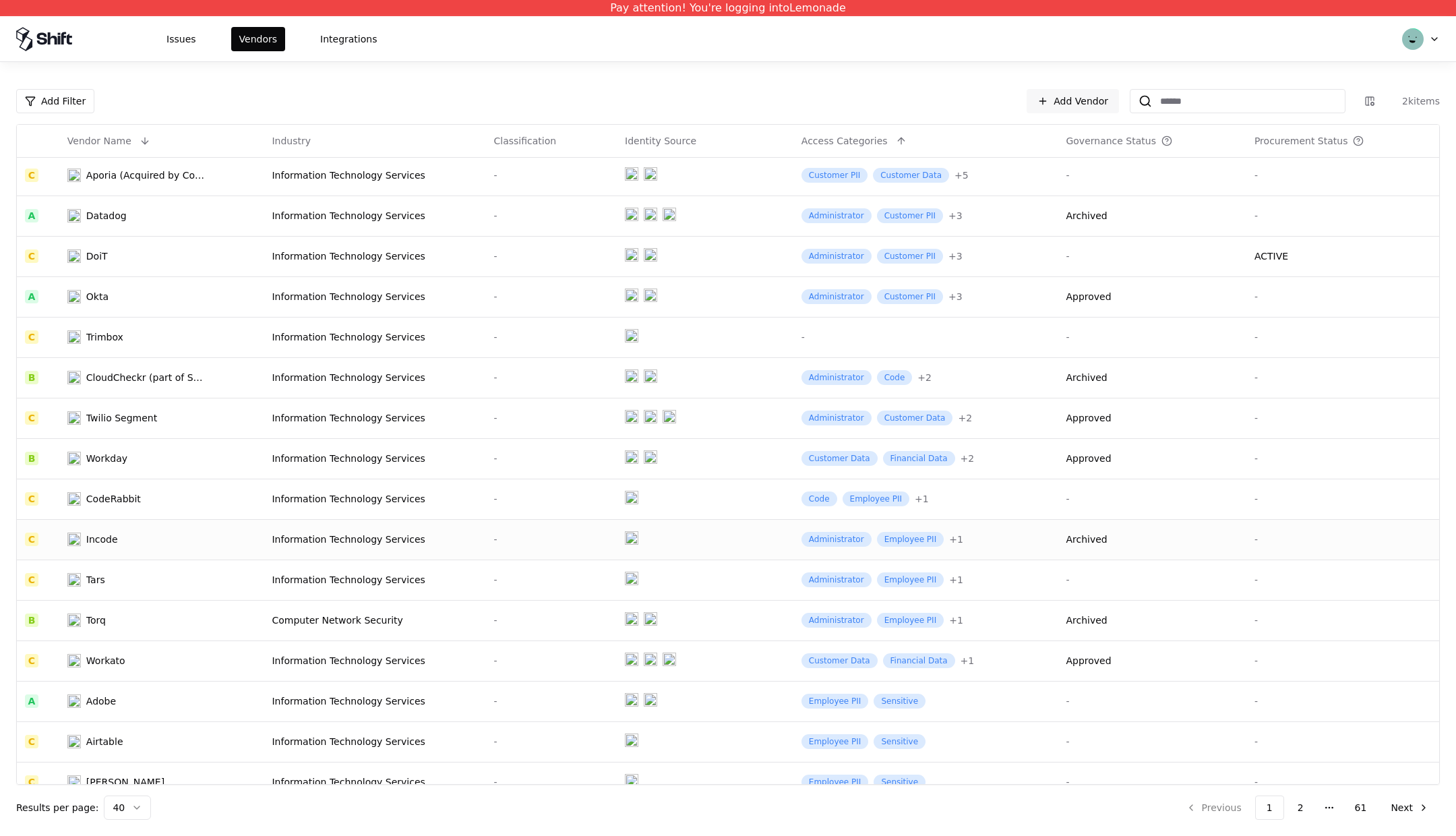
click at [547, 538] on div "-" at bounding box center [552, 539] width 116 height 13
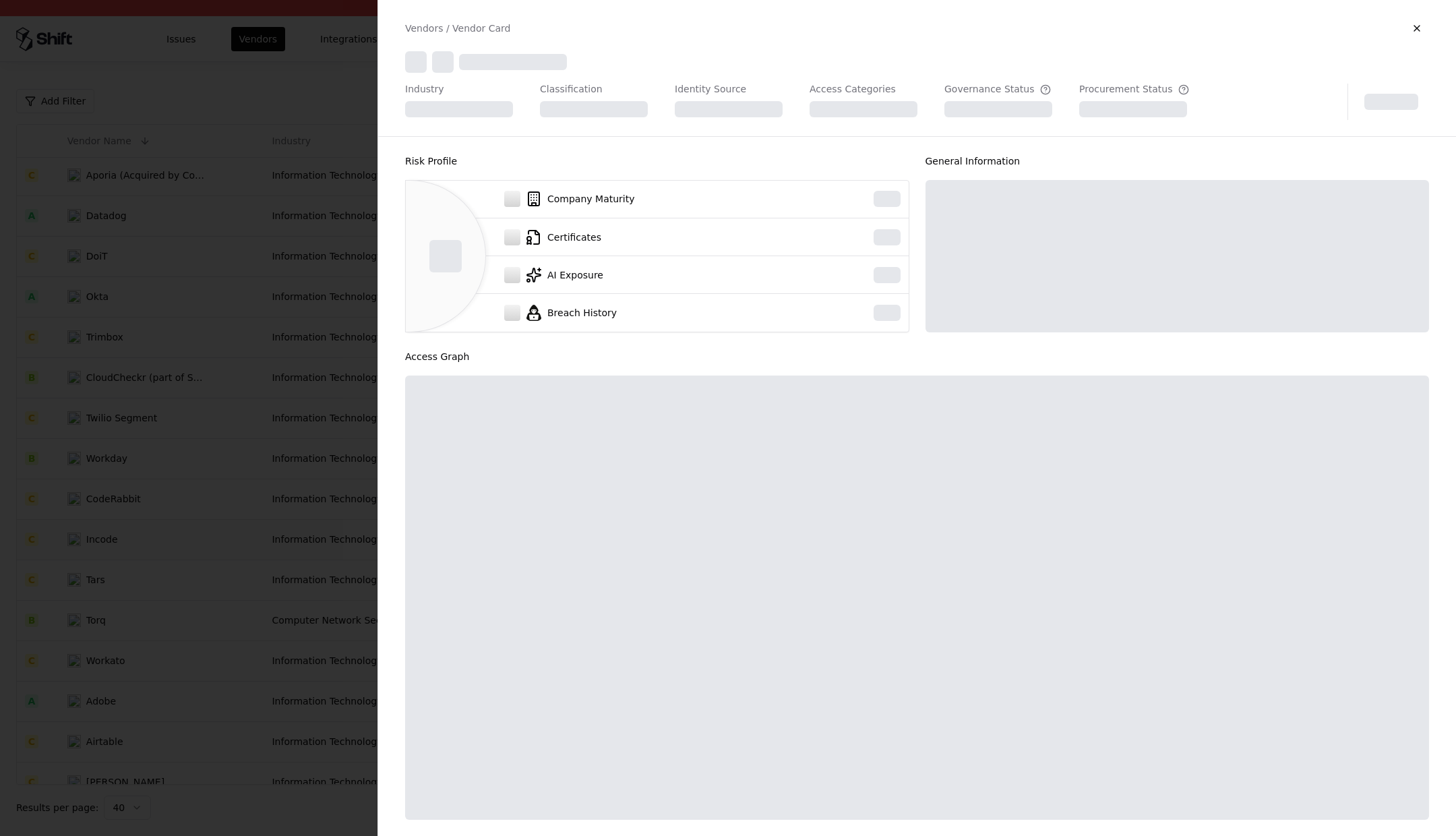
click at [547, 538] on div at bounding box center [728, 418] width 1456 height 836
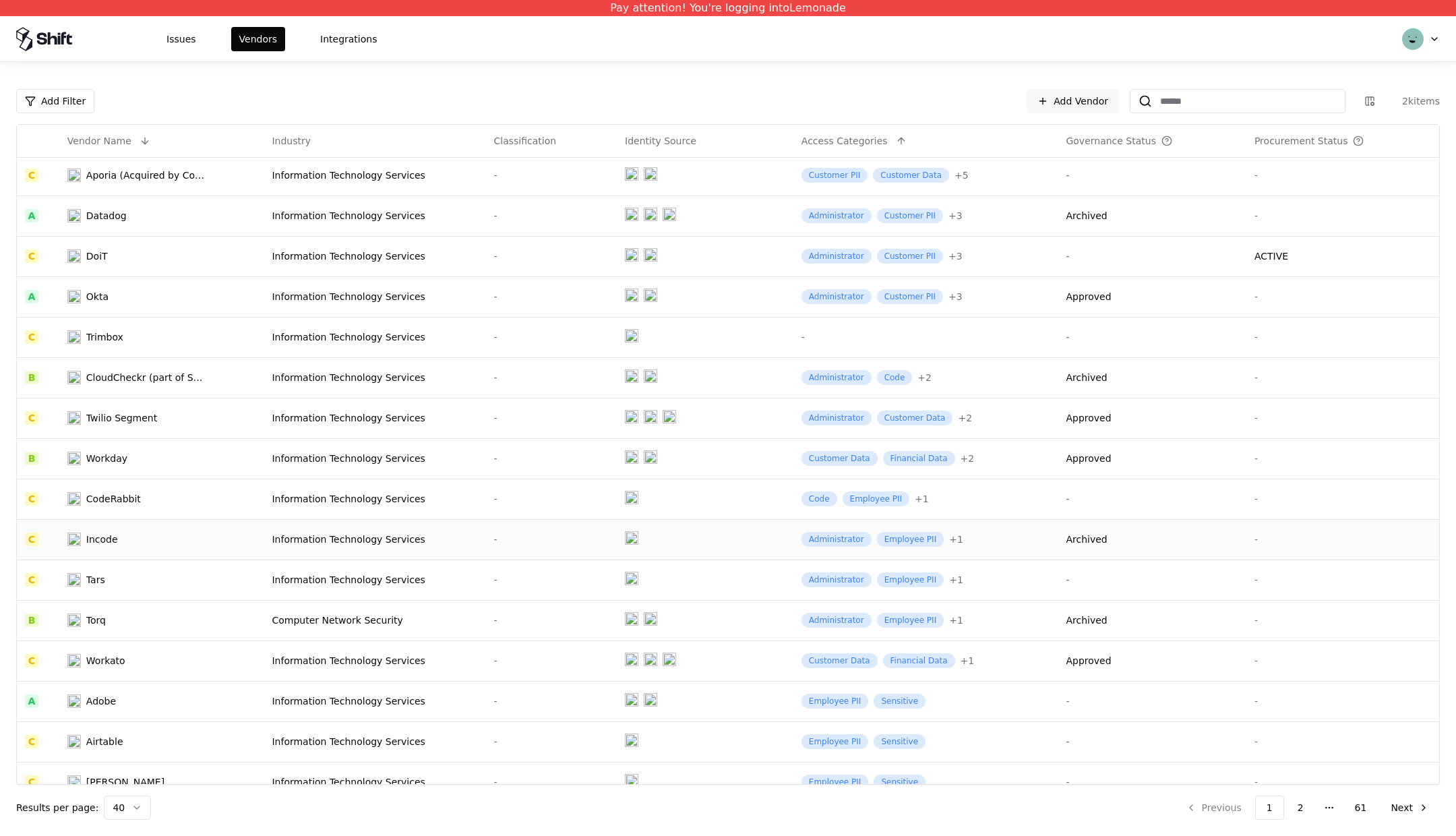
click at [547, 538] on div "-" at bounding box center [552, 539] width 116 height 13
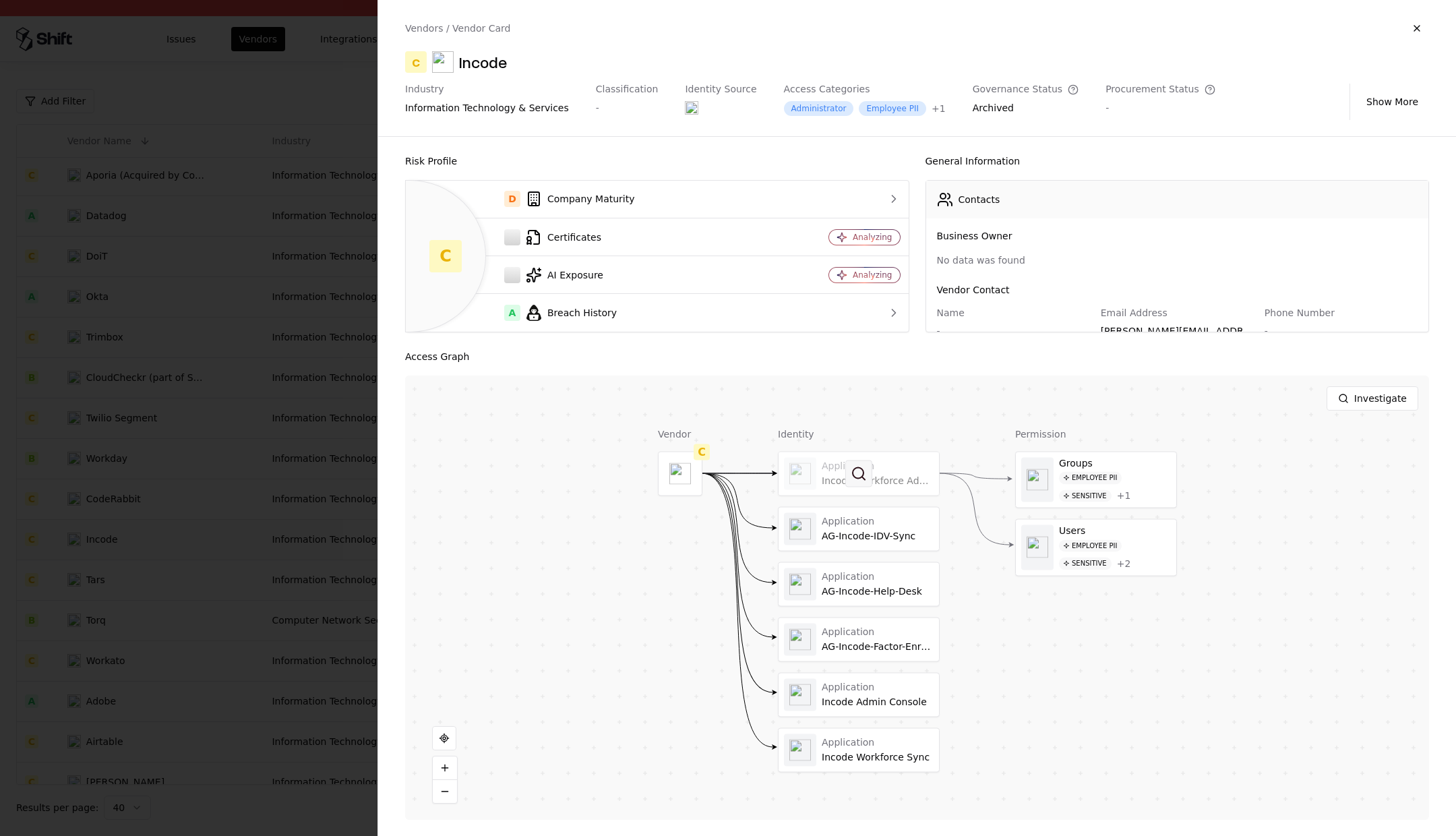
click at [859, 473] on button at bounding box center [858, 473] width 27 height 27
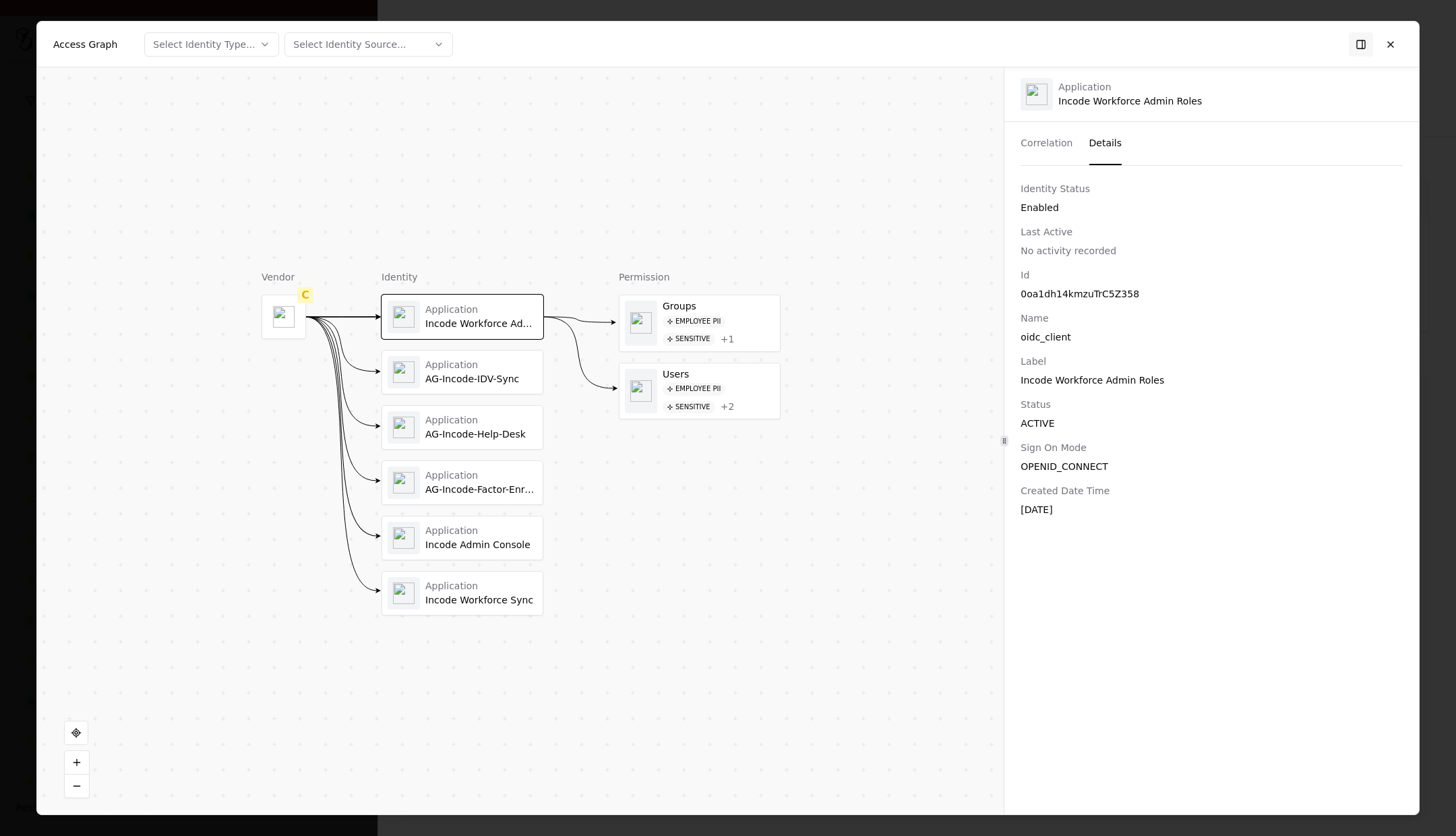
click at [1114, 141] on button "Details" at bounding box center [1105, 144] width 33 height 44
click at [703, 310] on div "Groups" at bounding box center [718, 307] width 112 height 12
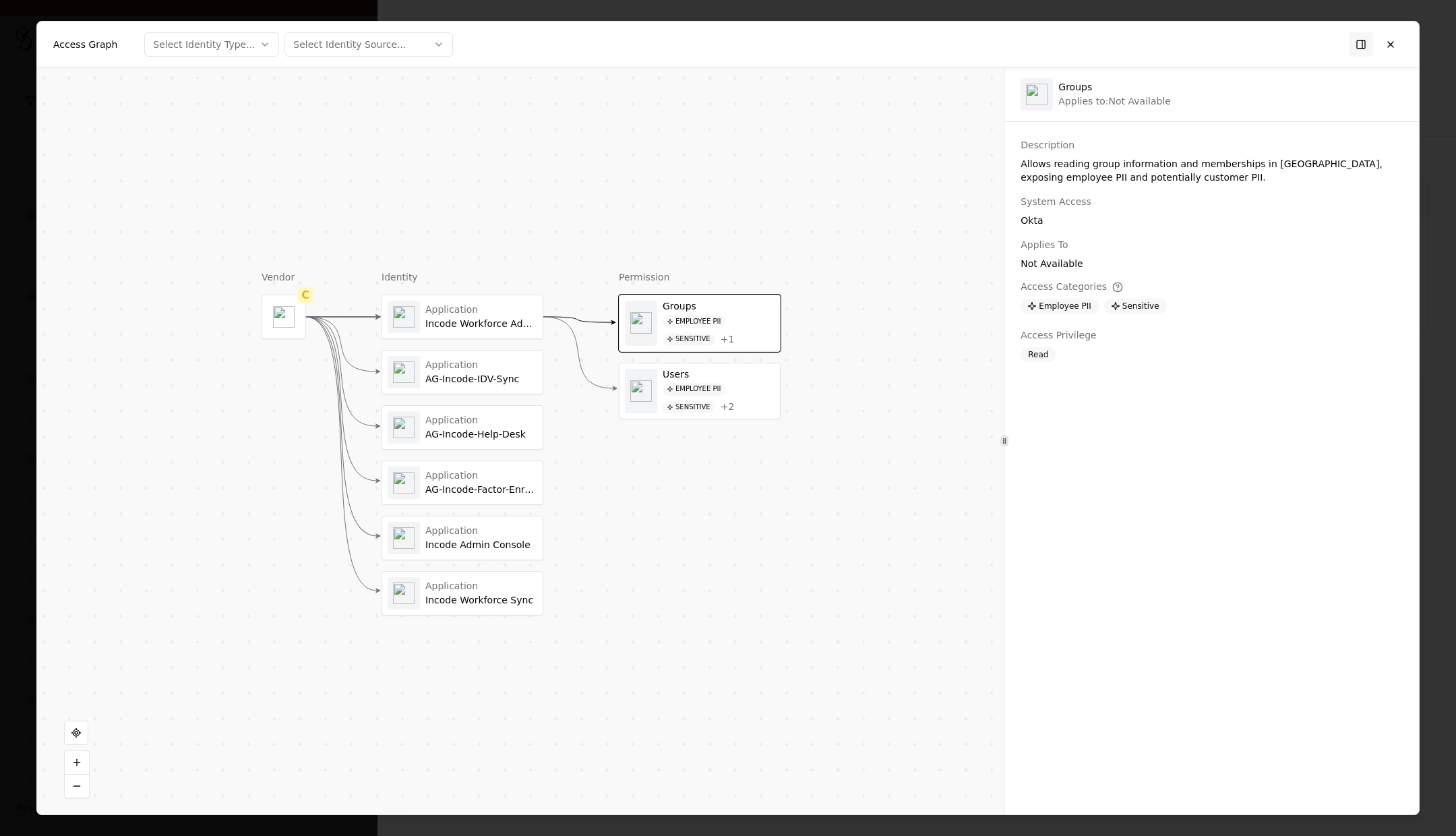
click at [679, 369] on div "Users" at bounding box center [718, 374] width 112 height 12
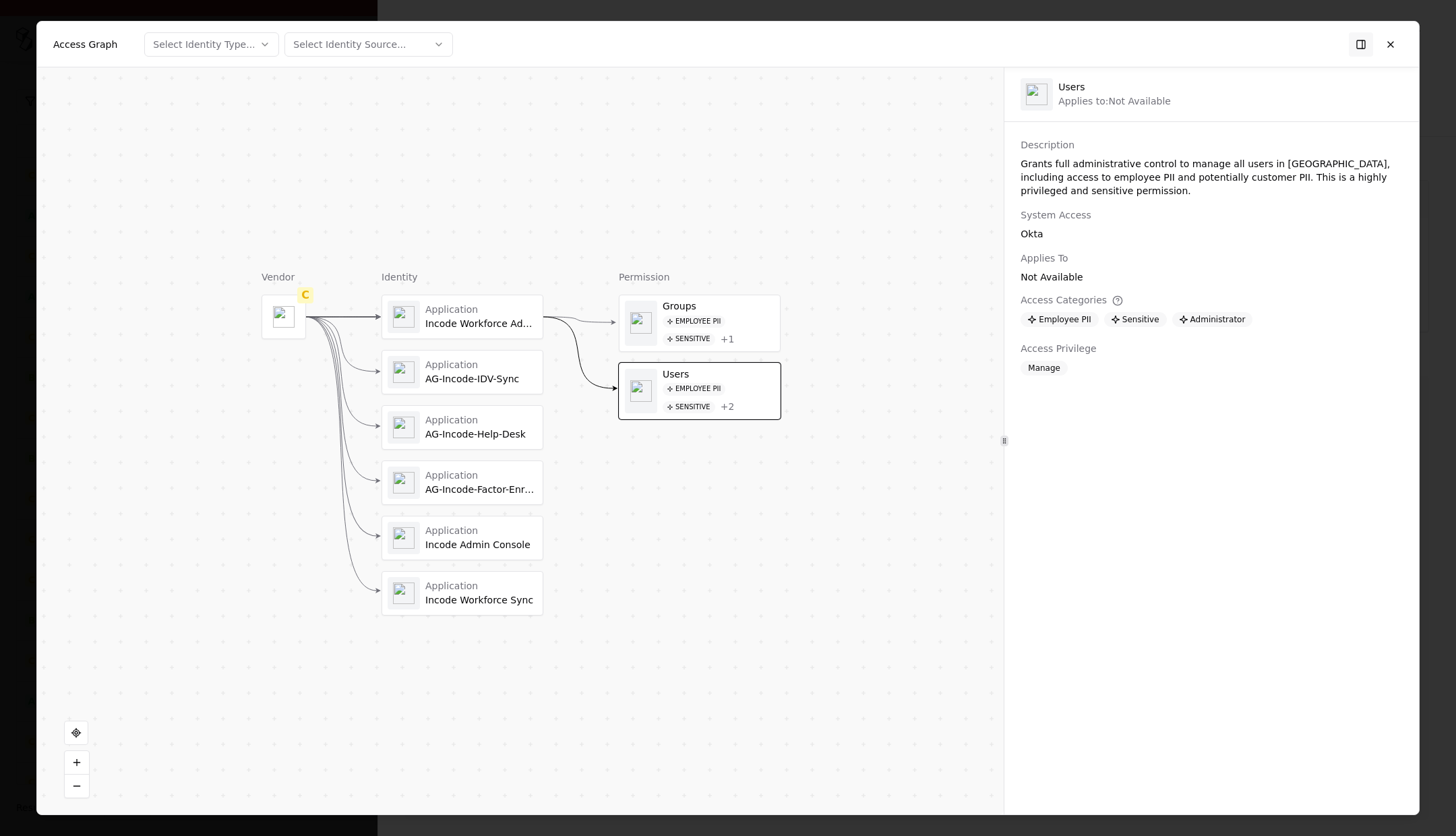
click at [469, 379] on div "AG-Incode-IDV-Sync" at bounding box center [481, 379] width 112 height 12
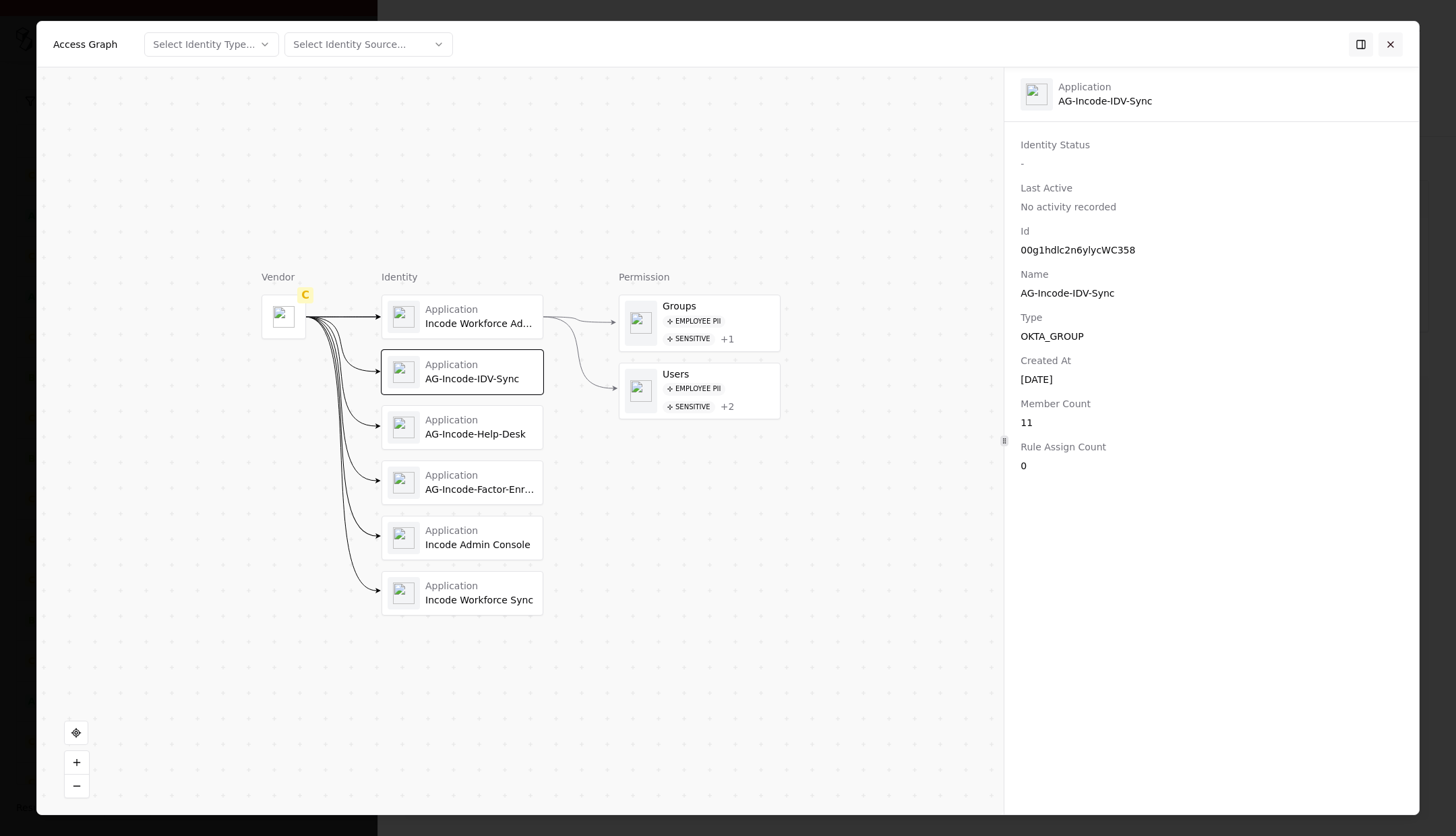
click at [1398, 46] on button at bounding box center [1390, 44] width 24 height 24
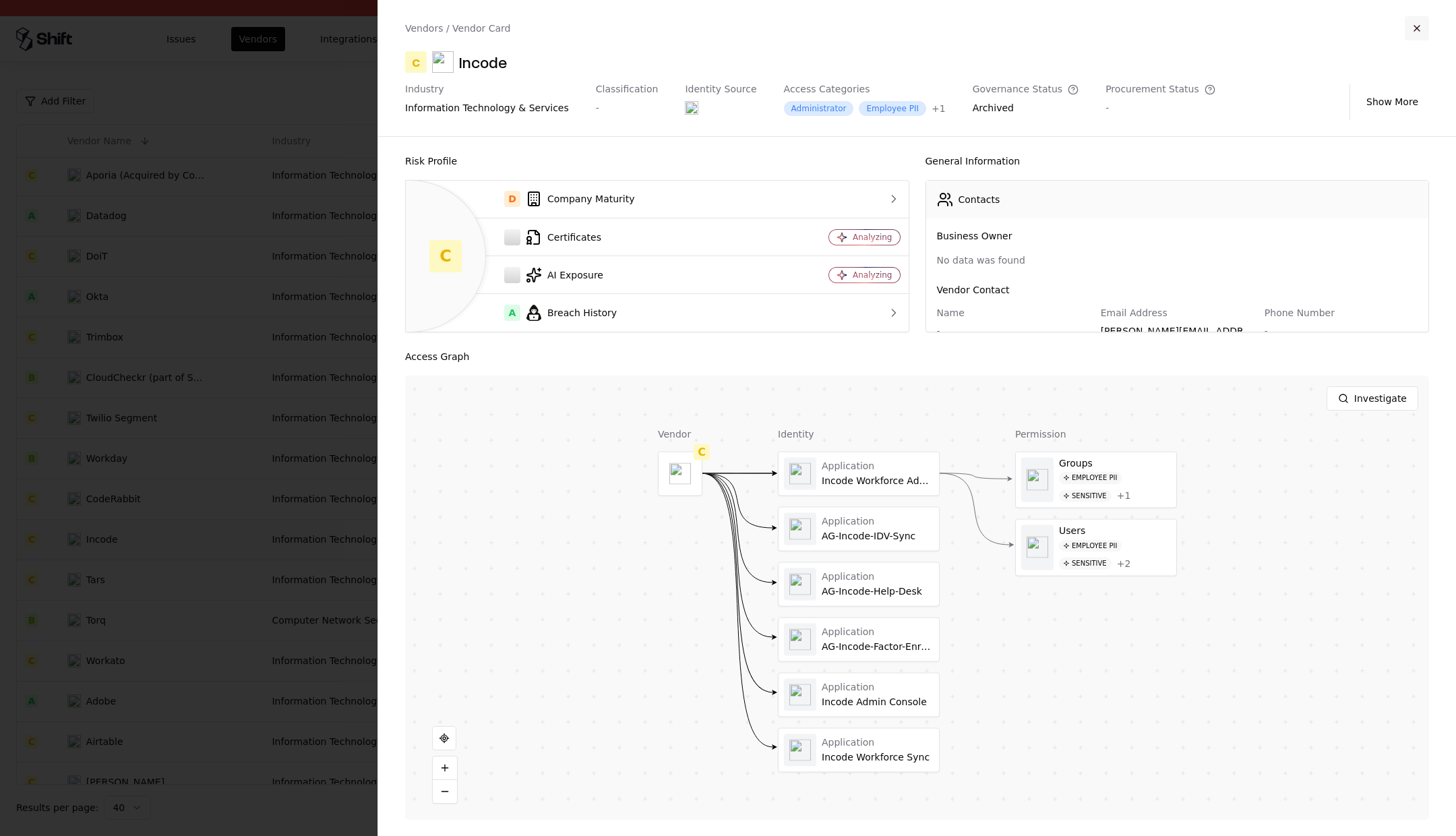
click at [1419, 30] on button "button" at bounding box center [1417, 28] width 24 height 24
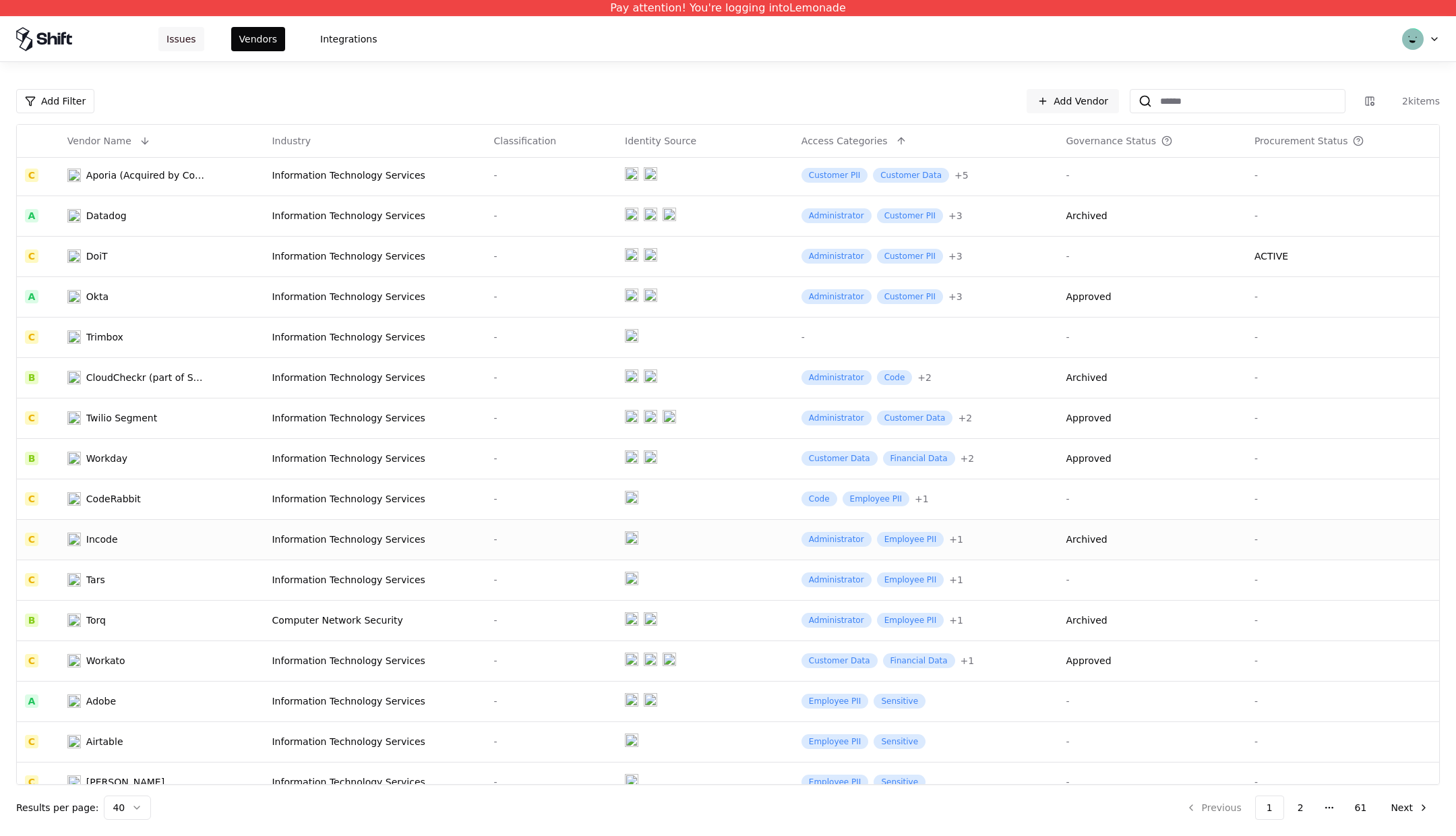
click at [173, 34] on button "Issues" at bounding box center [181, 39] width 46 height 24
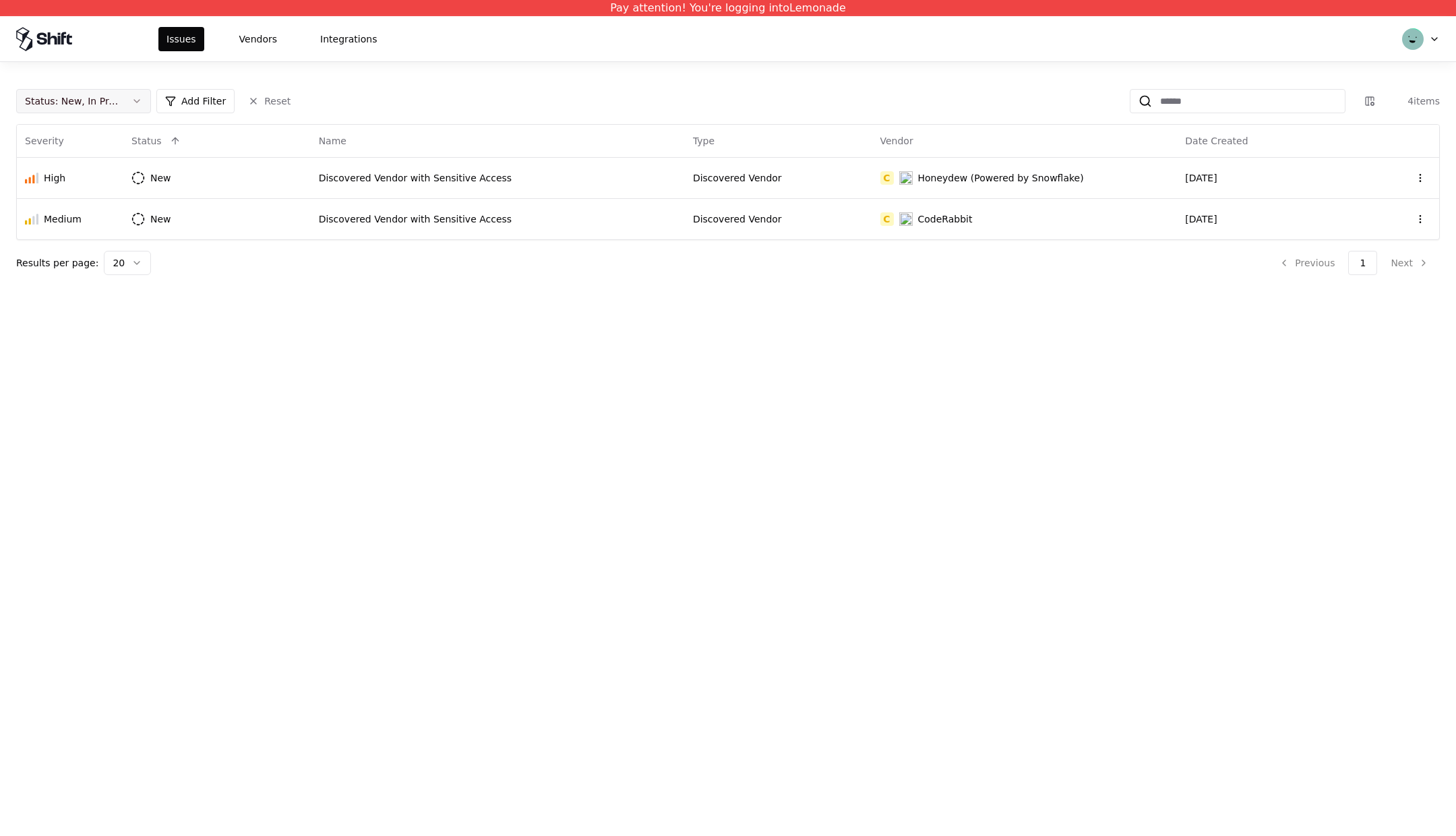
click at [99, 99] on div "Status : New, In Progress" at bounding box center [73, 101] width 95 height 13
drag, startPoint x: 47, startPoint y: 230, endPoint x: 58, endPoint y: 206, distance: 26.4
click at [58, 206] on div "New In Progress Closed Draft" at bounding box center [83, 194] width 128 height 108
click at [58, 206] on div "Closed" at bounding box center [57, 207] width 32 height 13
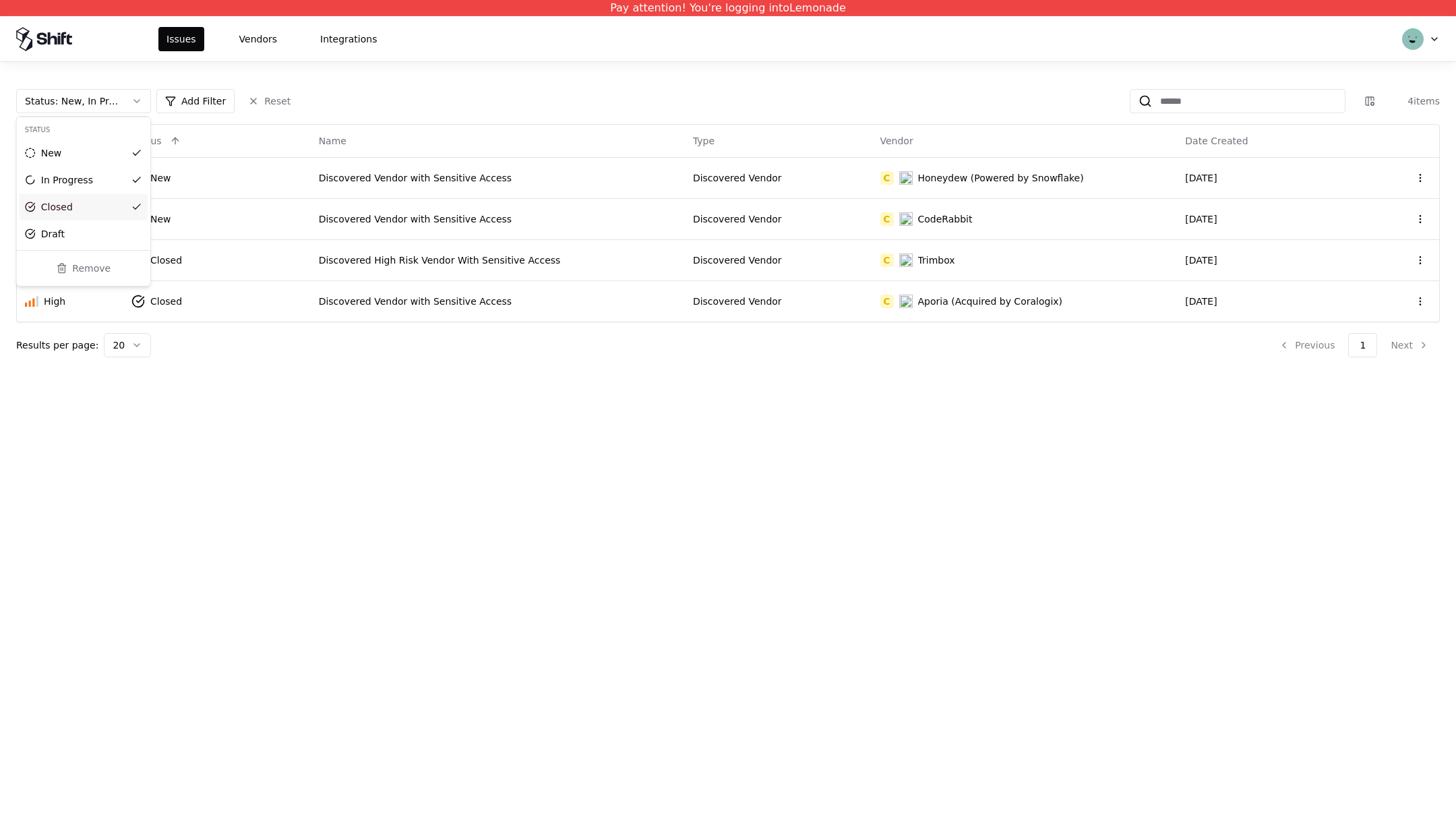
click at [395, 379] on html "Pay attention! You're logging into Lemonade Issues Vendors Integrations Status …" at bounding box center [728, 418] width 1456 height 836
click at [413, 299] on div "Discovered Vendor with Sensitive Access" at bounding box center [497, 302] width 358 height 13
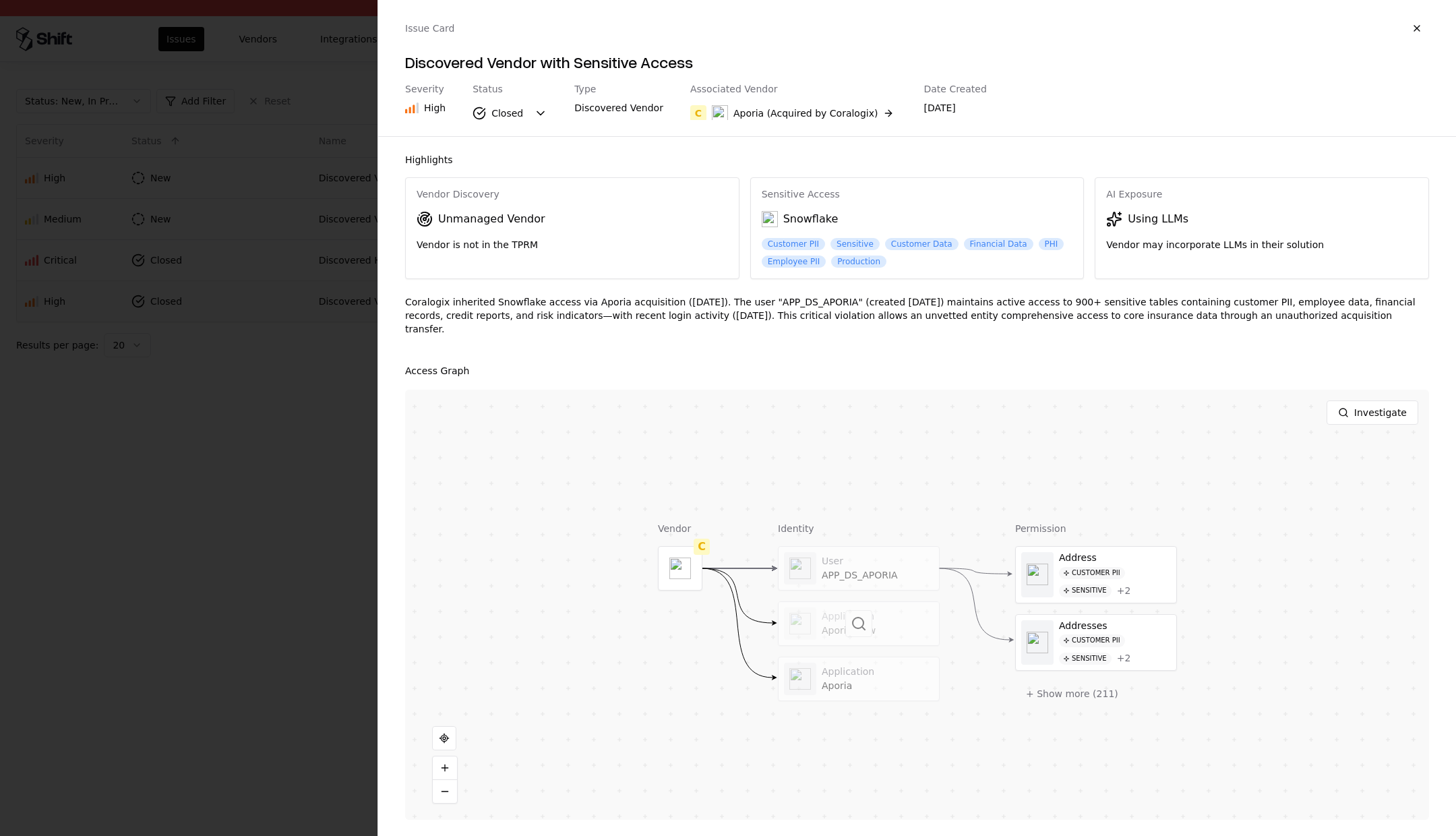
click at [819, 604] on div at bounding box center [859, 624] width 161 height 44
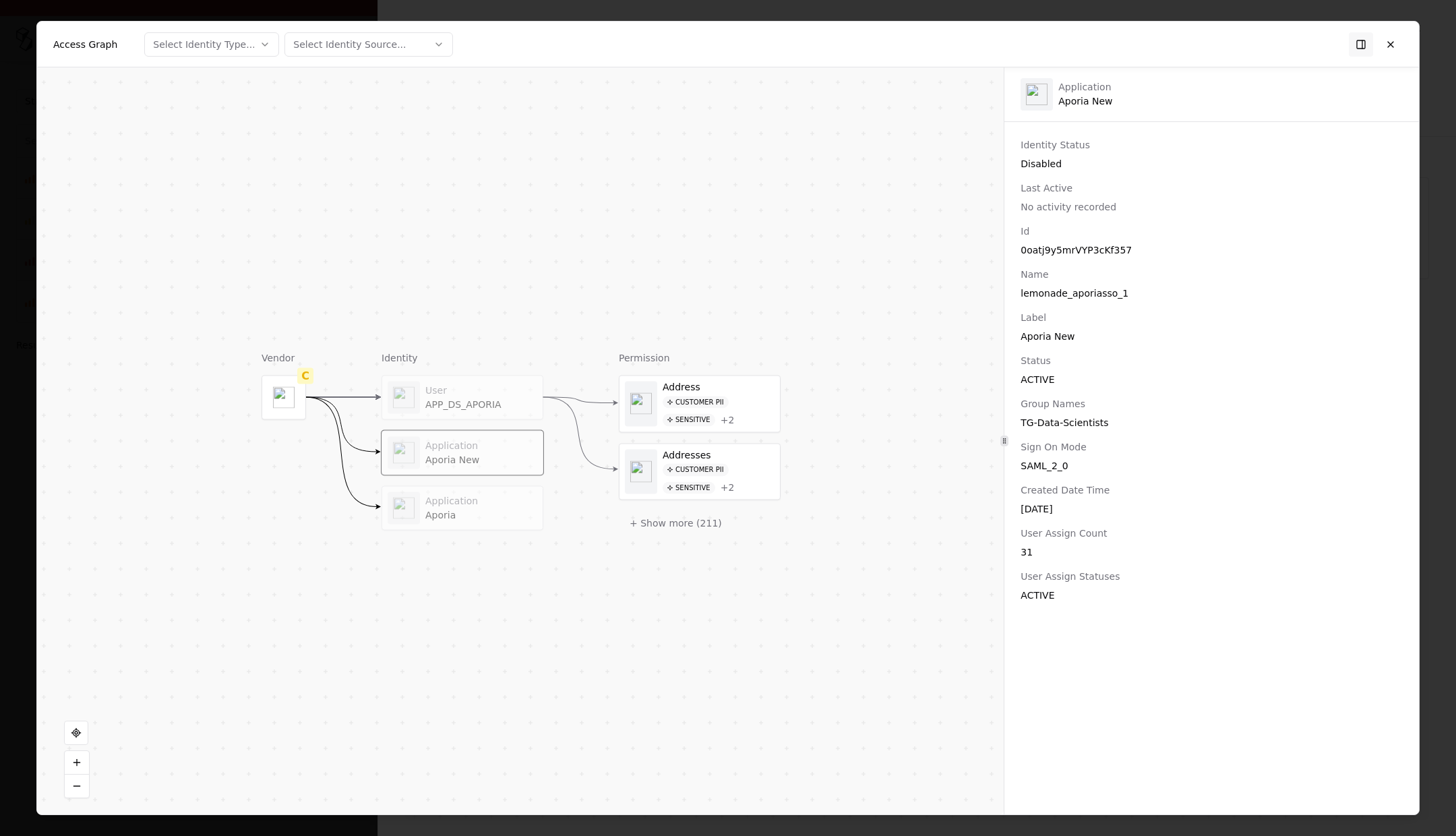
click at [510, 512] on div "Aporia" at bounding box center [481, 516] width 112 height 12
click at [1396, 43] on button at bounding box center [1390, 44] width 24 height 24
